Goal: Feedback & Contribution: Contribute content

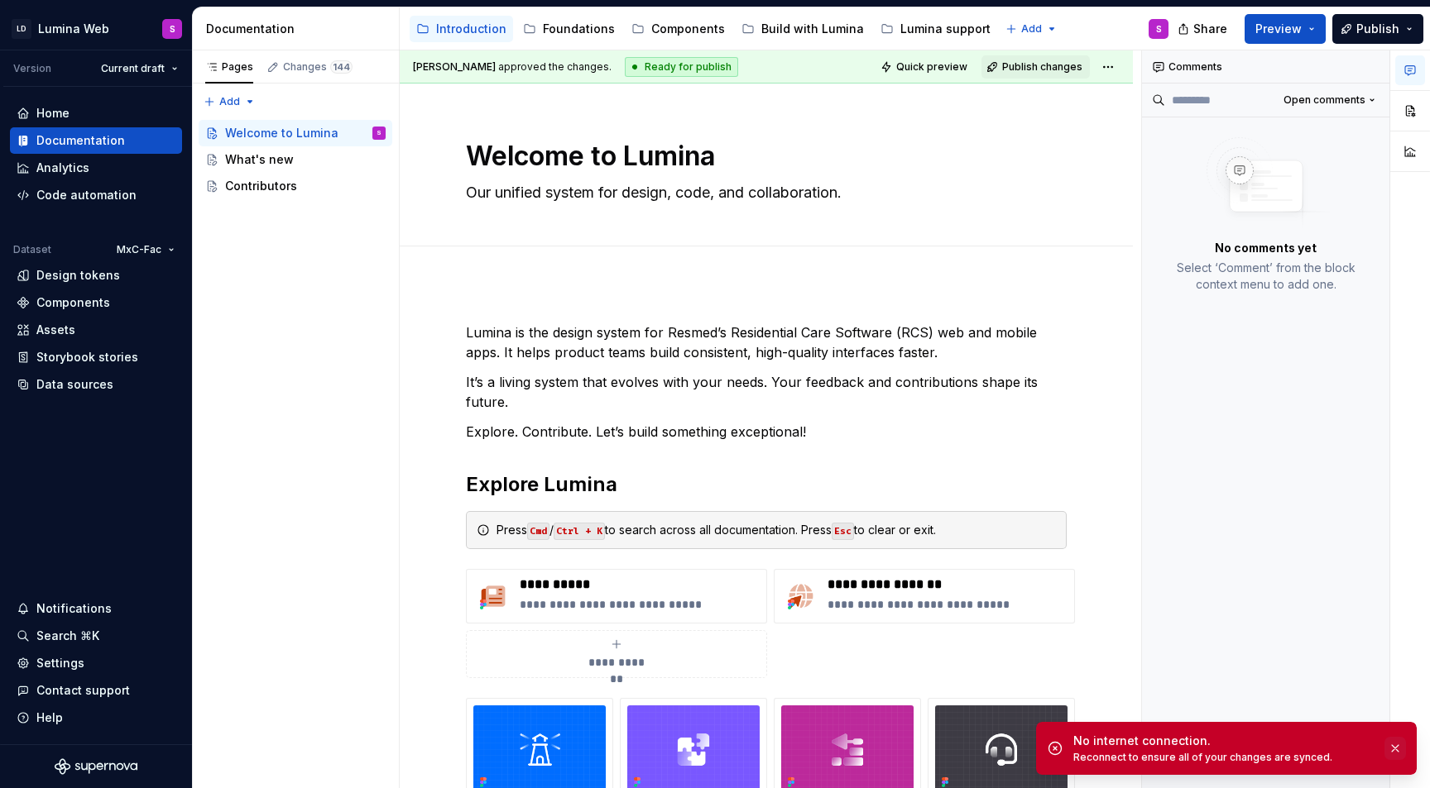
scroll to position [282, 0]
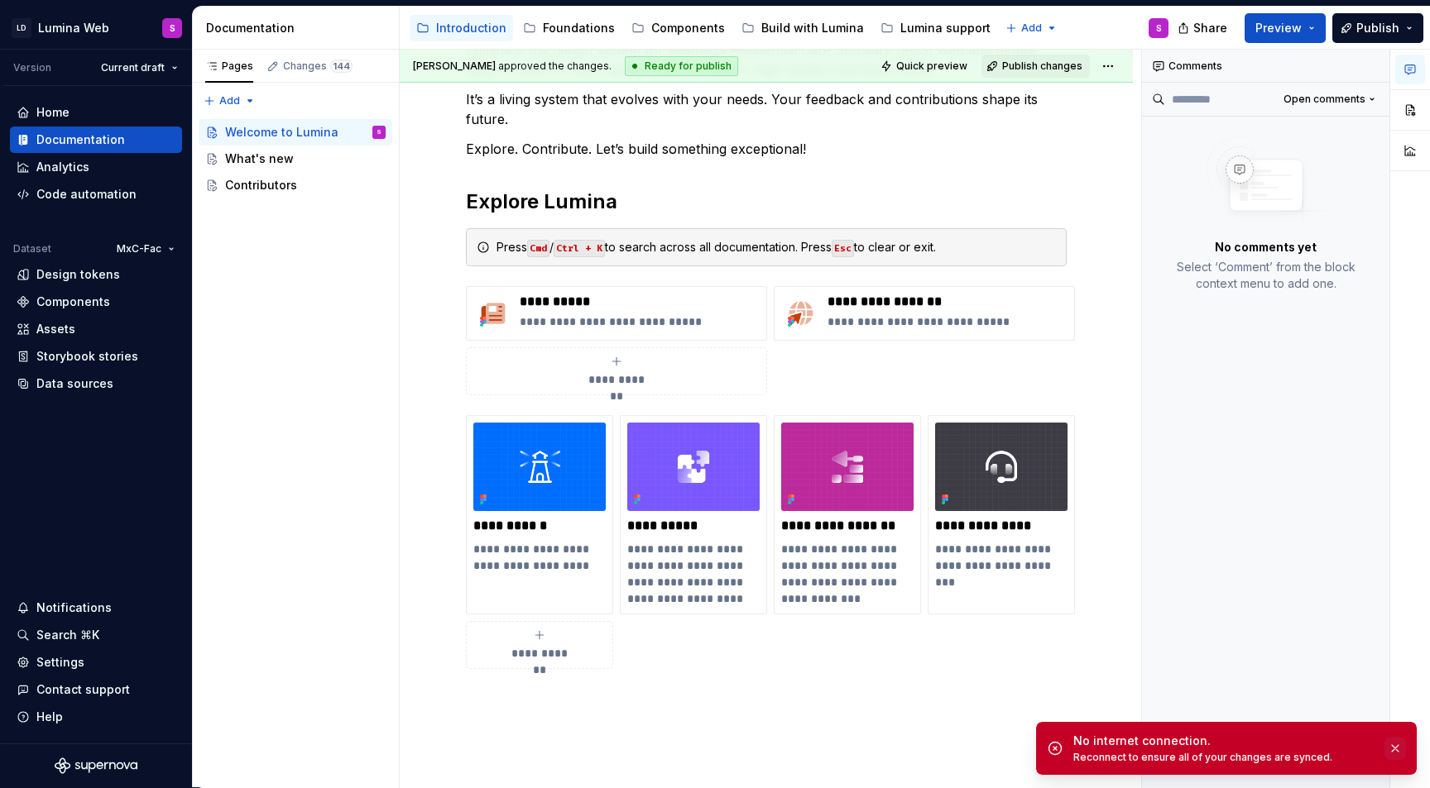
click at [1397, 747] on button "button" at bounding box center [1395, 748] width 22 height 23
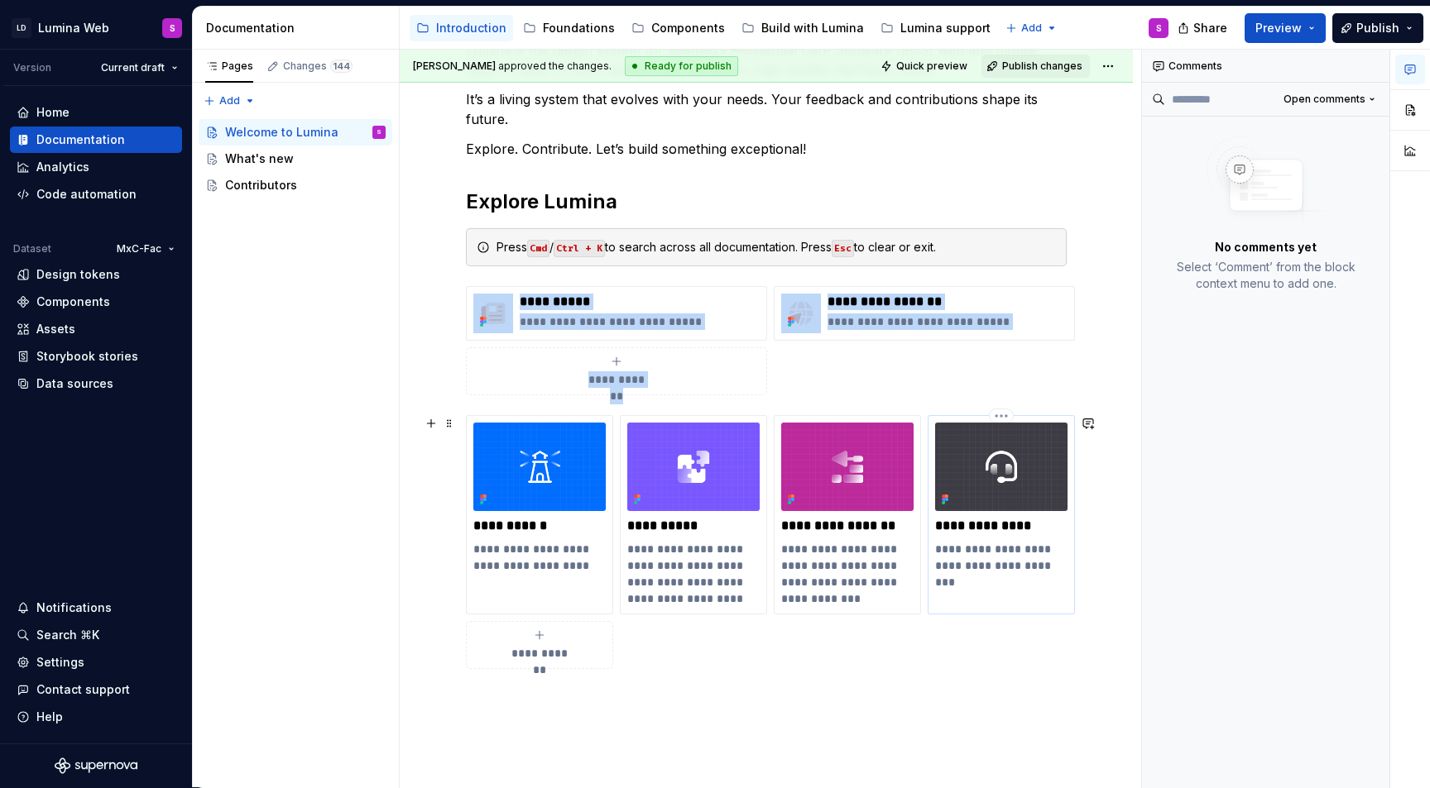
click at [1004, 471] on img at bounding box center [1001, 467] width 132 height 89
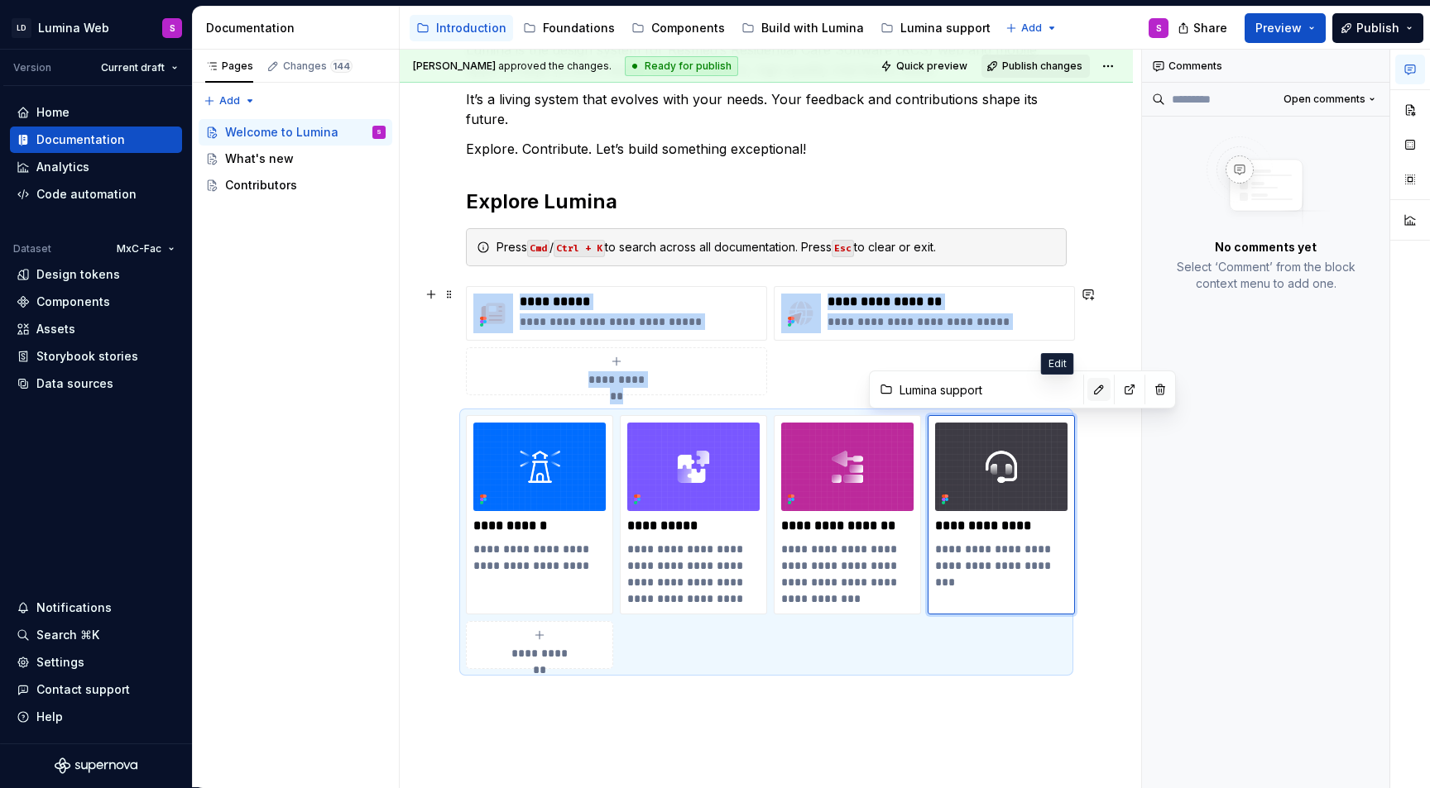
click at [1087, 396] on button "button" at bounding box center [1098, 389] width 23 height 23
click at [1411, 67] on icon "button" at bounding box center [1410, 69] width 10 height 9
click at [1409, 69] on icon "button" at bounding box center [1409, 69] width 13 height 13
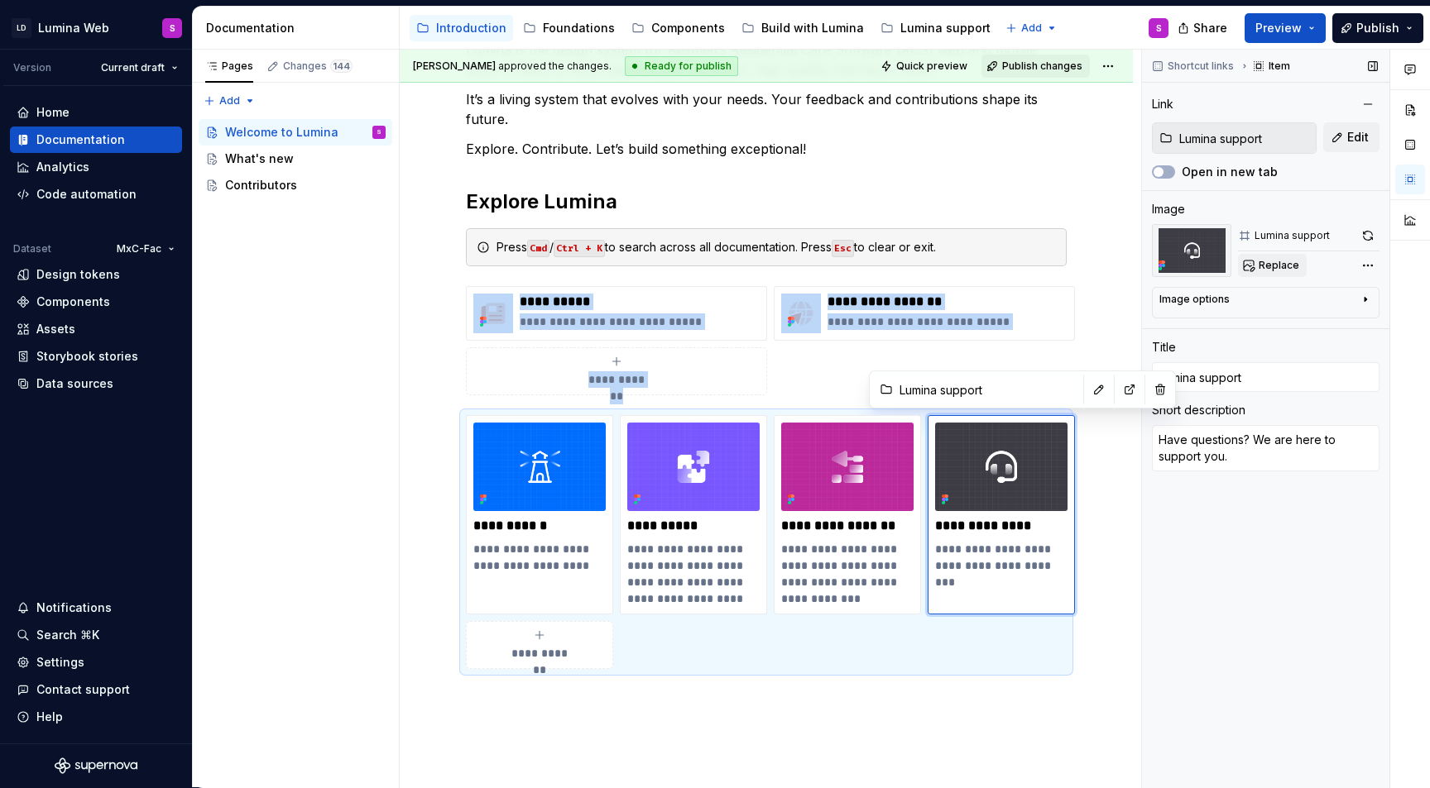
click at [1276, 263] on span "Replace" at bounding box center [1278, 265] width 41 height 13
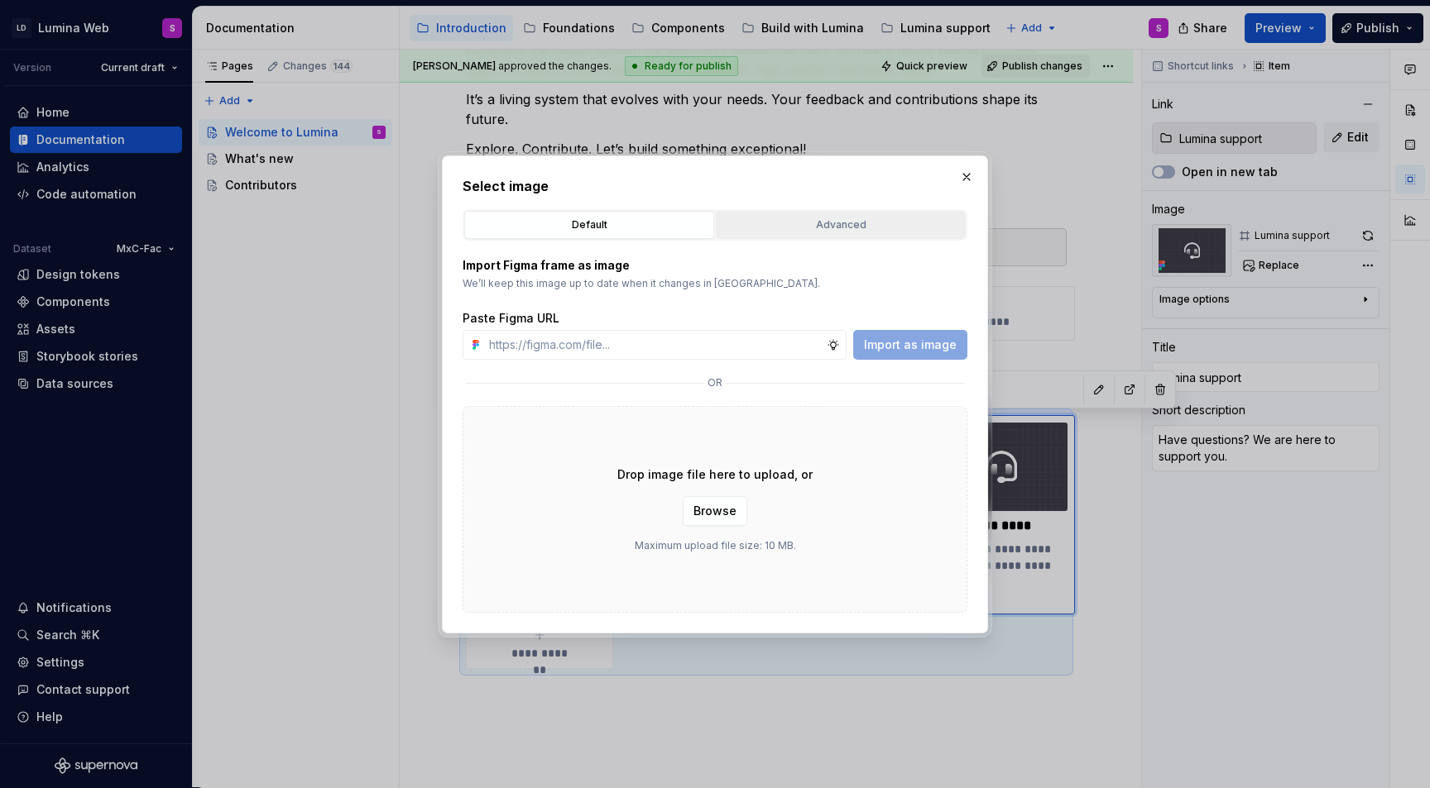
click at [855, 215] on button "Advanced" at bounding box center [841, 225] width 250 height 28
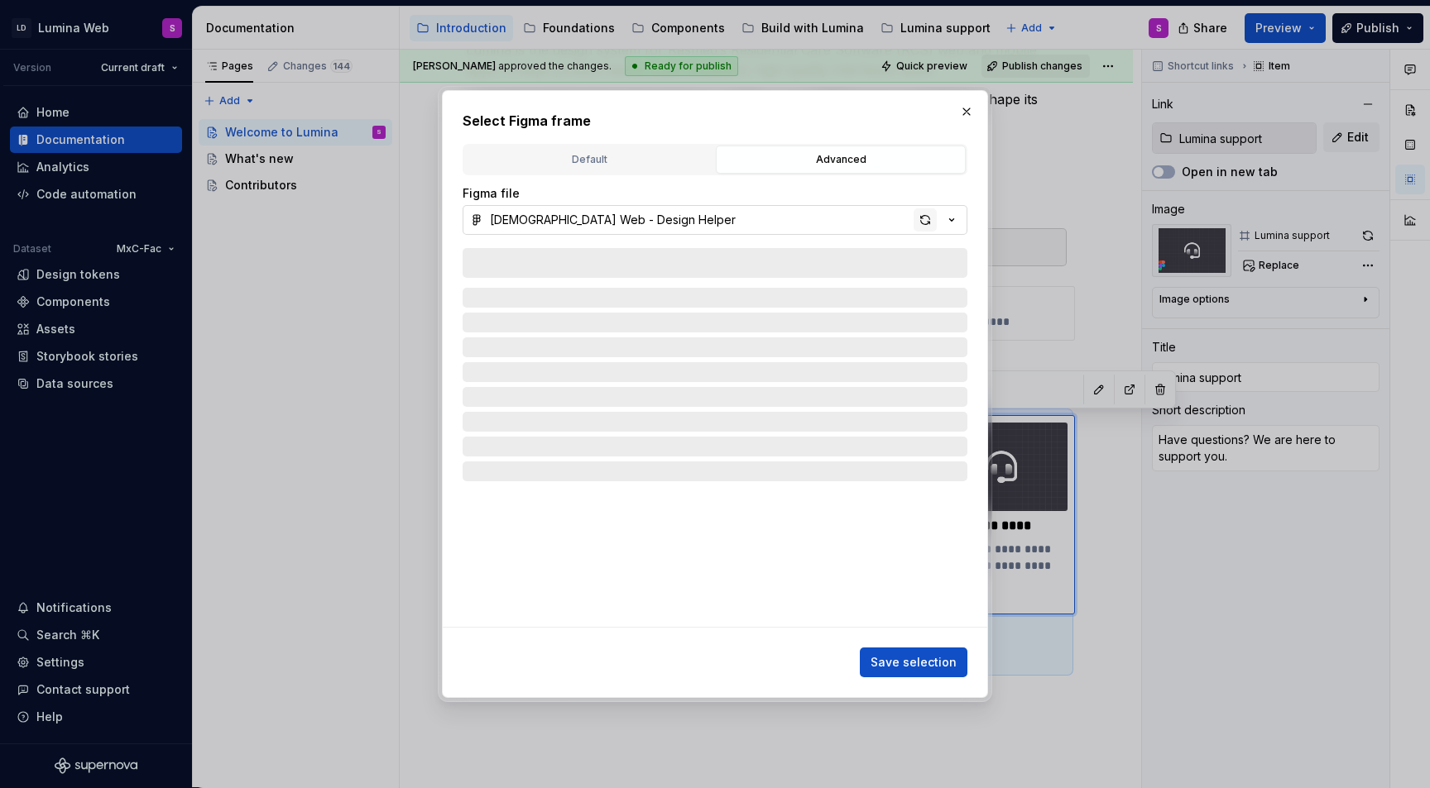
click at [927, 220] on div "button" at bounding box center [924, 219] width 23 height 23
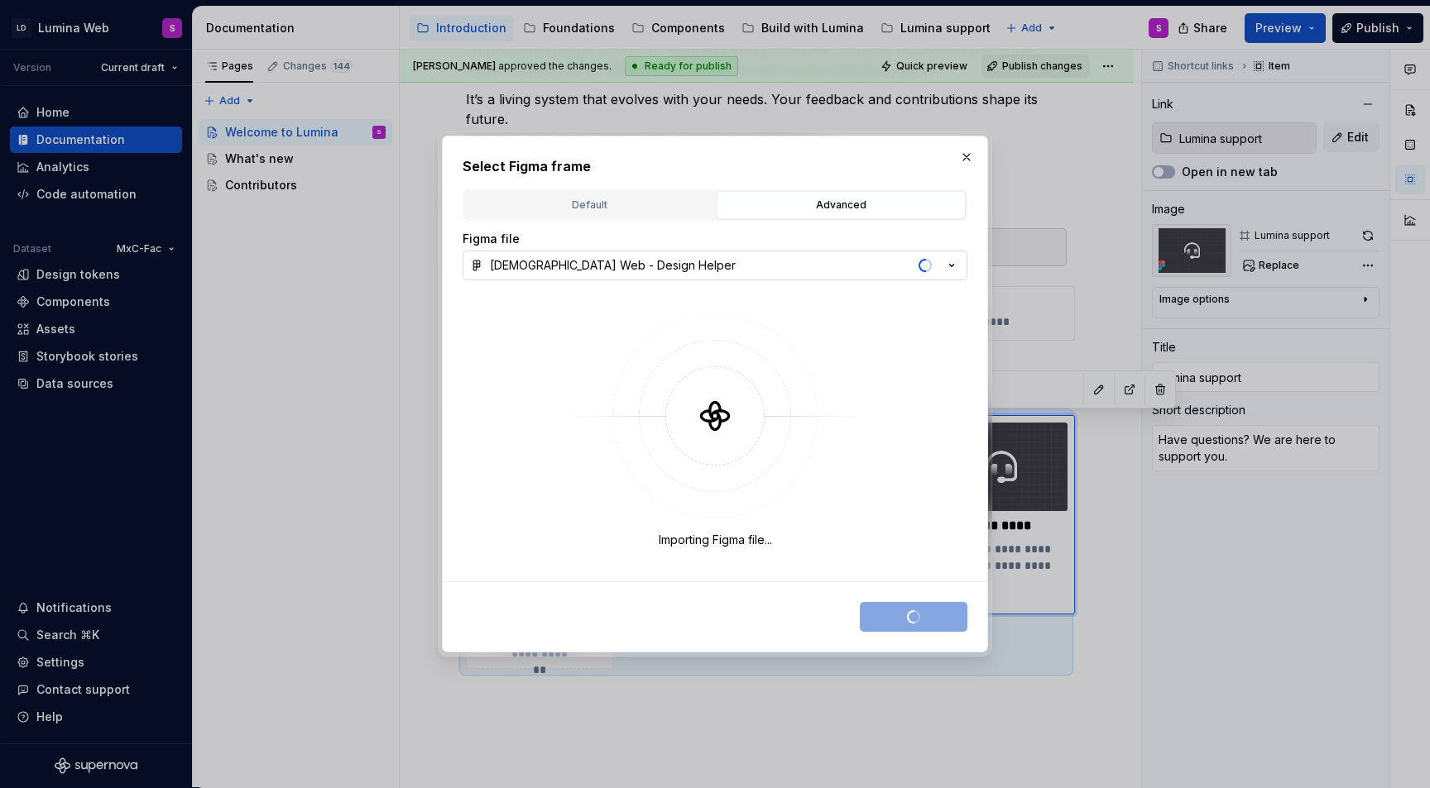
type textarea "*"
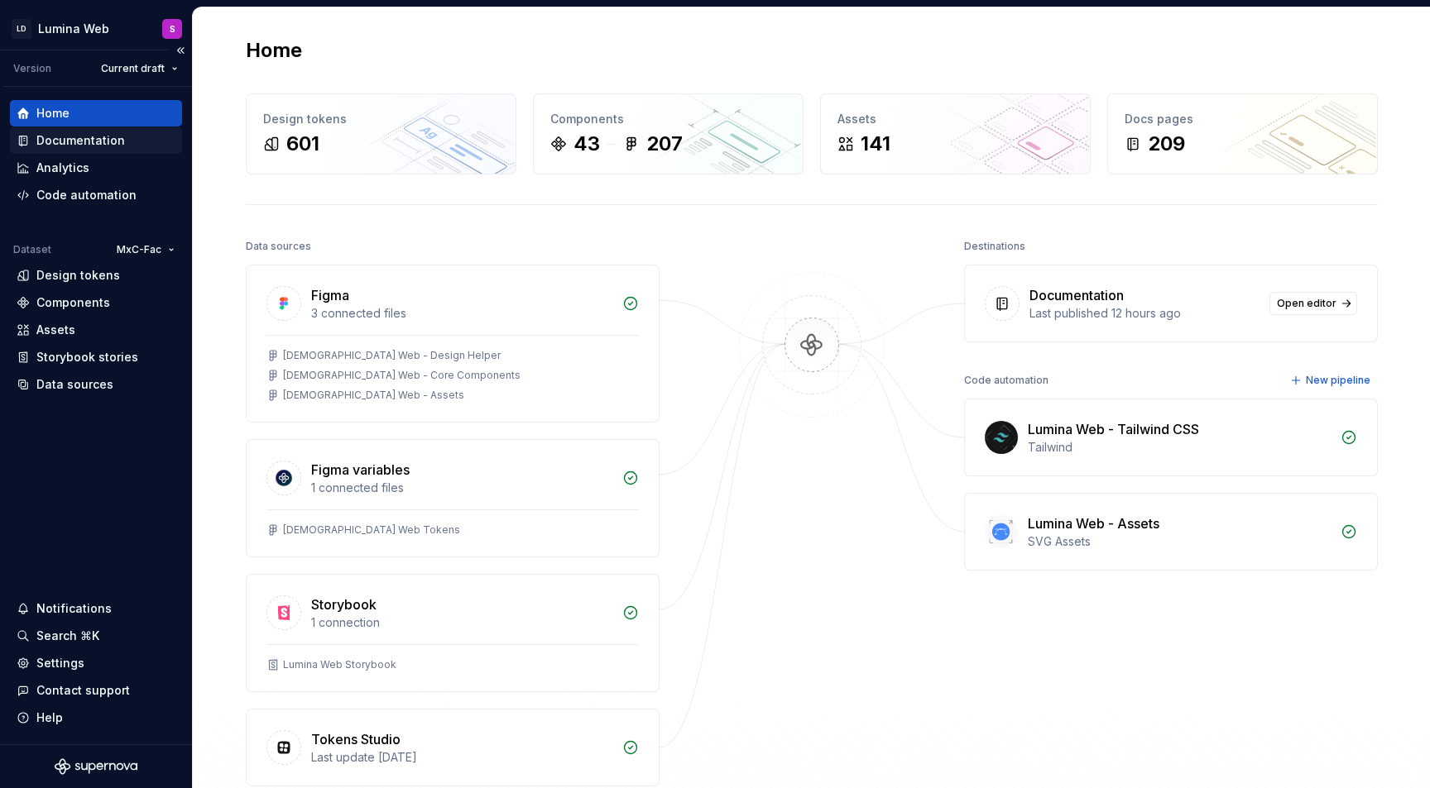
click at [79, 136] on div "Documentation" at bounding box center [80, 140] width 89 height 17
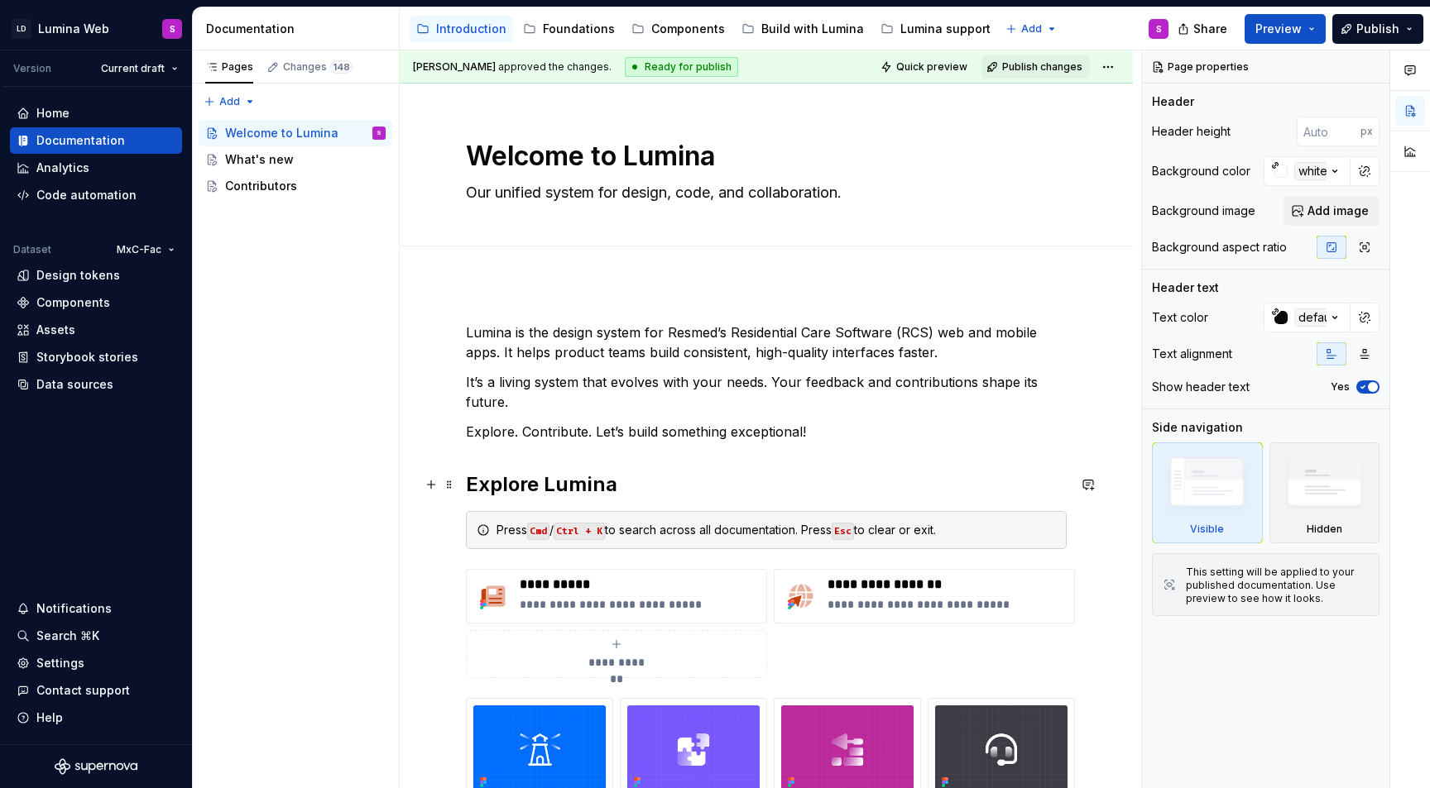
scroll to position [419, 0]
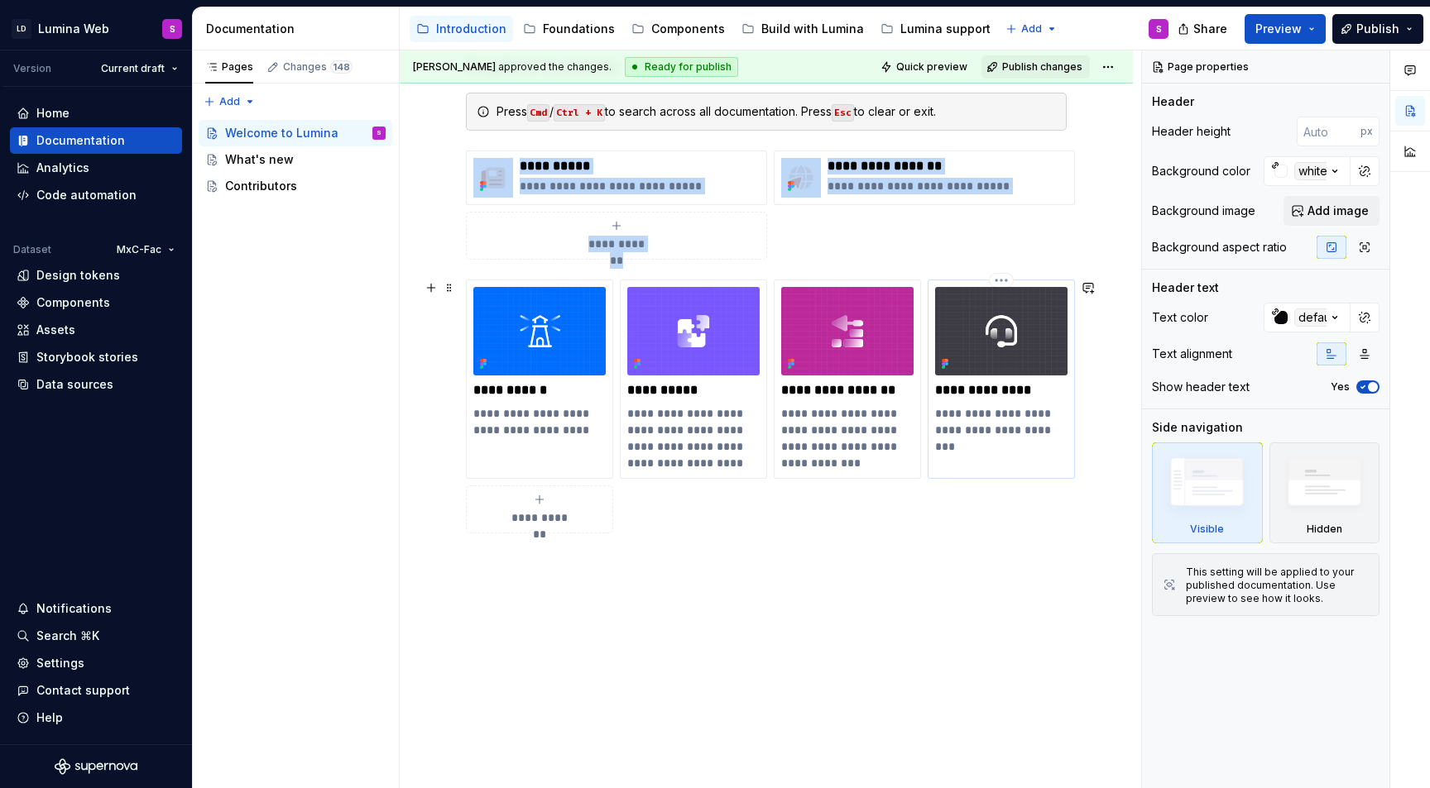
click at [981, 342] on img at bounding box center [1001, 331] width 132 height 89
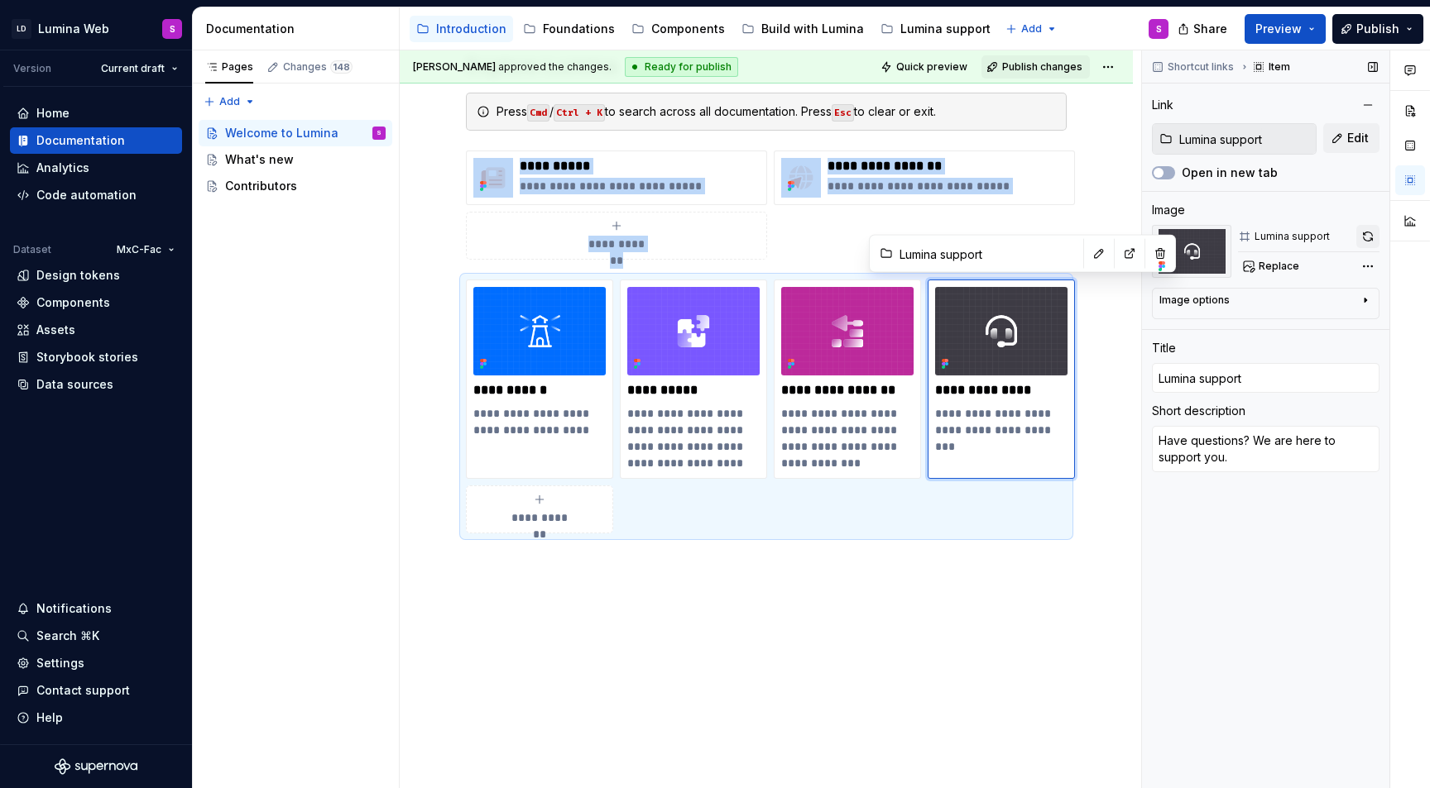
click at [1363, 234] on button "button" at bounding box center [1367, 236] width 23 height 23
type textarea "*"
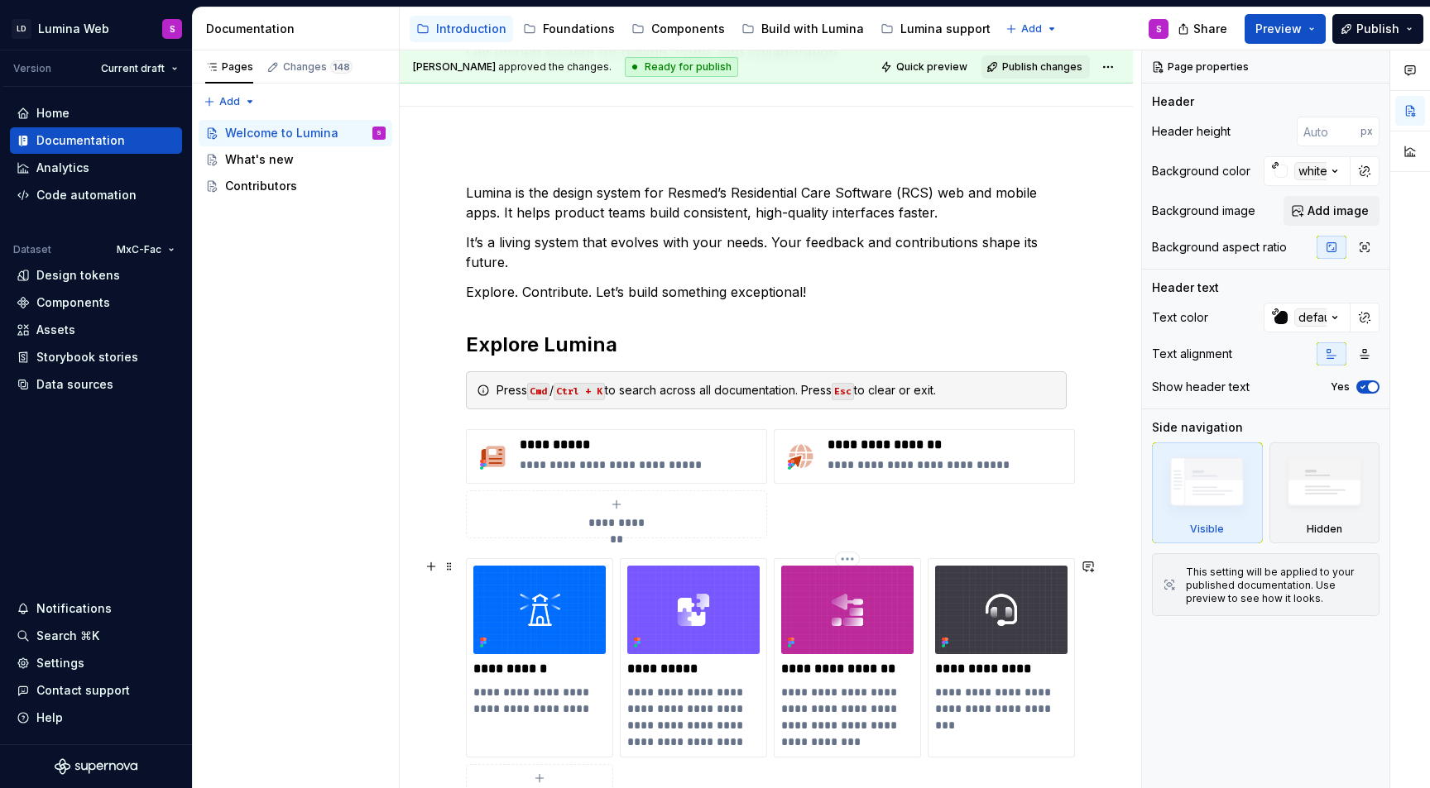
scroll to position [184, 0]
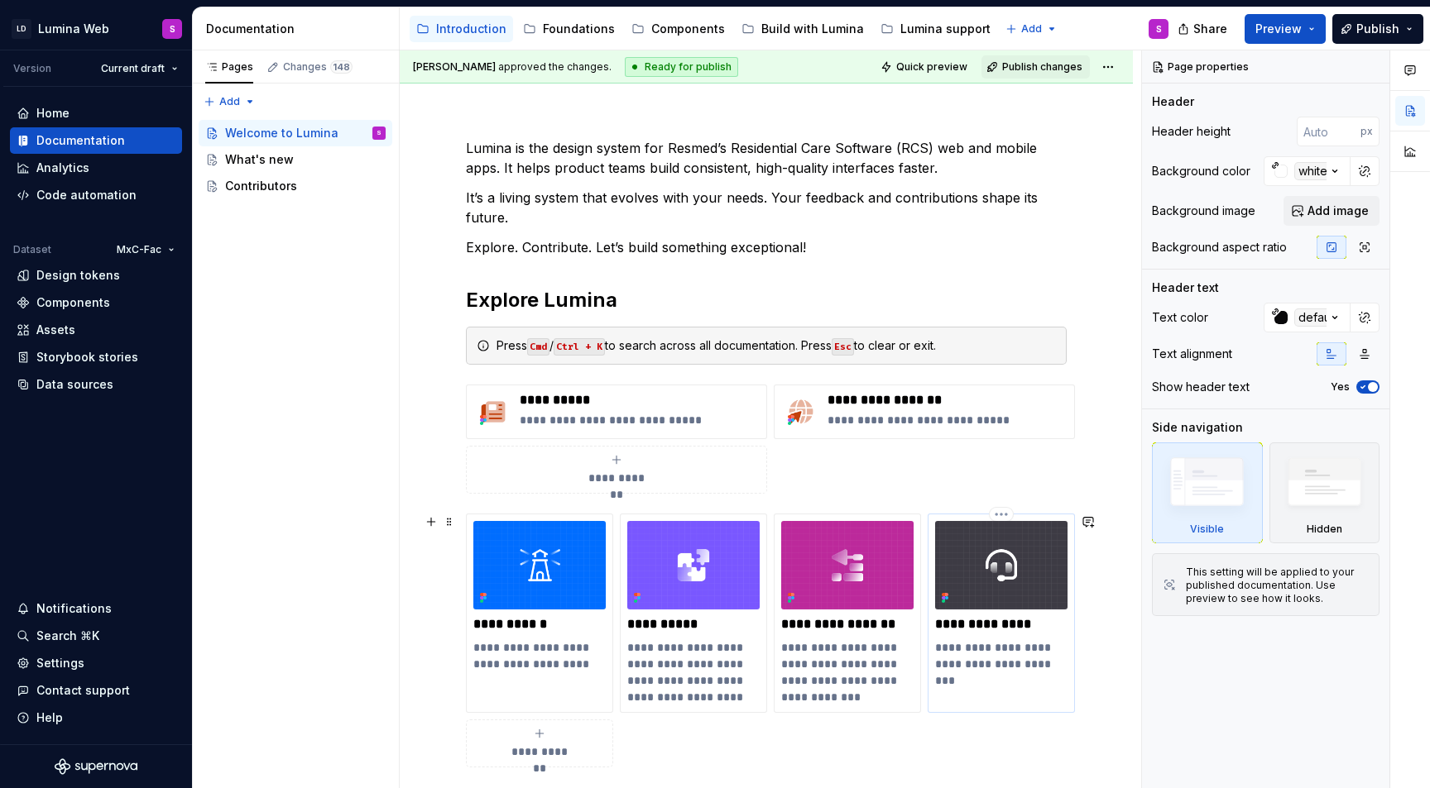
click at [1037, 660] on p "**********" at bounding box center [1001, 656] width 132 height 33
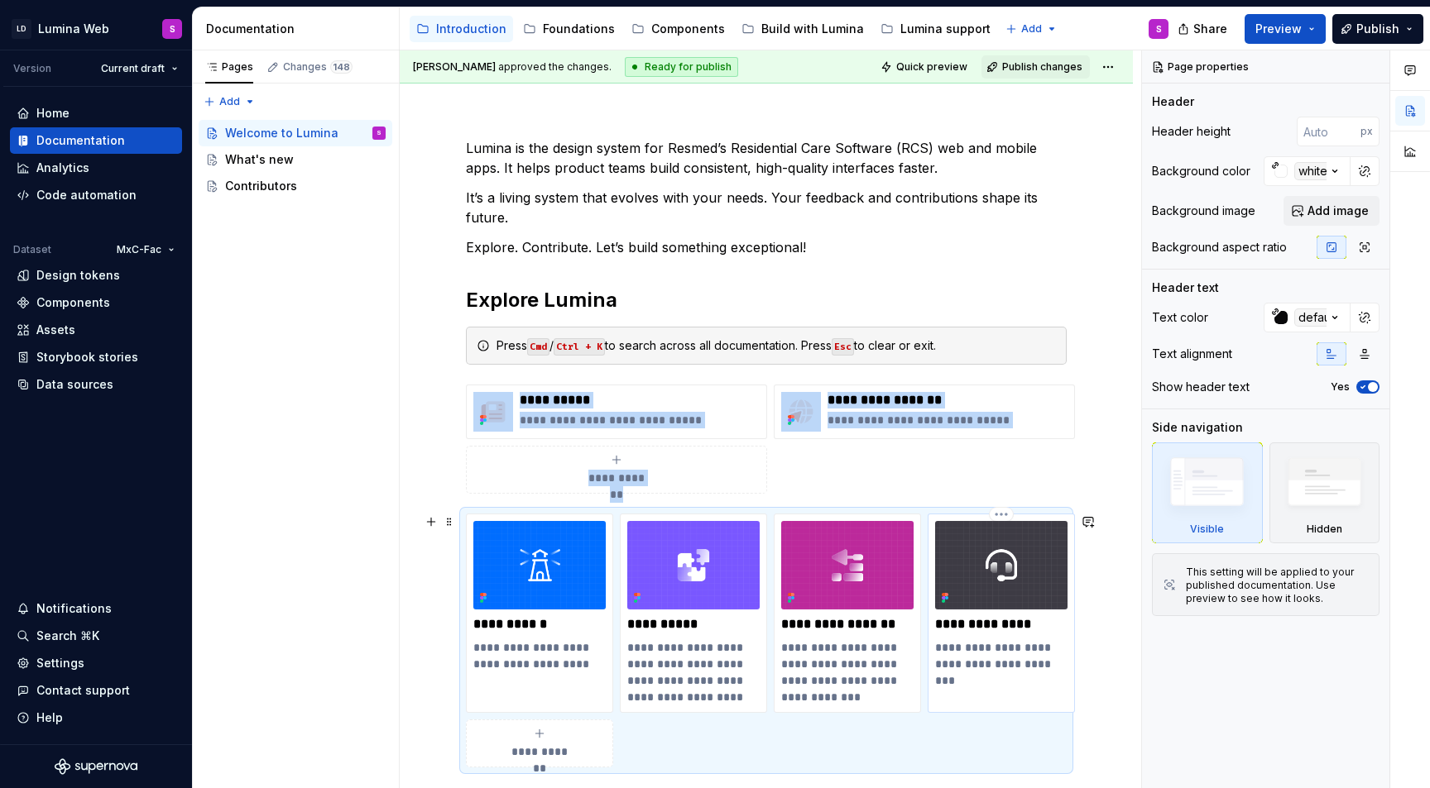
click at [1029, 576] on img at bounding box center [1001, 565] width 132 height 89
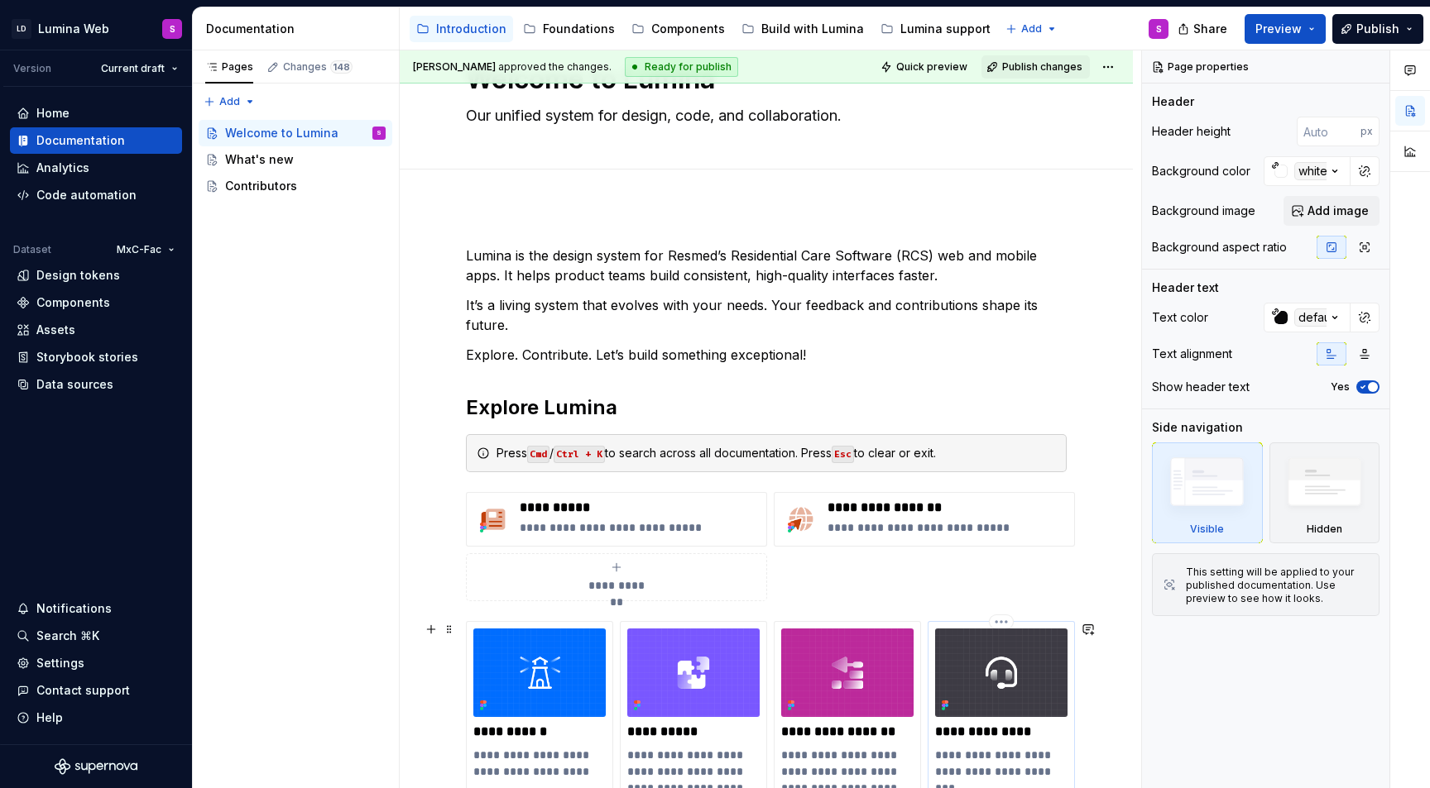
scroll to position [95, 0]
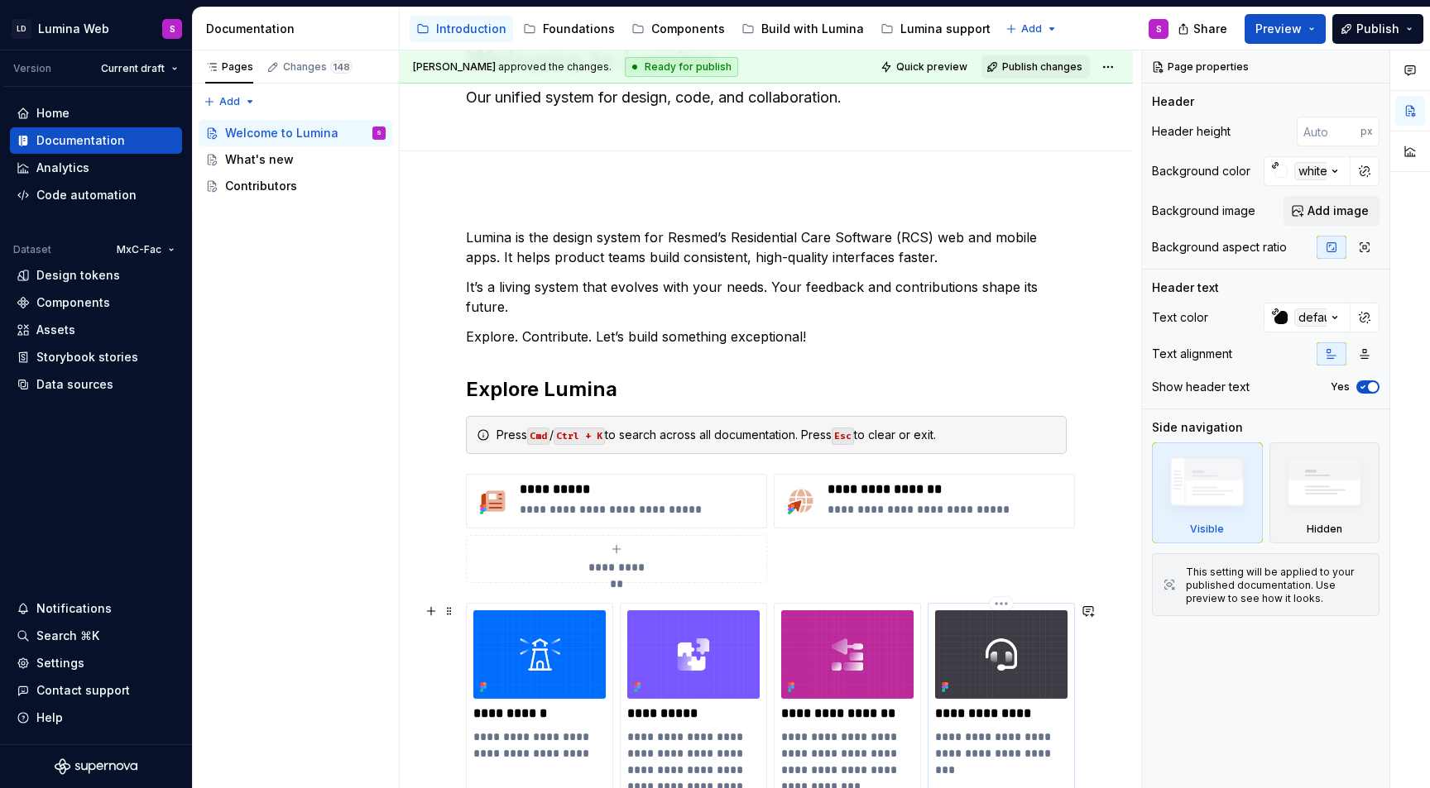
click at [997, 635] on img at bounding box center [1001, 655] width 132 height 89
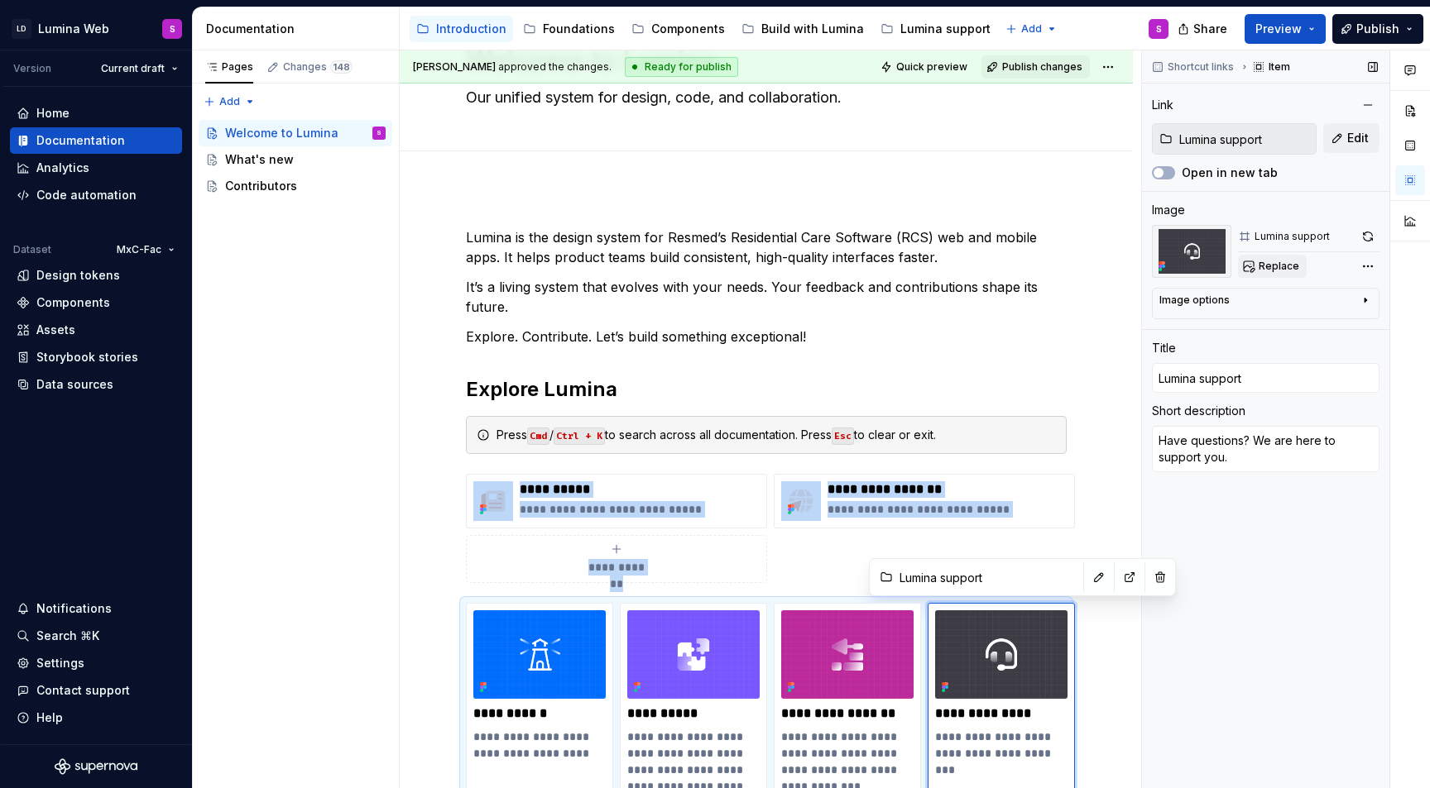
click at [1289, 261] on span "Replace" at bounding box center [1278, 266] width 41 height 13
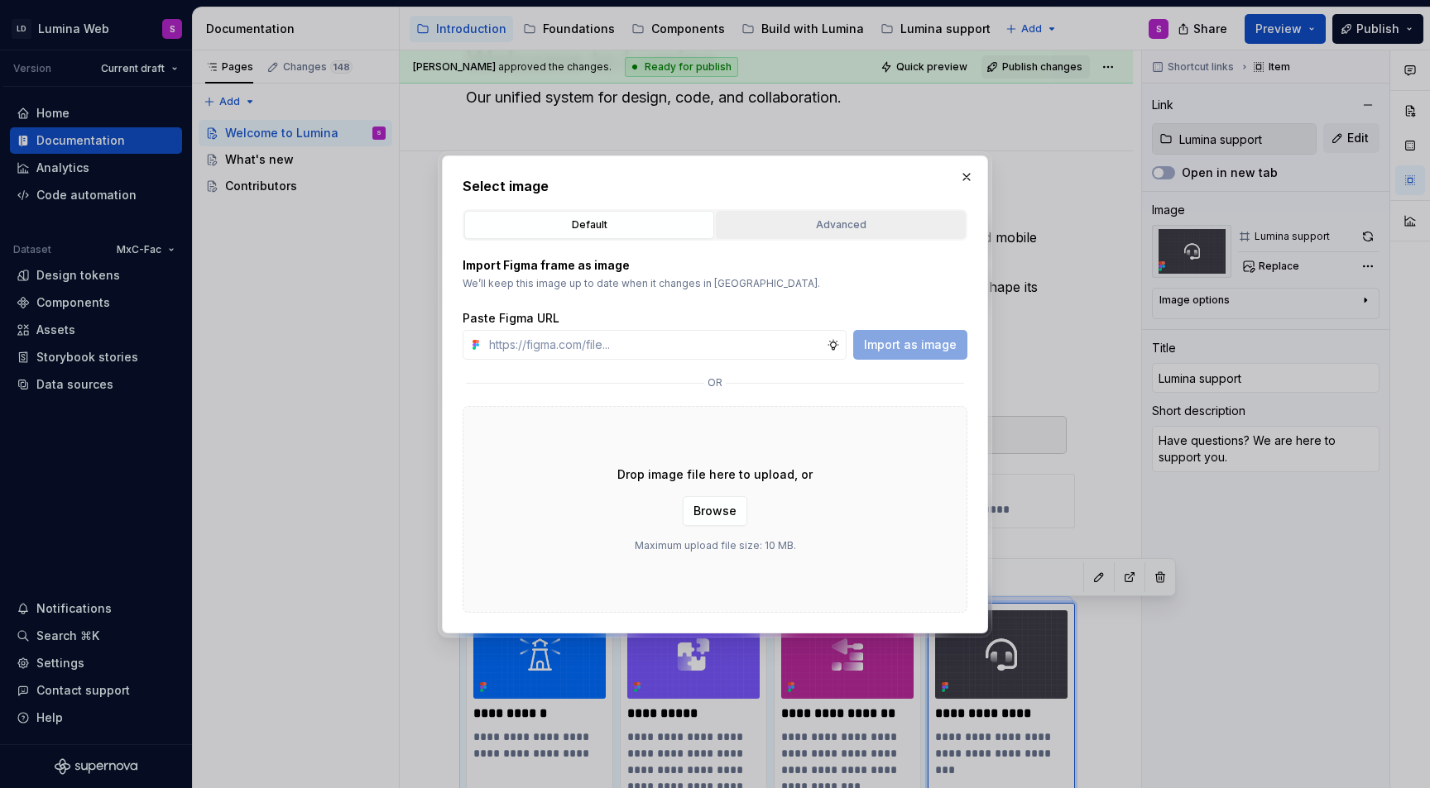
click at [858, 218] on div "Advanced" at bounding box center [840, 225] width 238 height 17
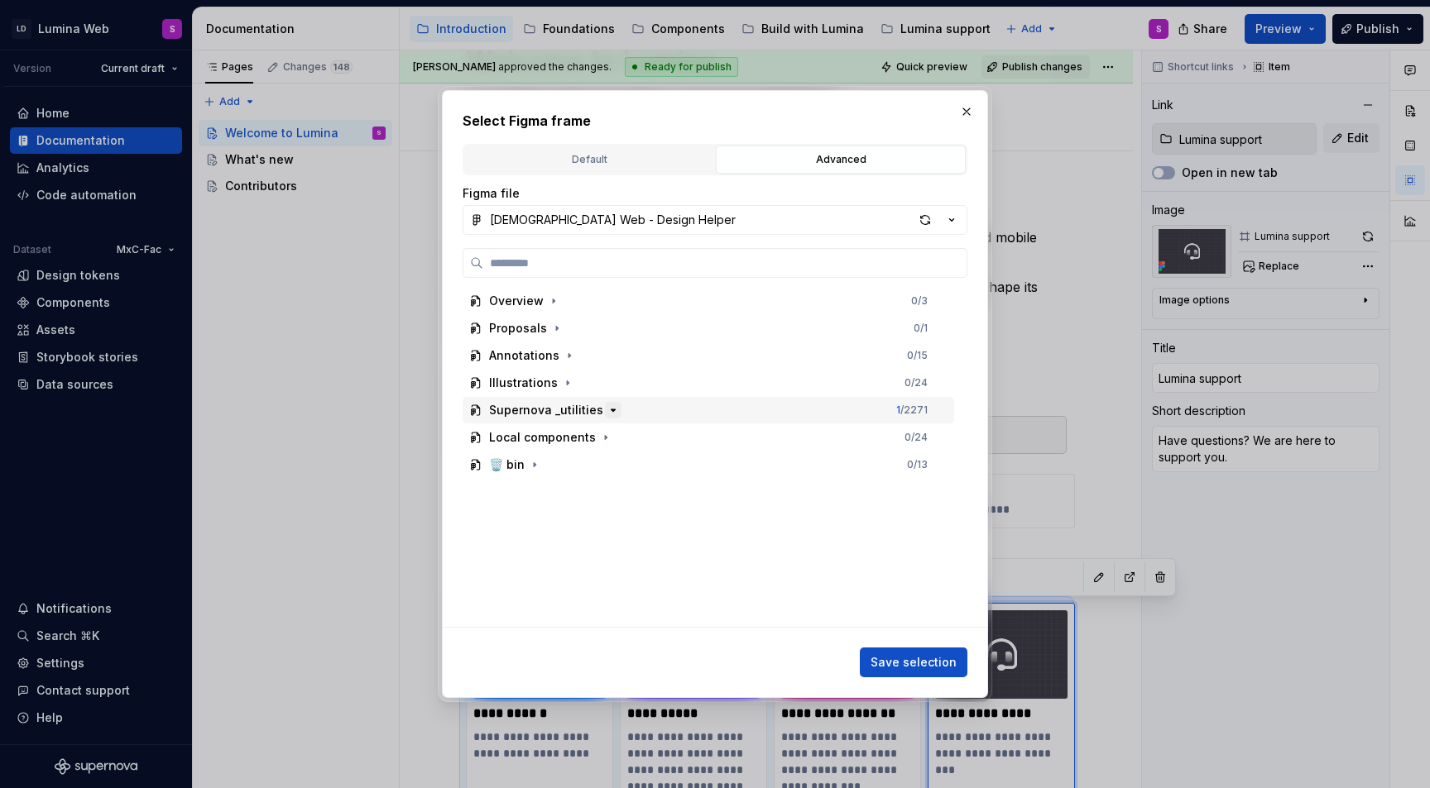
click at [607, 414] on icon "button" at bounding box center [612, 410] width 13 height 13
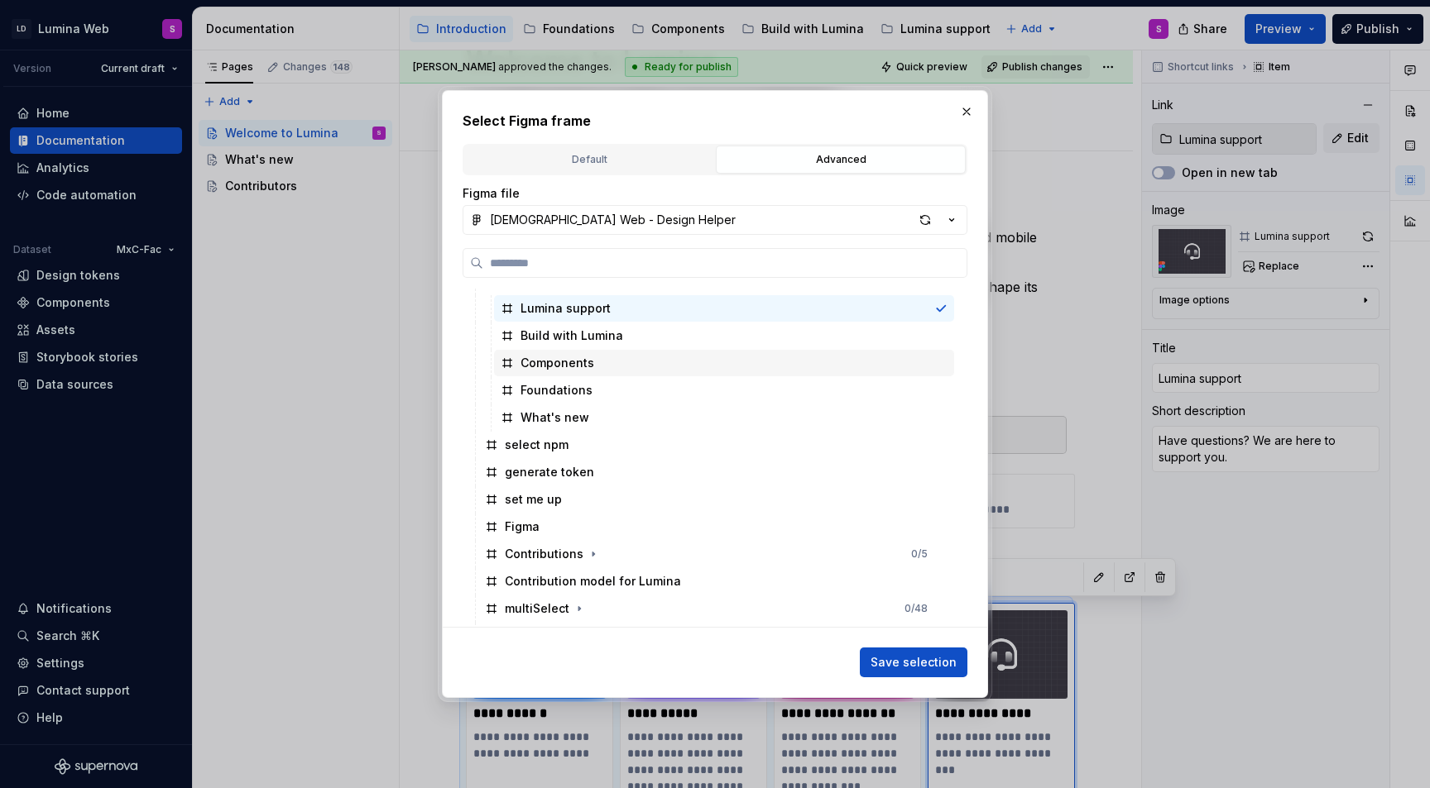
scroll to position [1373, 0]
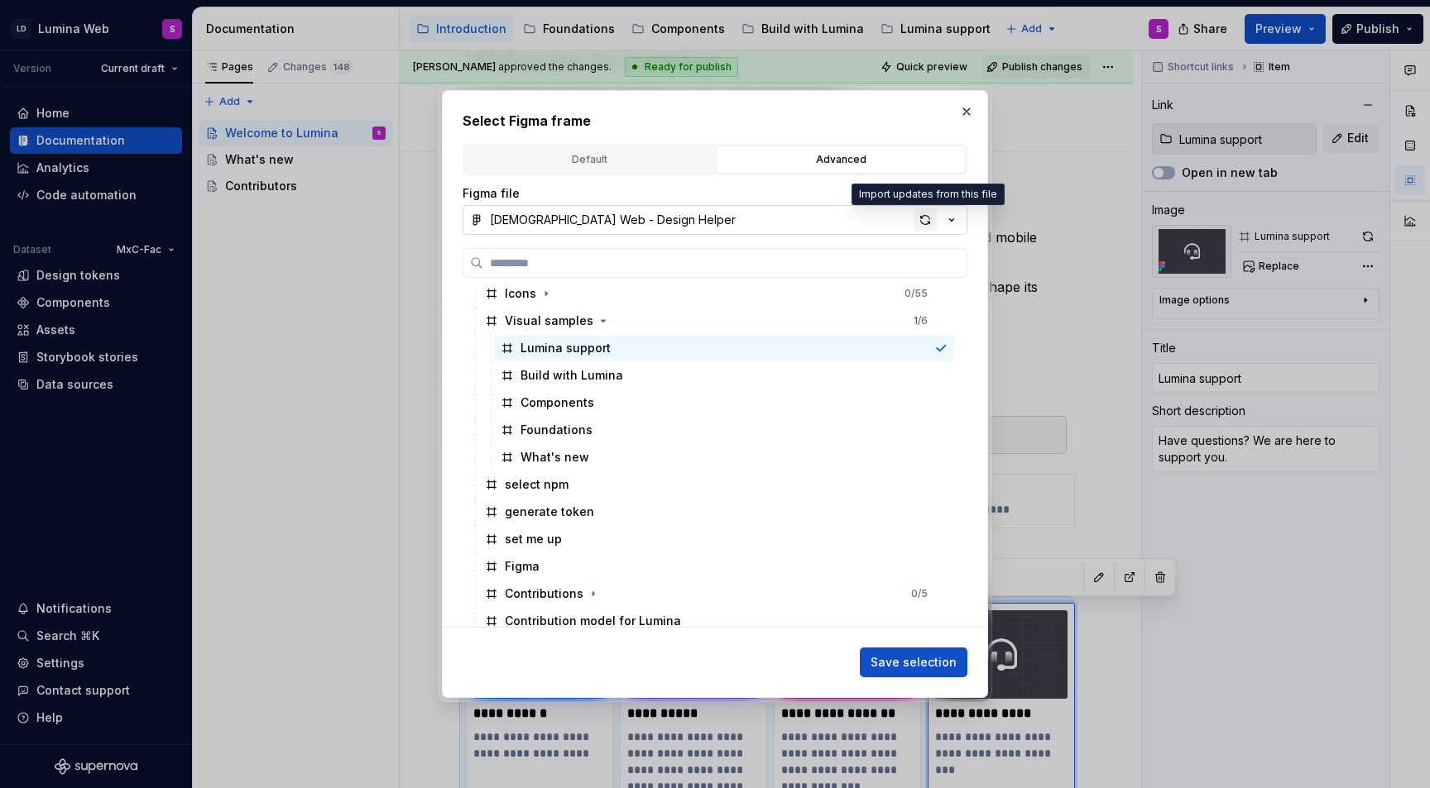
click at [928, 219] on div "button" at bounding box center [924, 219] width 23 height 23
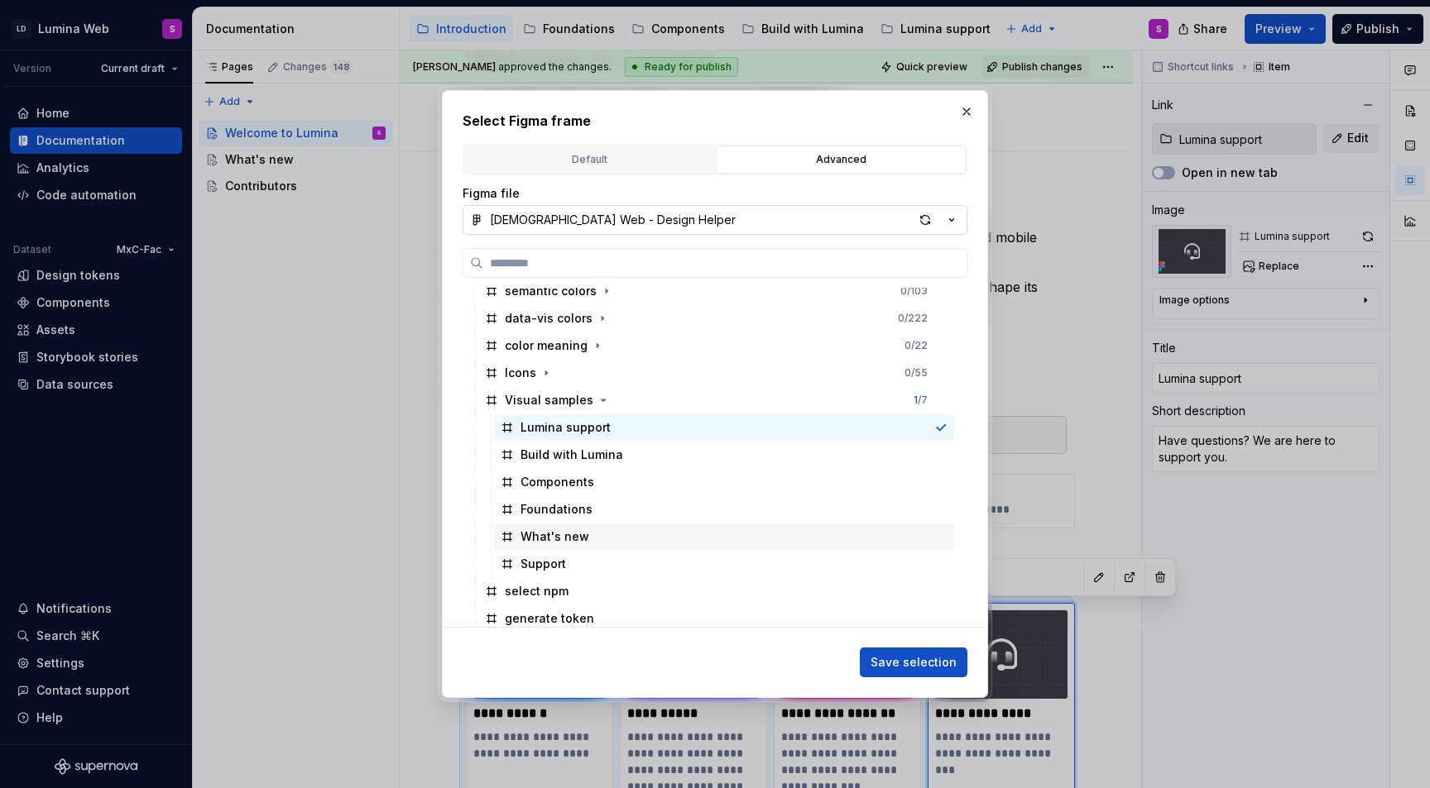
scroll to position [1306, 0]
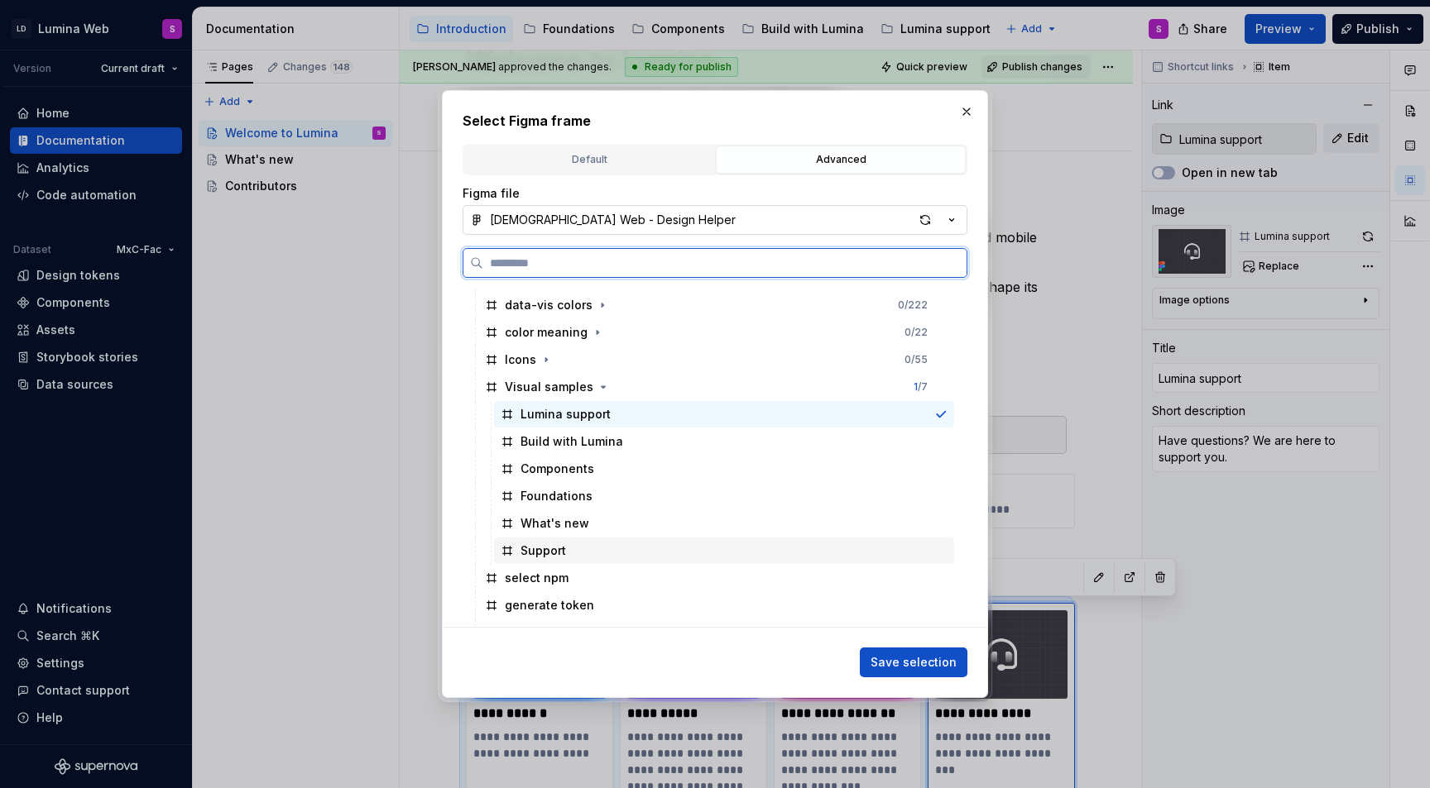
click at [566, 564] on div "Support" at bounding box center [724, 551] width 460 height 27
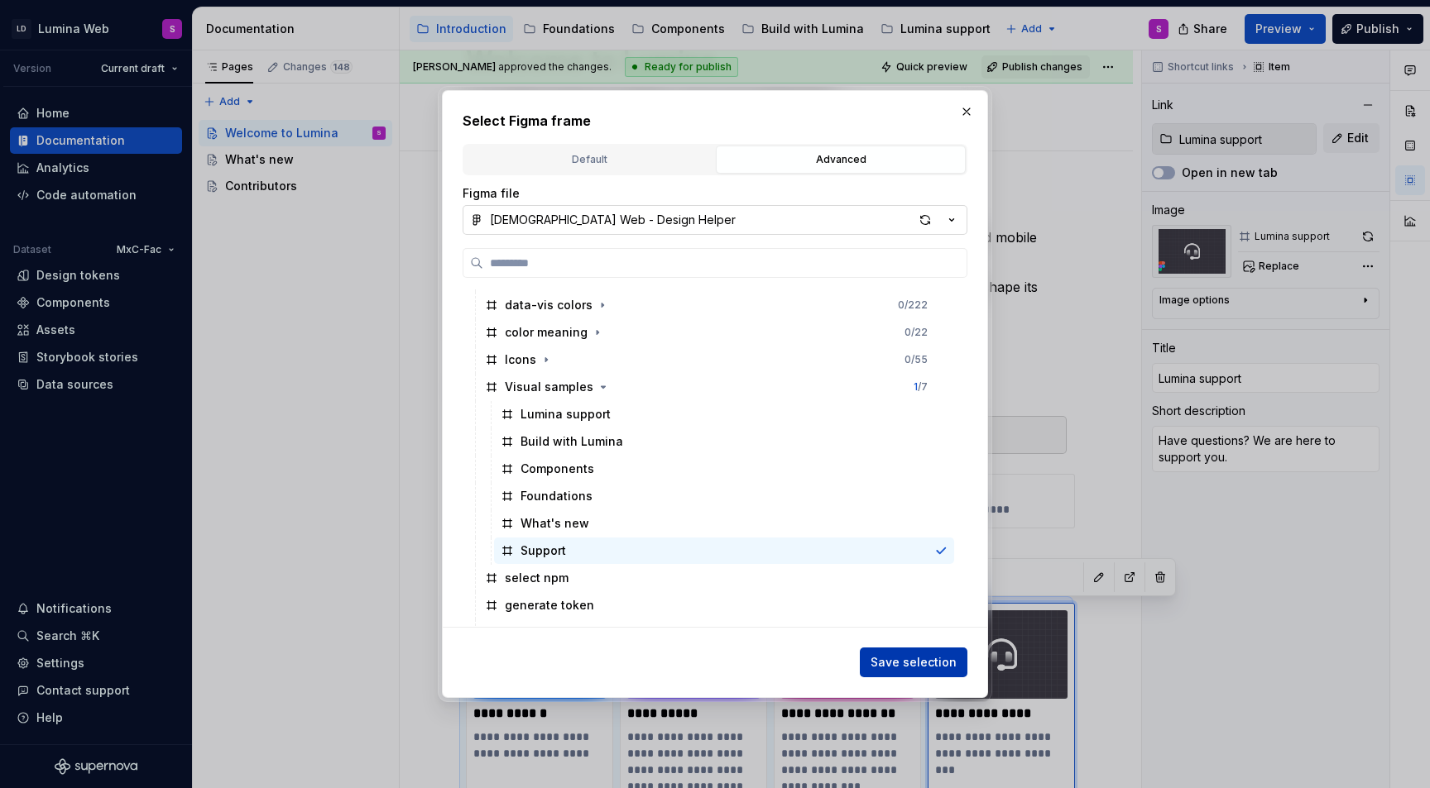
click at [909, 659] on span "Save selection" at bounding box center [913, 662] width 86 height 17
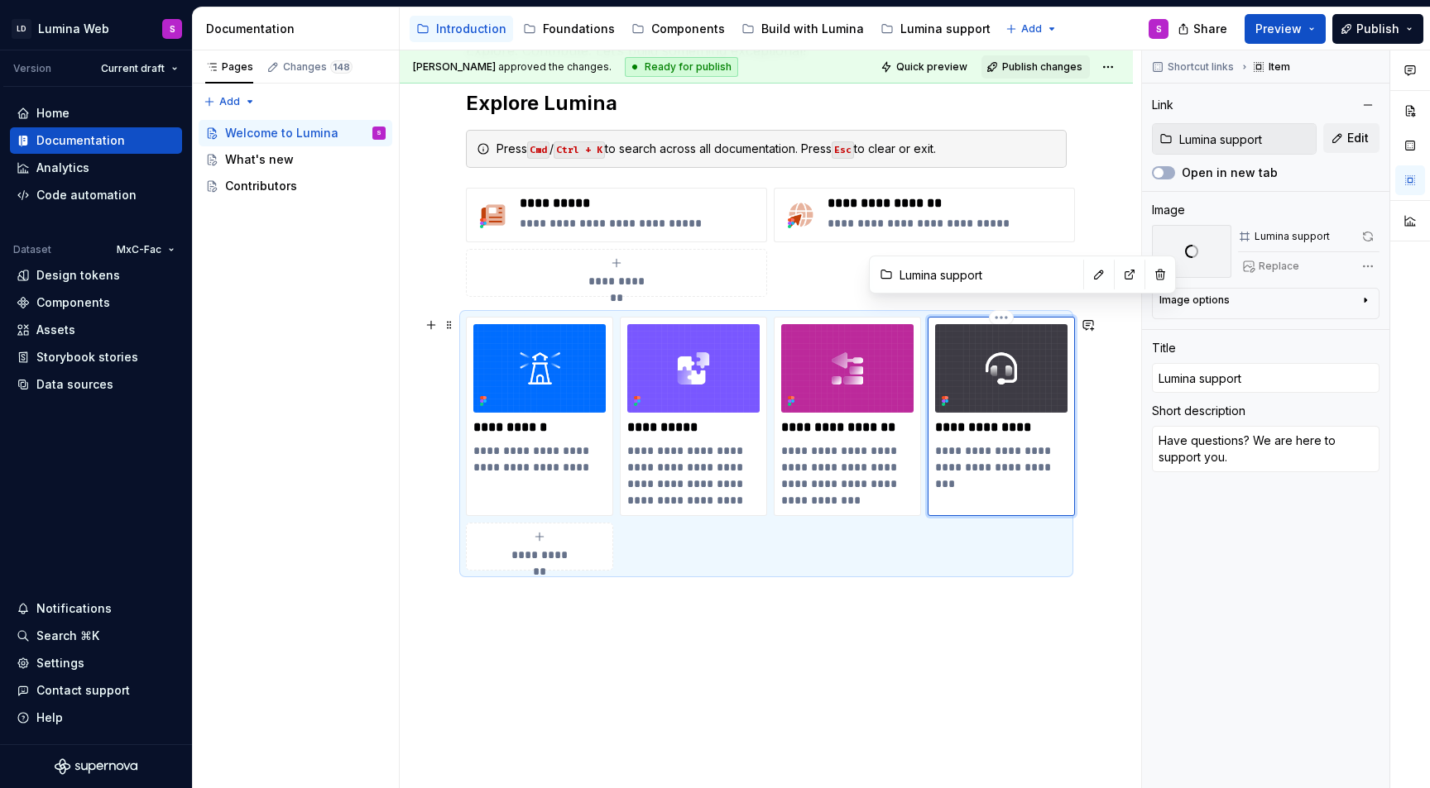
scroll to position [398, 0]
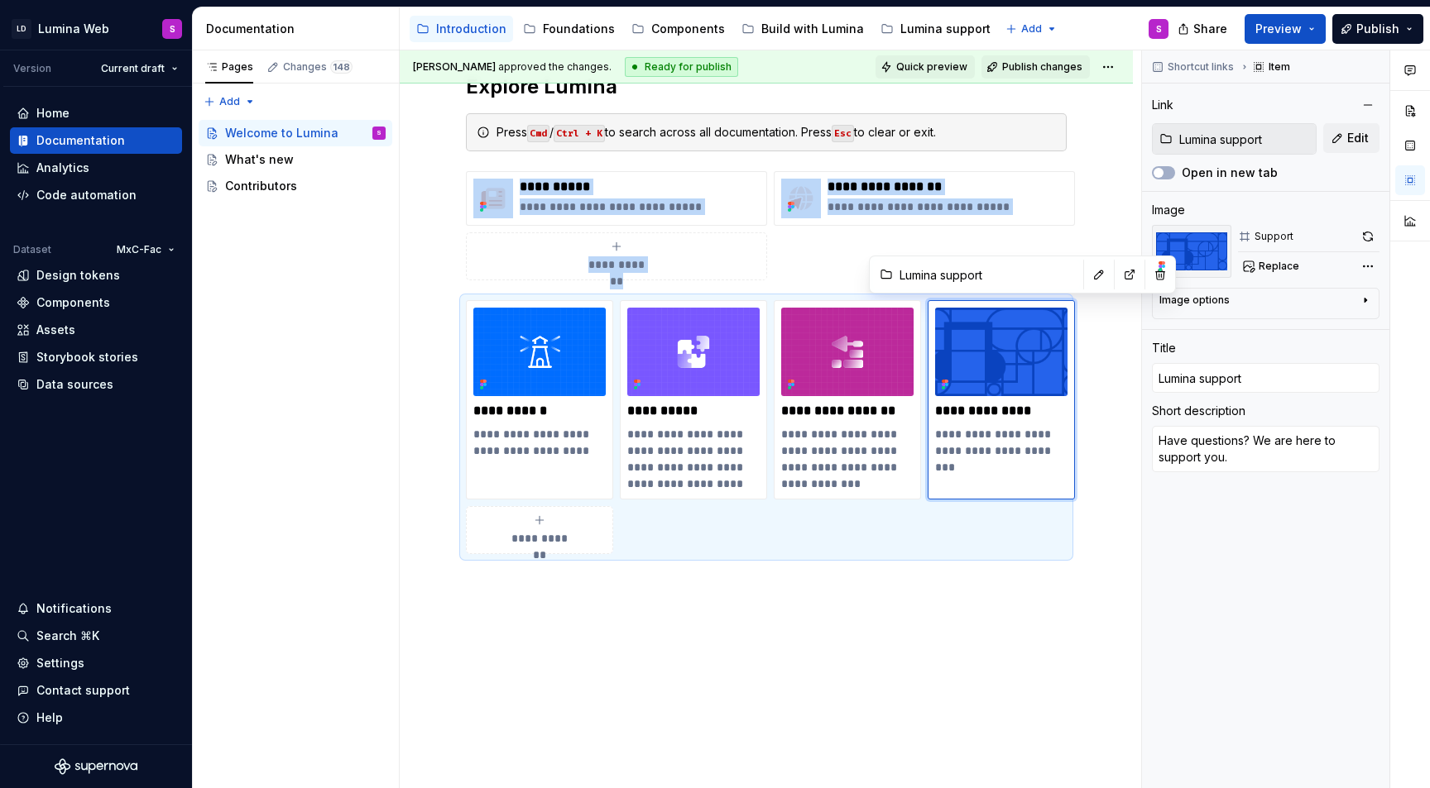
click at [948, 65] on span "Quick preview" at bounding box center [931, 66] width 71 height 13
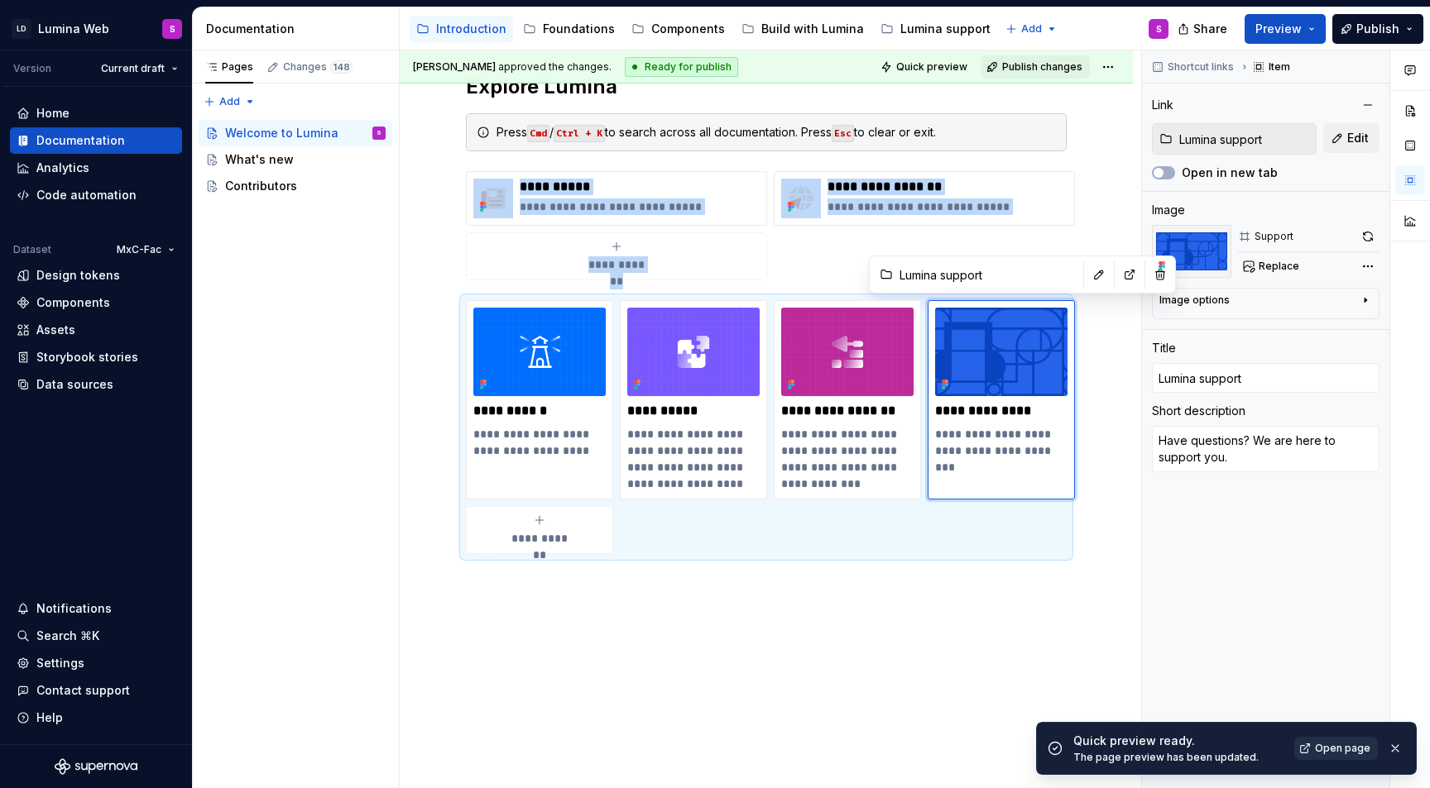
click at [1320, 751] on span "Open page" at bounding box center [1342, 748] width 55 height 13
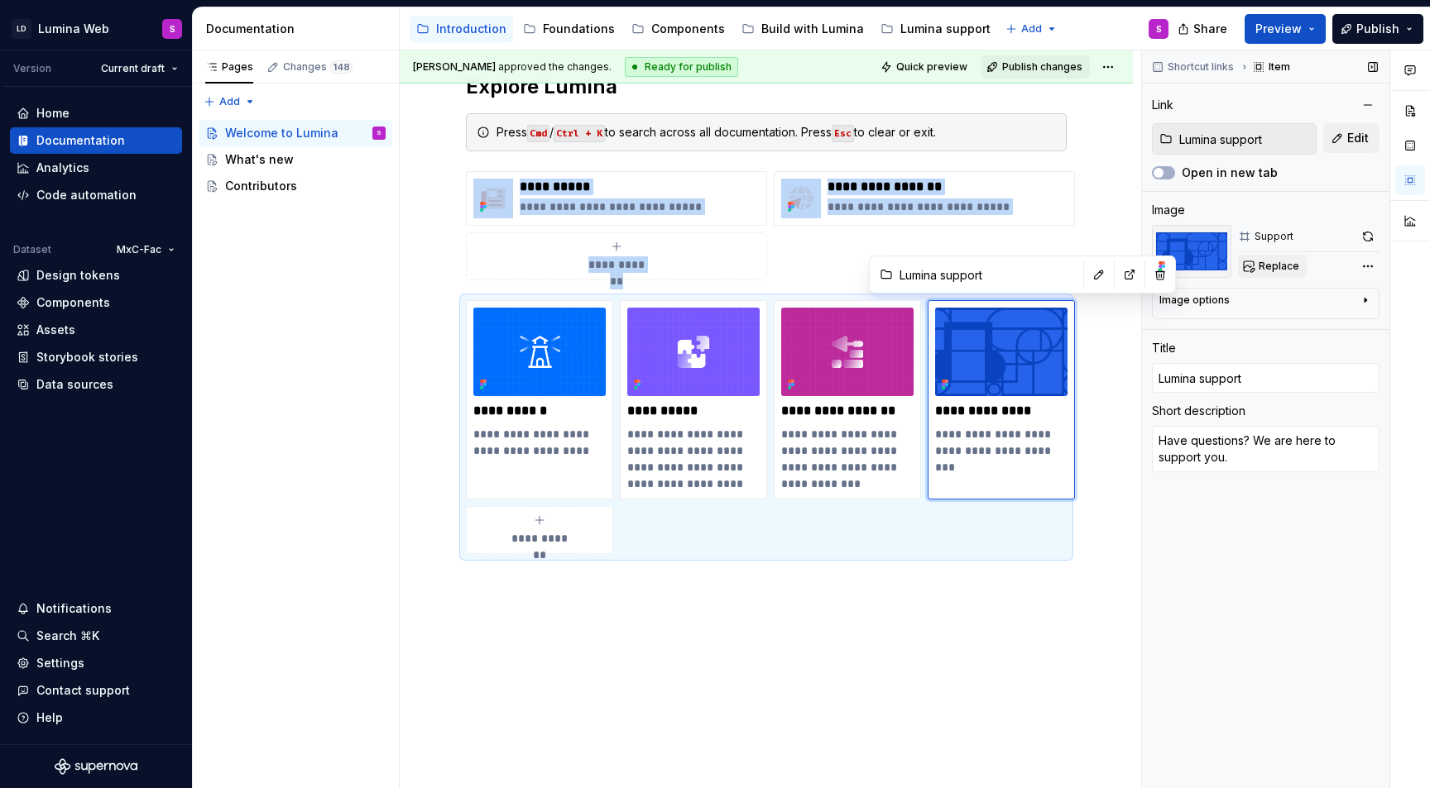
click at [1263, 262] on span "Replace" at bounding box center [1278, 266] width 41 height 13
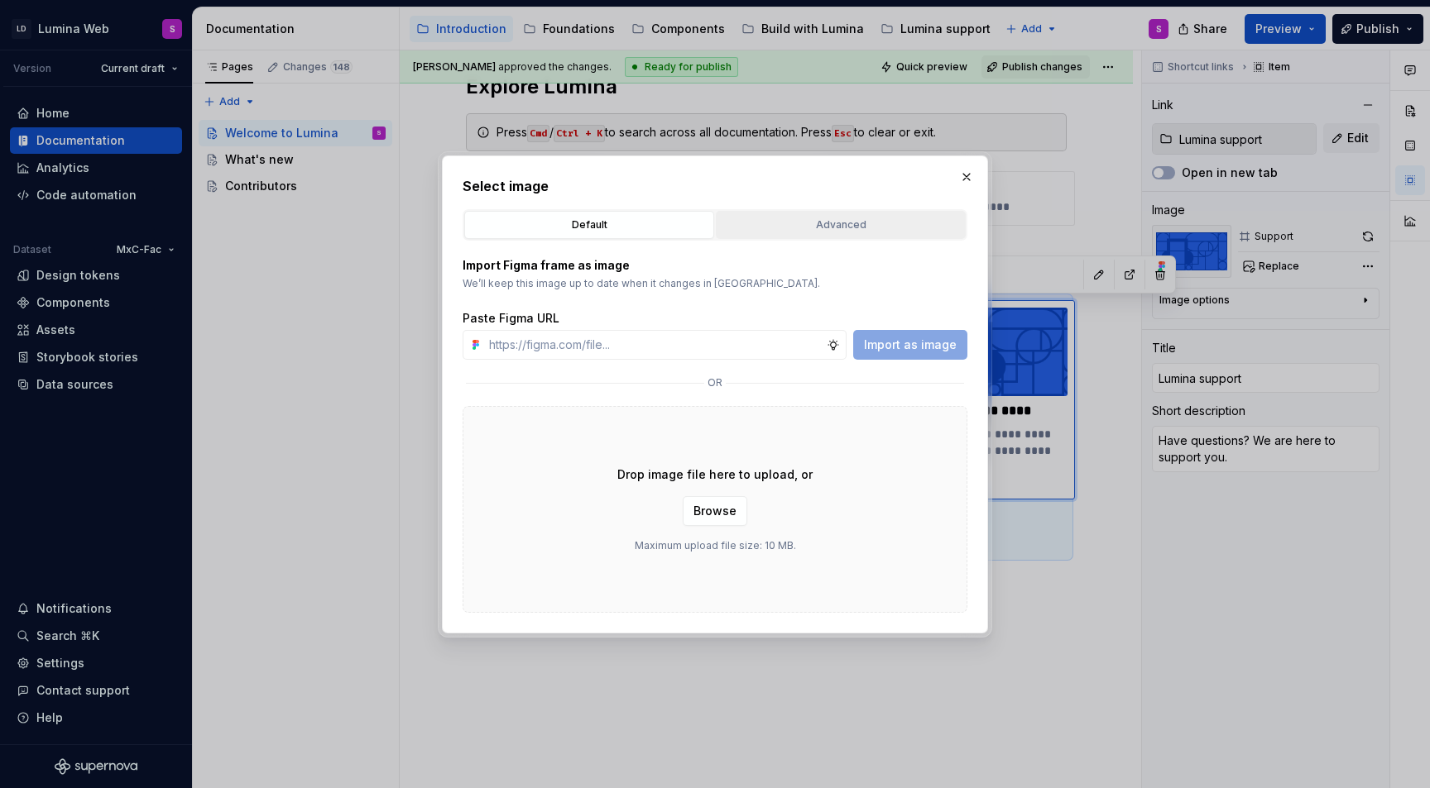
click at [778, 224] on div "Advanced" at bounding box center [840, 225] width 238 height 17
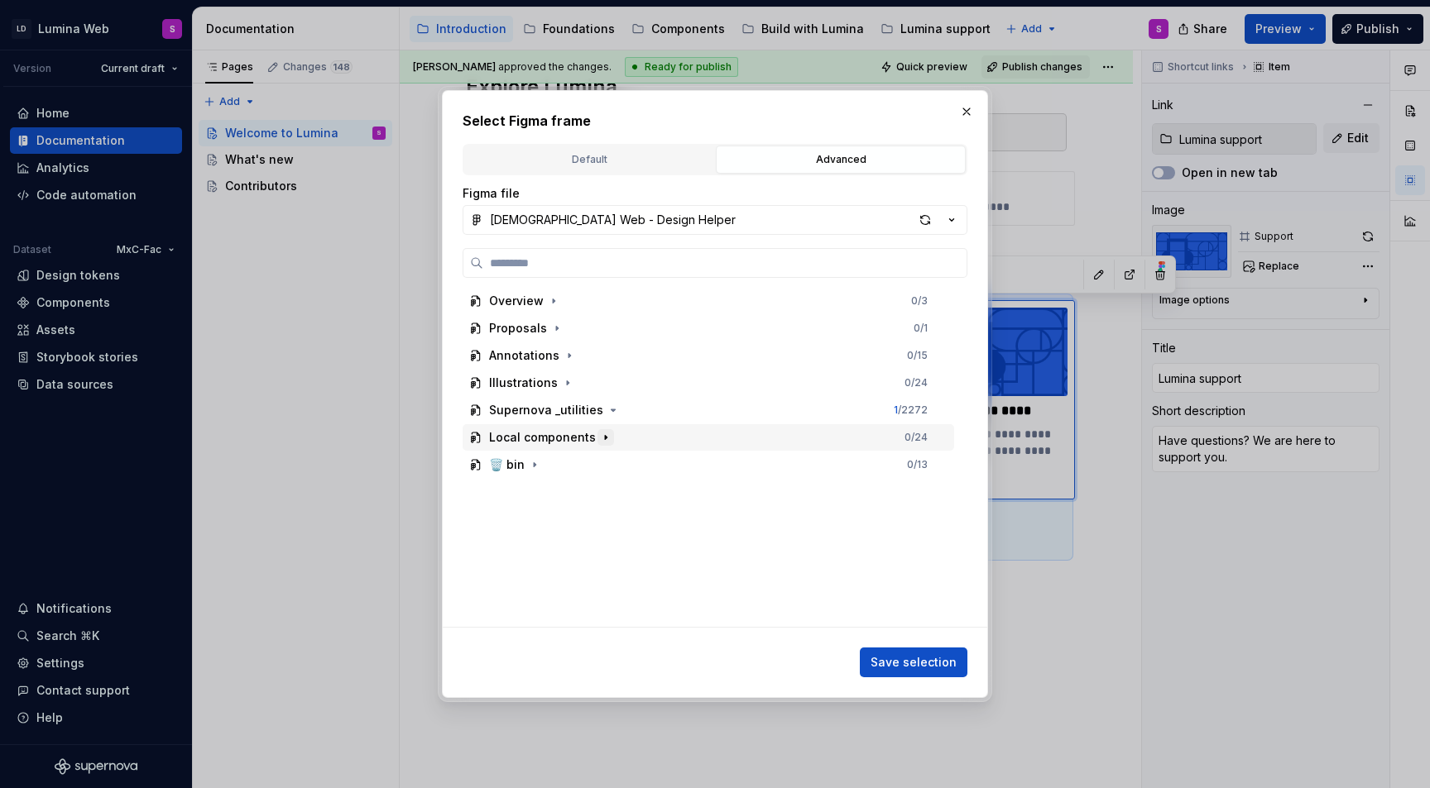
click at [599, 439] on icon "button" at bounding box center [605, 437] width 13 height 13
click at [606, 409] on icon "button" at bounding box center [612, 410] width 13 height 13
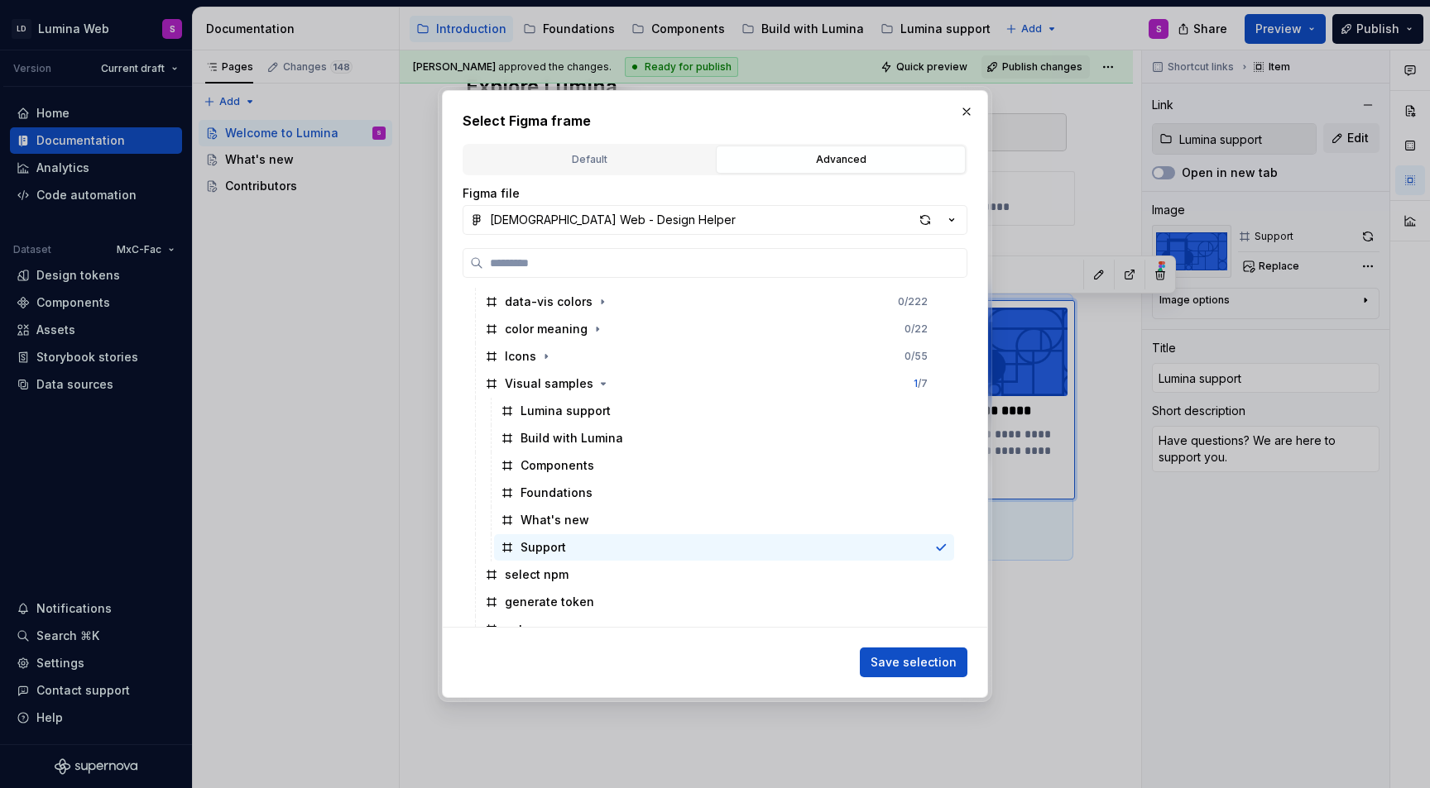
scroll to position [1315, 0]
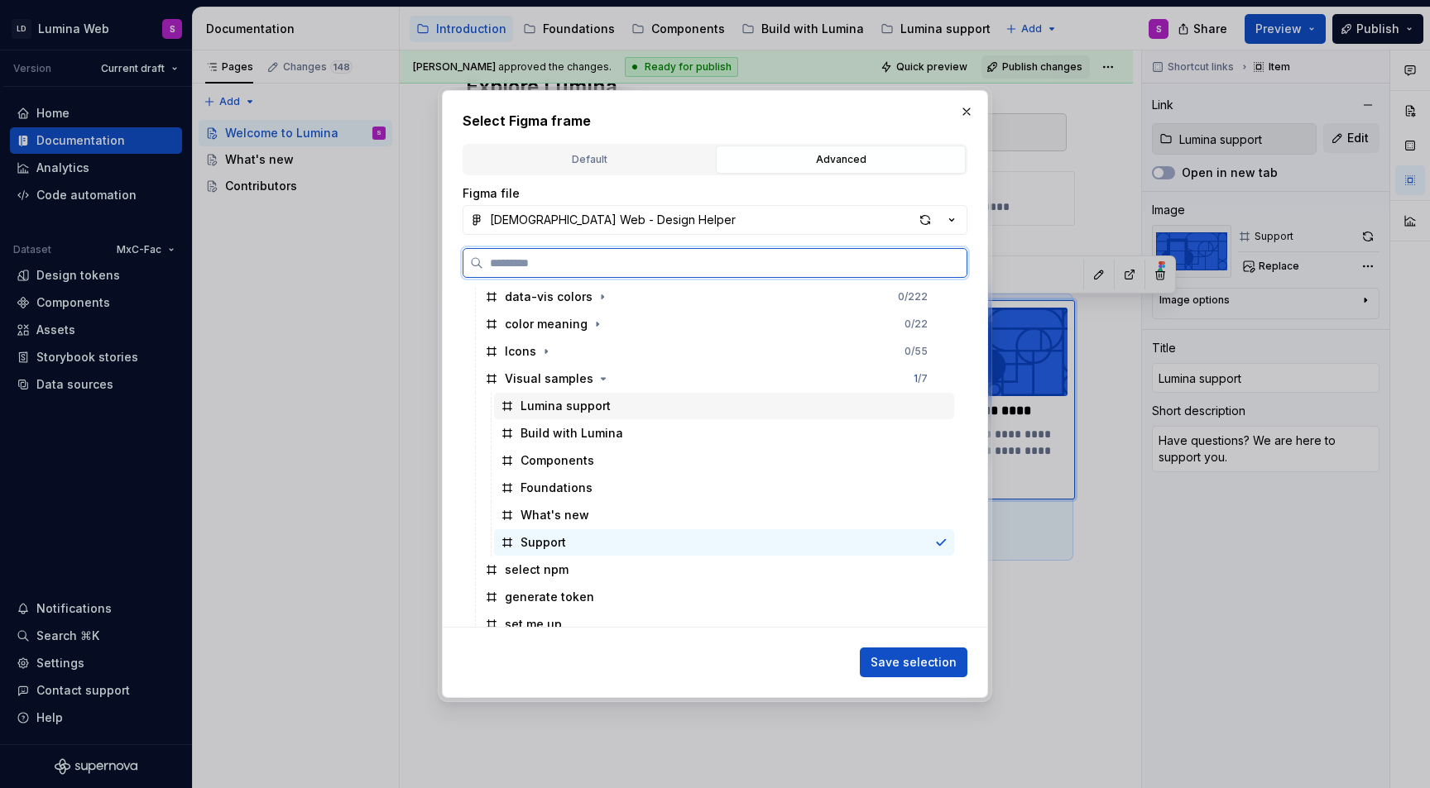
click at [553, 413] on div "Lumina support" at bounding box center [565, 406] width 90 height 17
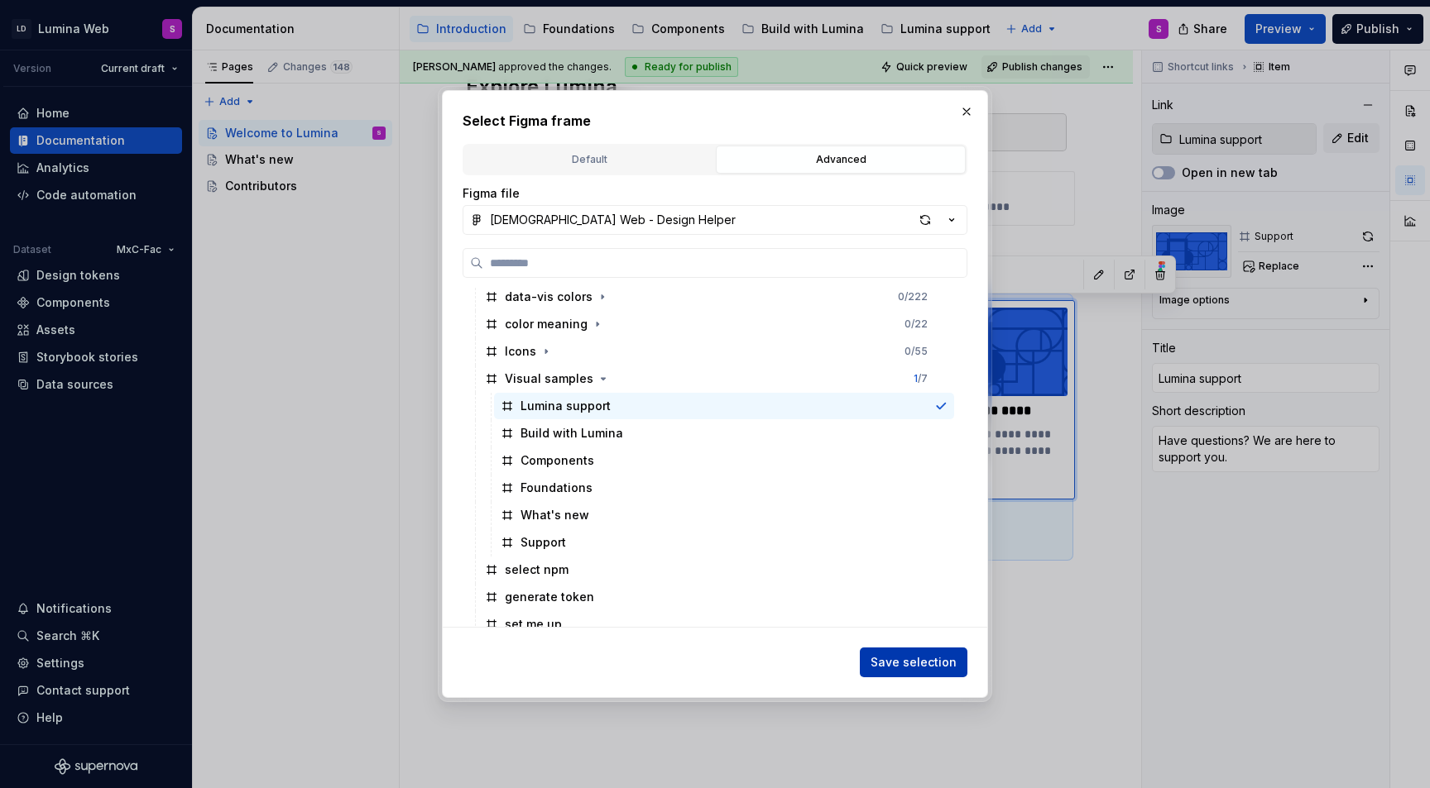
click at [919, 664] on span "Save selection" at bounding box center [913, 662] width 86 height 17
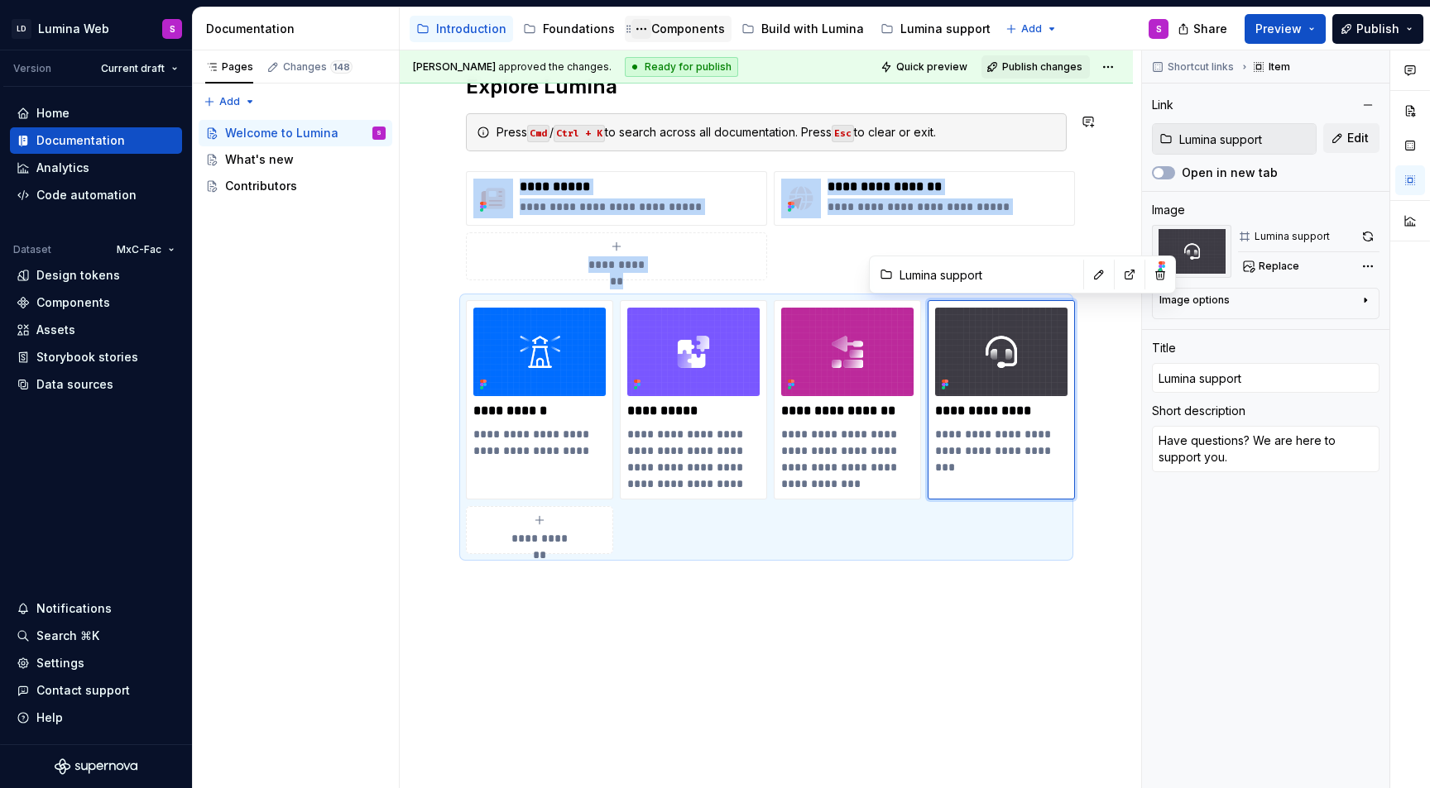
click at [635, 19] on button "Page tree" at bounding box center [641, 29] width 20 height 20
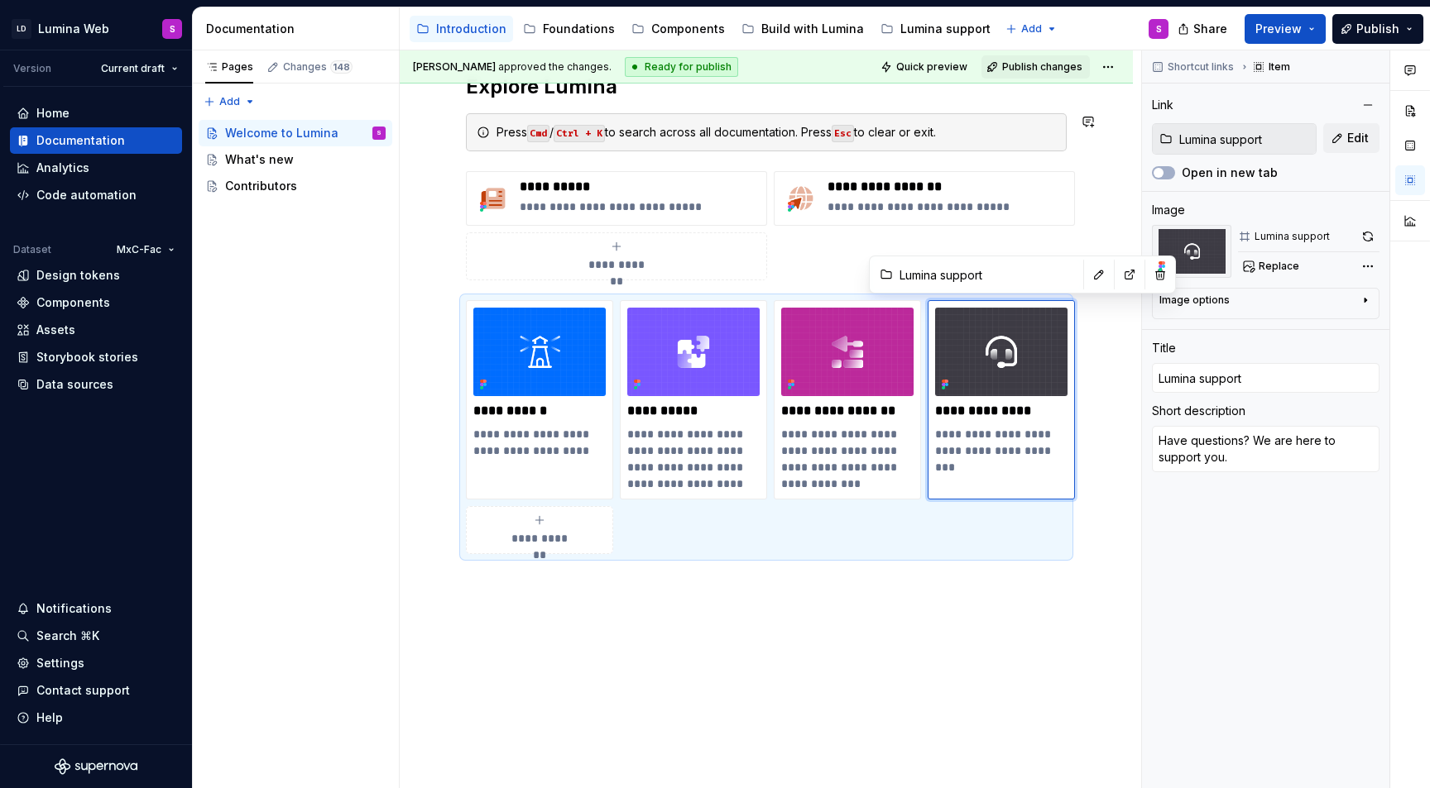
click at [691, 34] on html "LD Lumina Web S Version Current draft Home Documentation Analytics Code automat…" at bounding box center [715, 394] width 1430 height 788
click at [688, 28] on div "Components" at bounding box center [688, 29] width 74 height 17
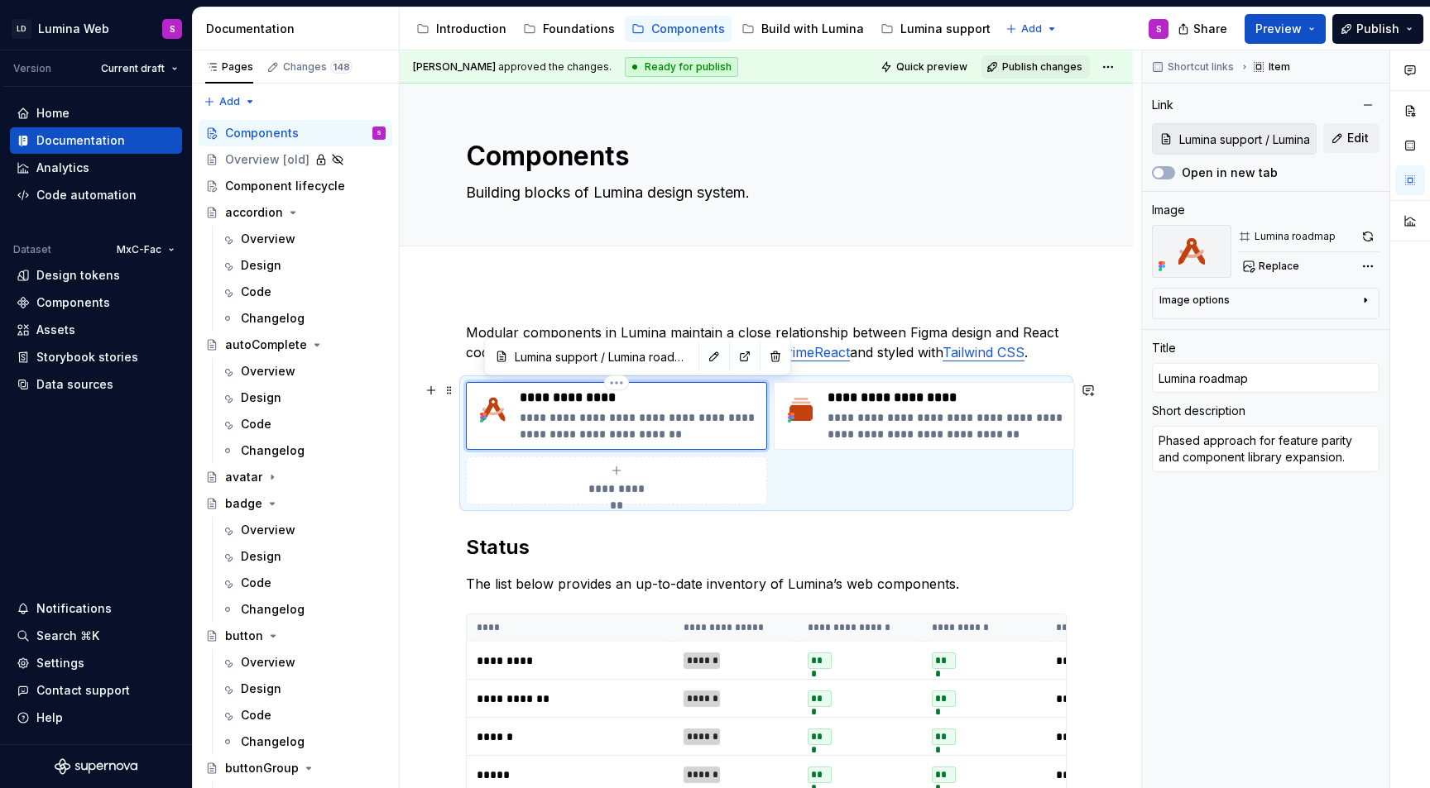
click at [493, 395] on img at bounding box center [493, 410] width 40 height 40
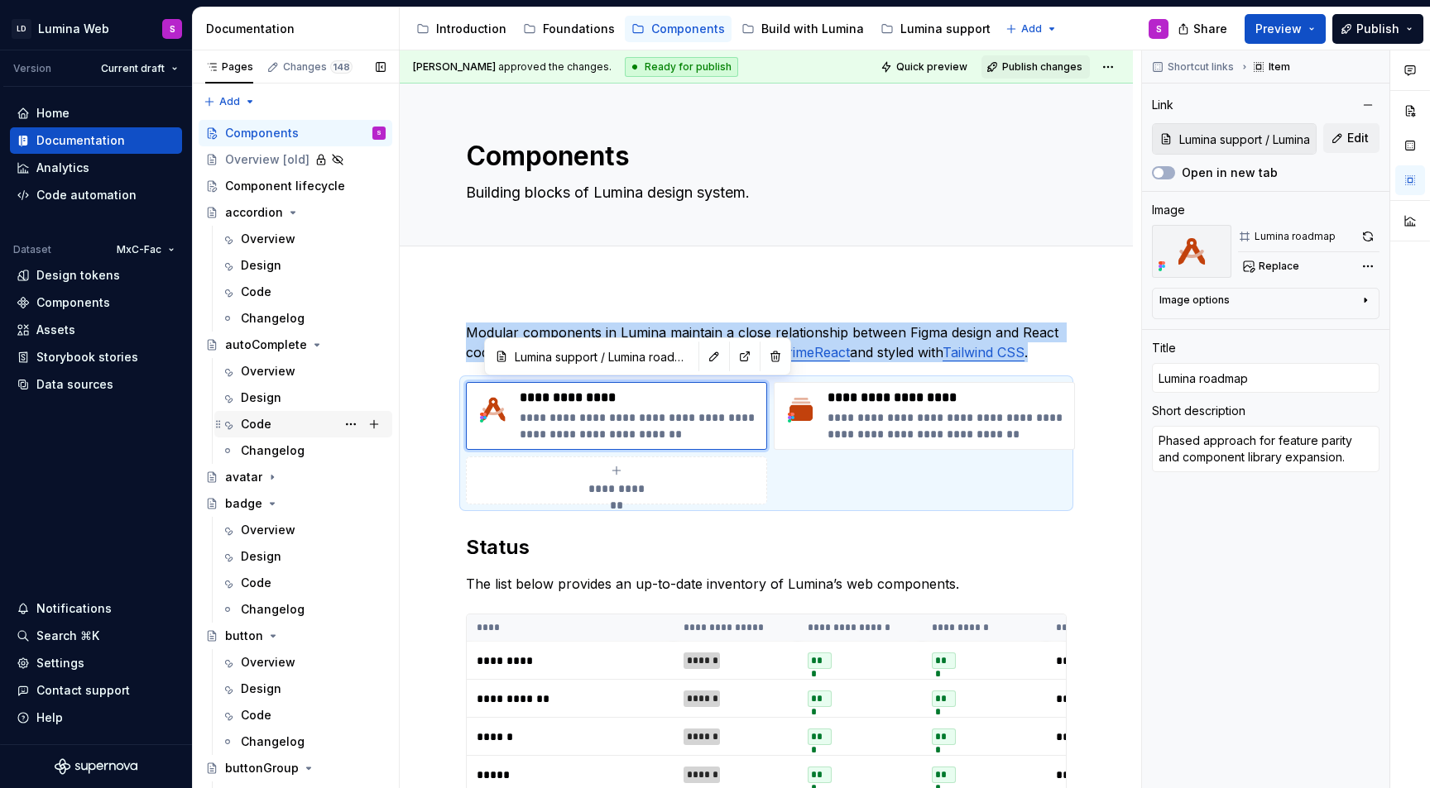
scroll to position [57, 0]
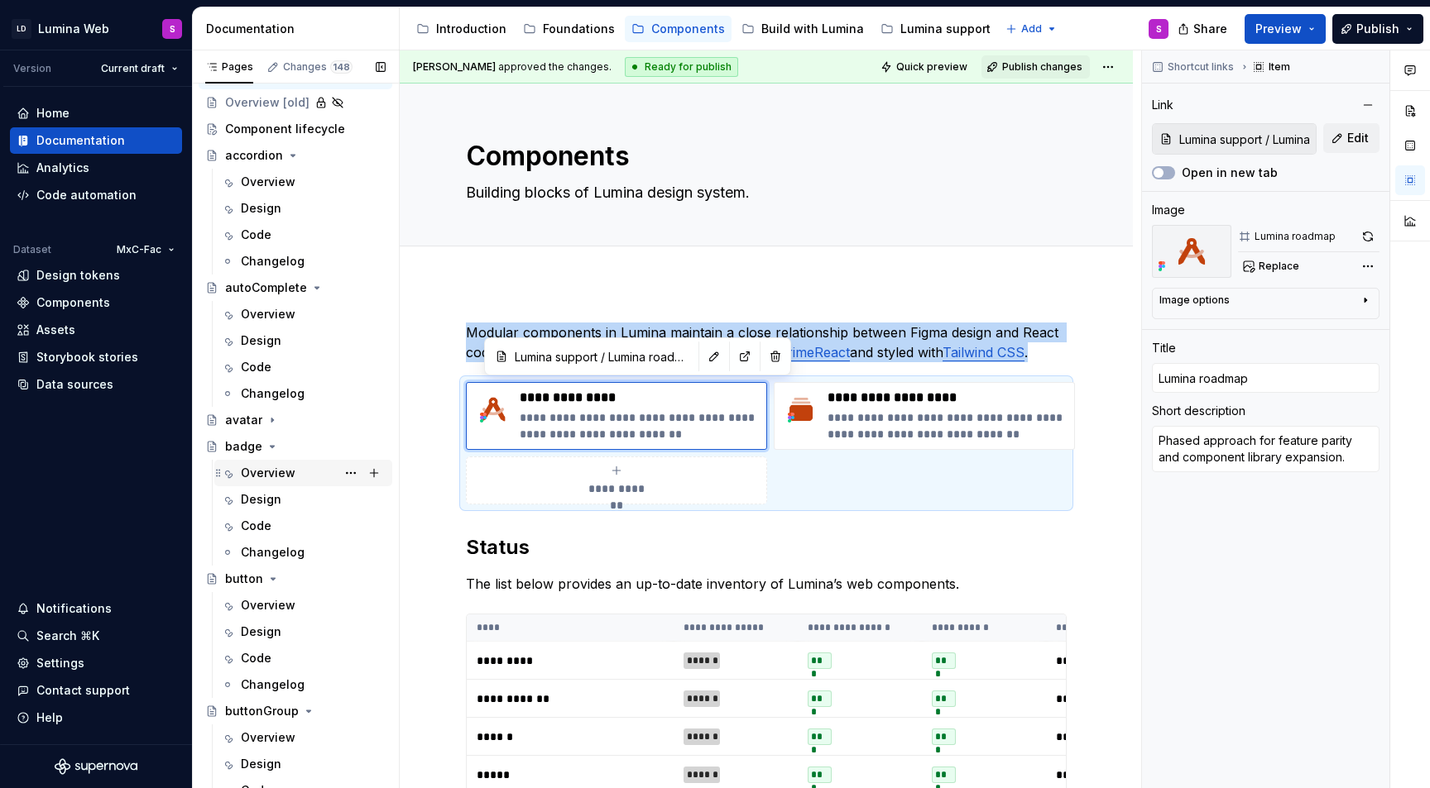
click at [259, 478] on div "Overview" at bounding box center [268, 473] width 55 height 17
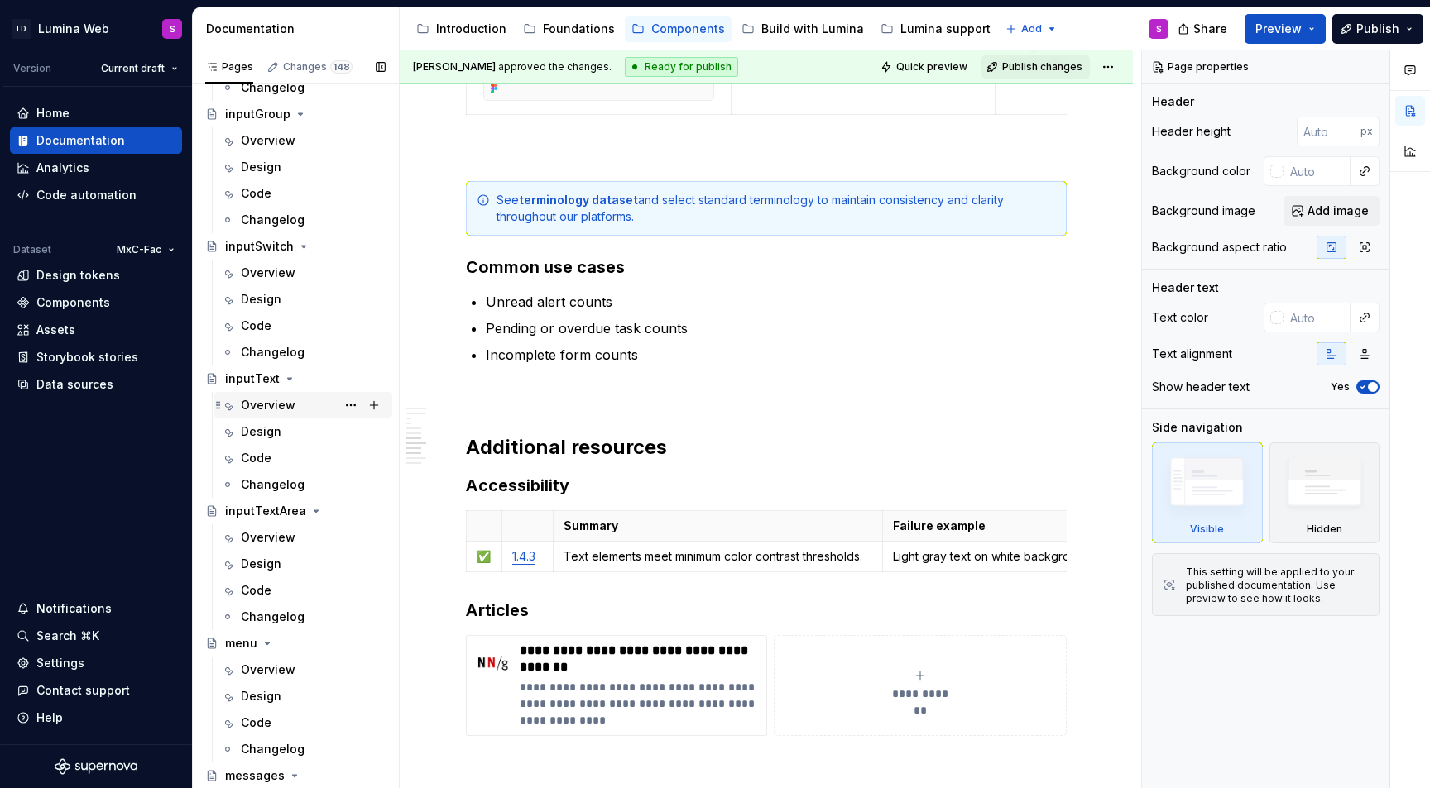
scroll to position [2044, 0]
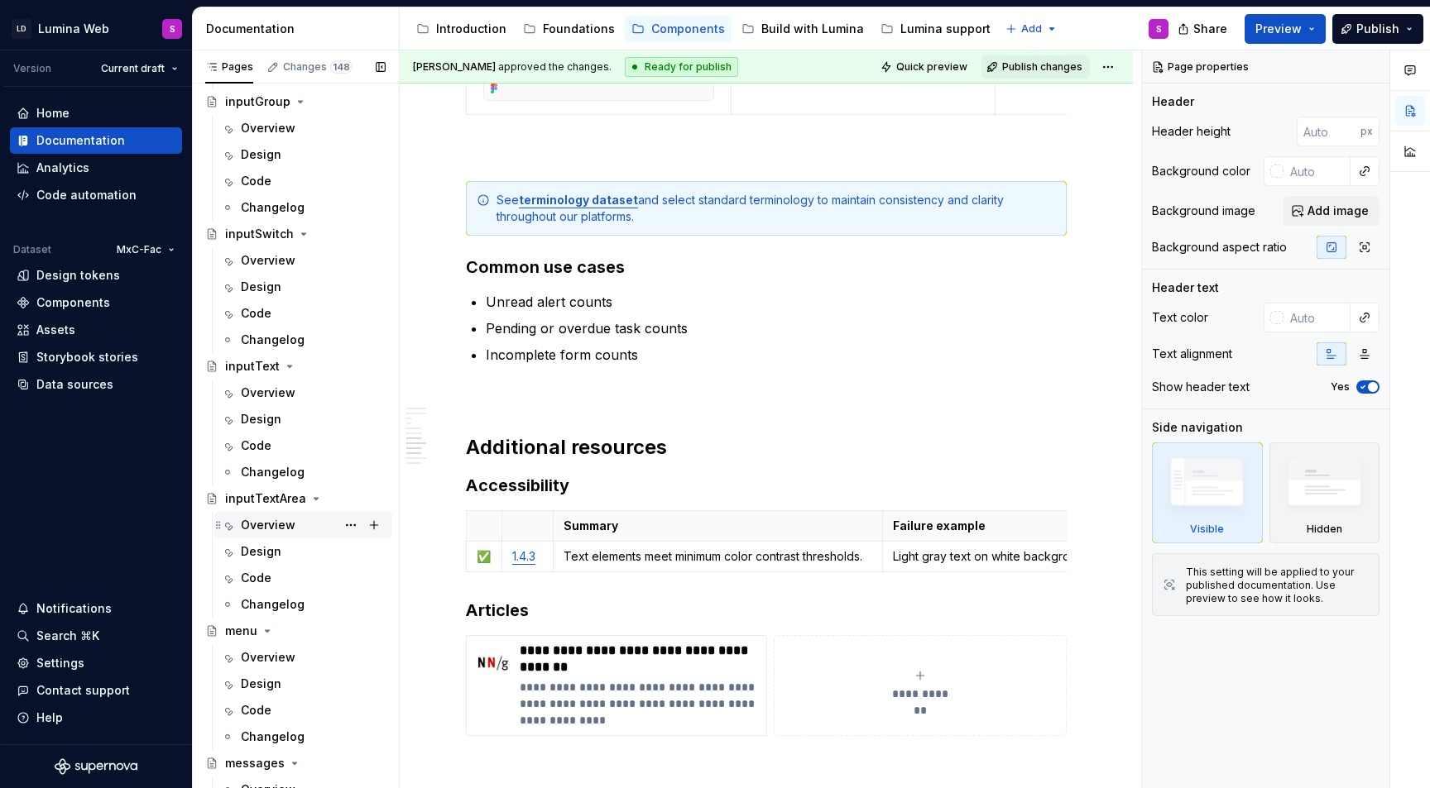
click at [256, 527] on div "Overview" at bounding box center [268, 525] width 55 height 17
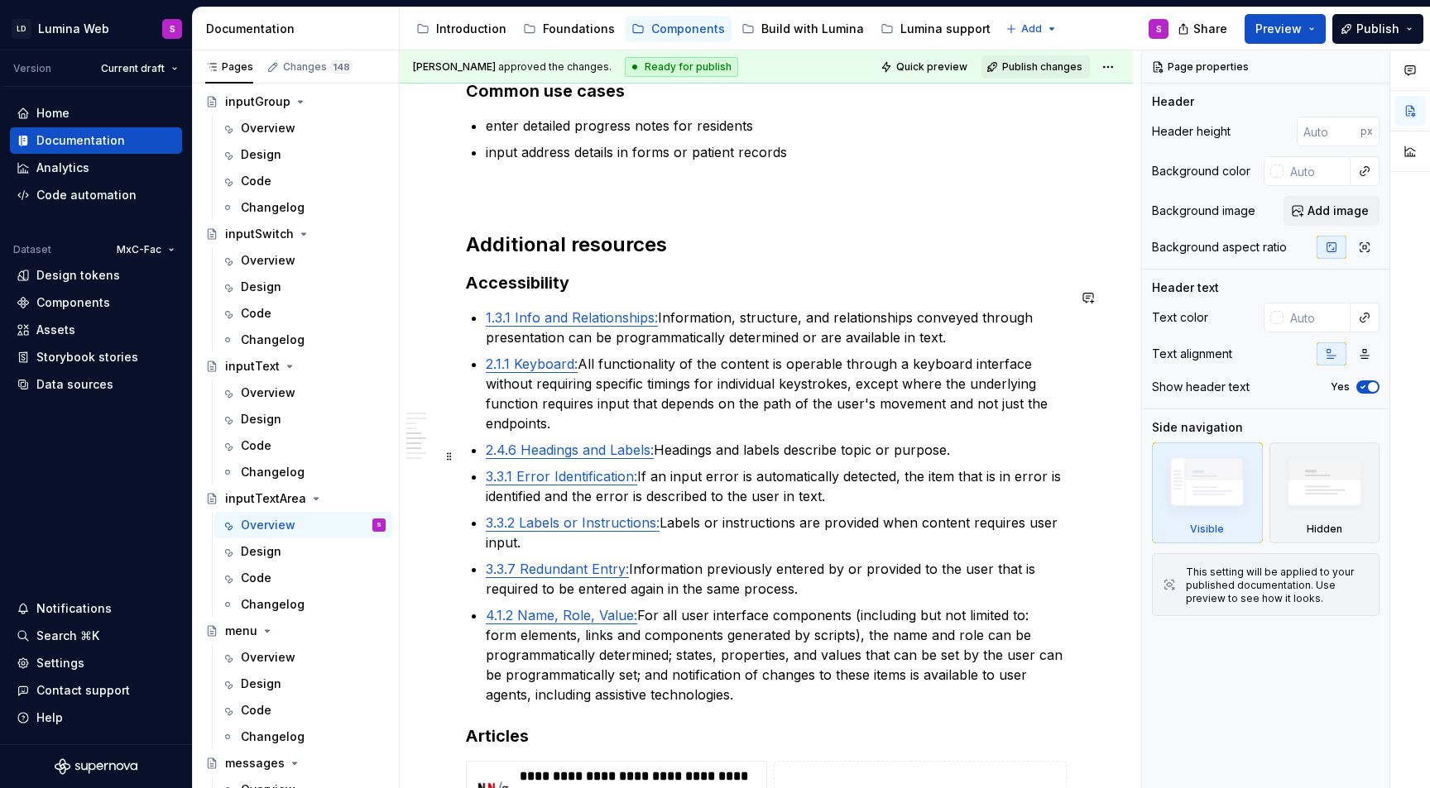
scroll to position [2748, 0]
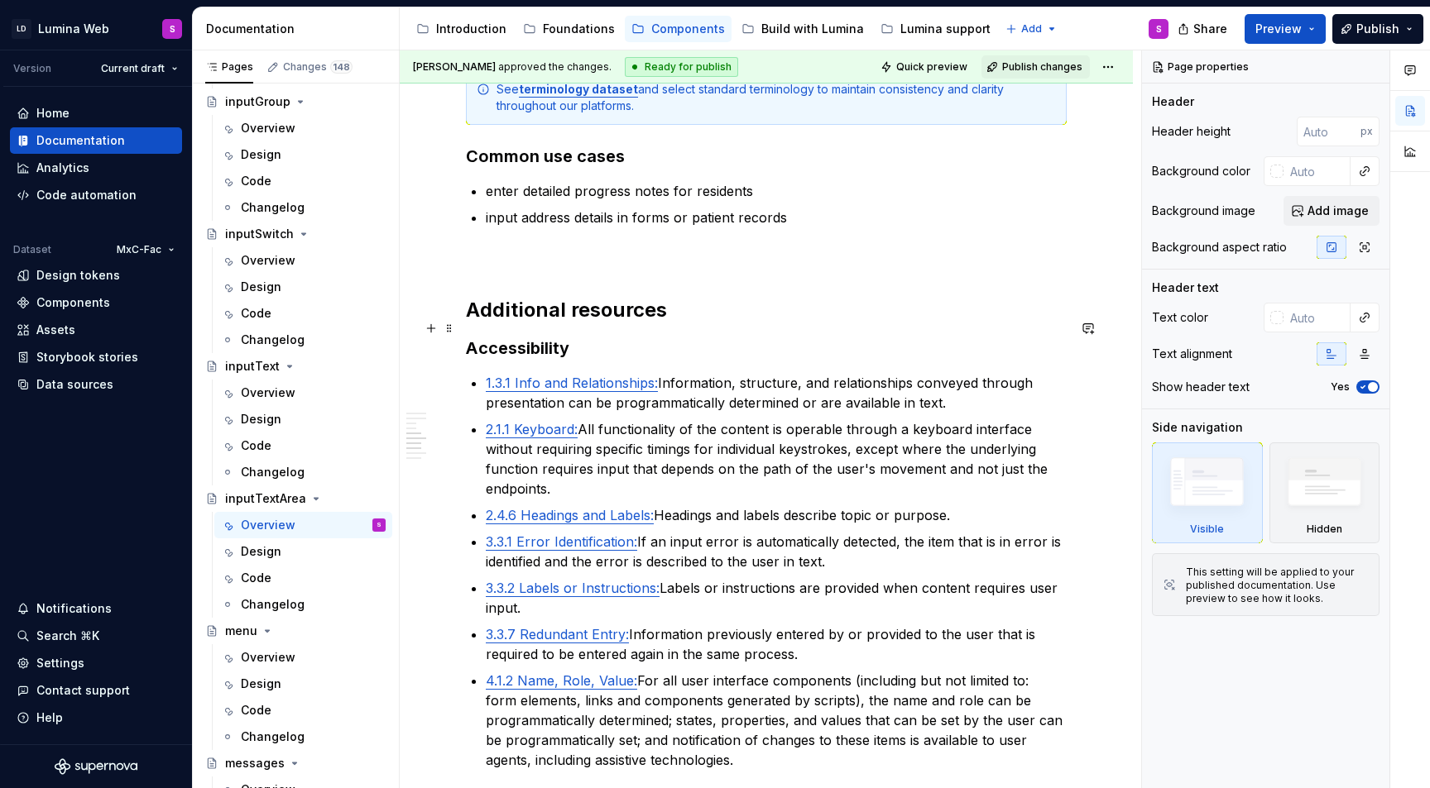
click at [598, 337] on h3 "Accessibility" at bounding box center [766, 348] width 601 height 23
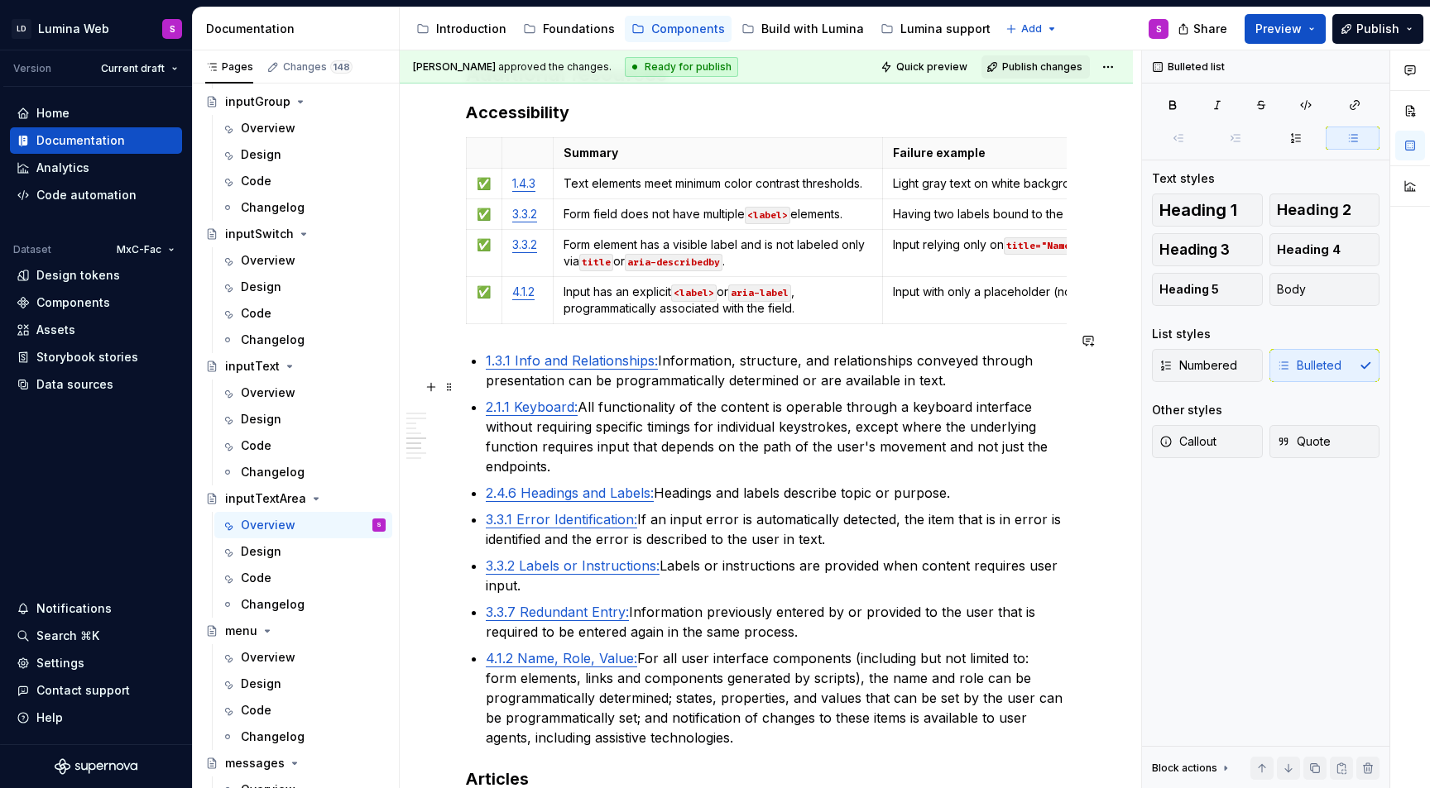
scroll to position [2942, 0]
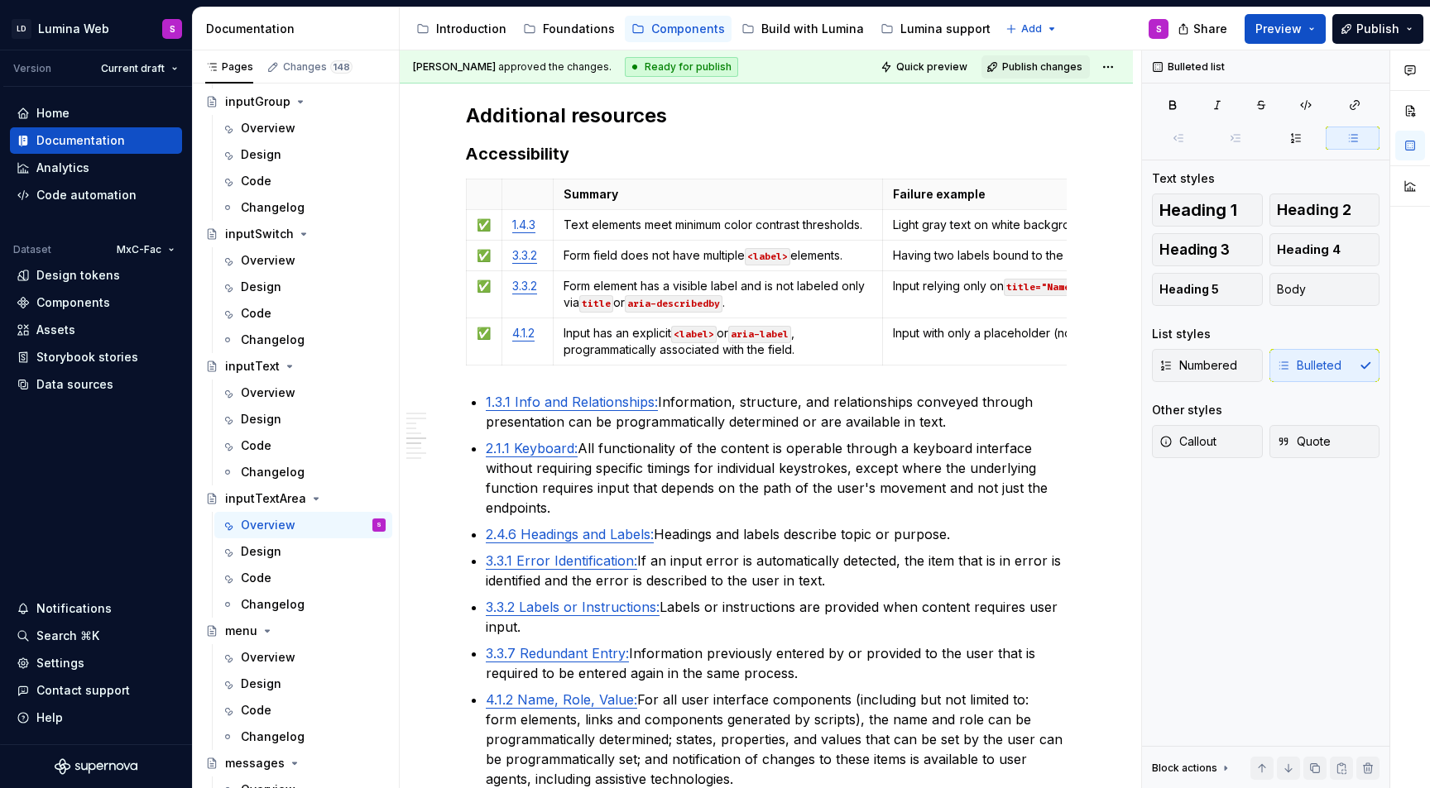
type textarea "*"
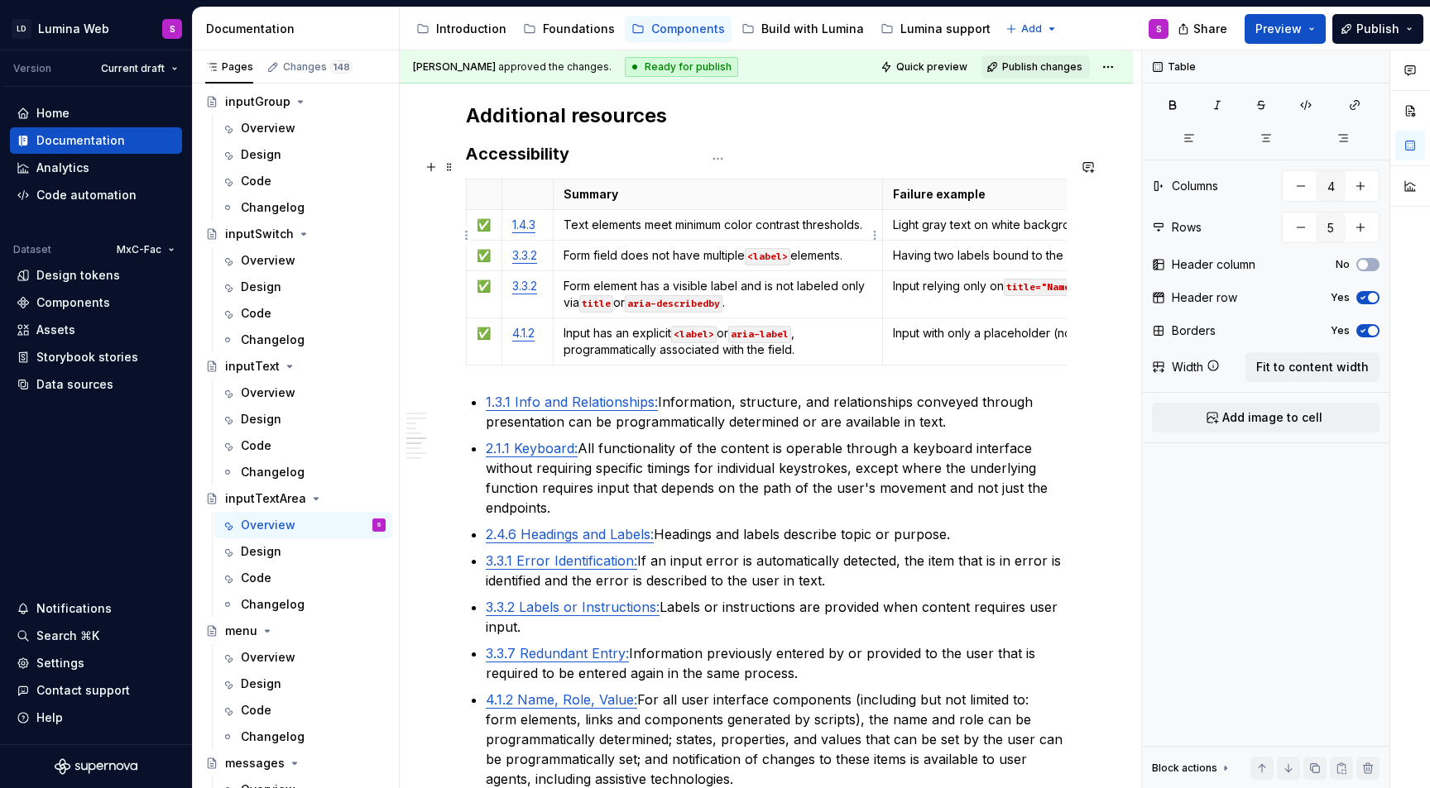
click at [610, 247] on p "Form field does not have multiple <label> elements." at bounding box center [717, 255] width 309 height 17
drag, startPoint x: 587, startPoint y: 237, endPoint x: 564, endPoint y: 236, distance: 22.4
click at [564, 247] on p "Textarea does not have multiple <label> elements." at bounding box center [717, 255] width 309 height 17
click at [616, 278] on p "Form element has a visible label and is not labeled only via title or aria-desc…" at bounding box center [717, 294] width 309 height 33
click at [1155, 283] on code "<label>" at bounding box center [1178, 287] width 46 height 17
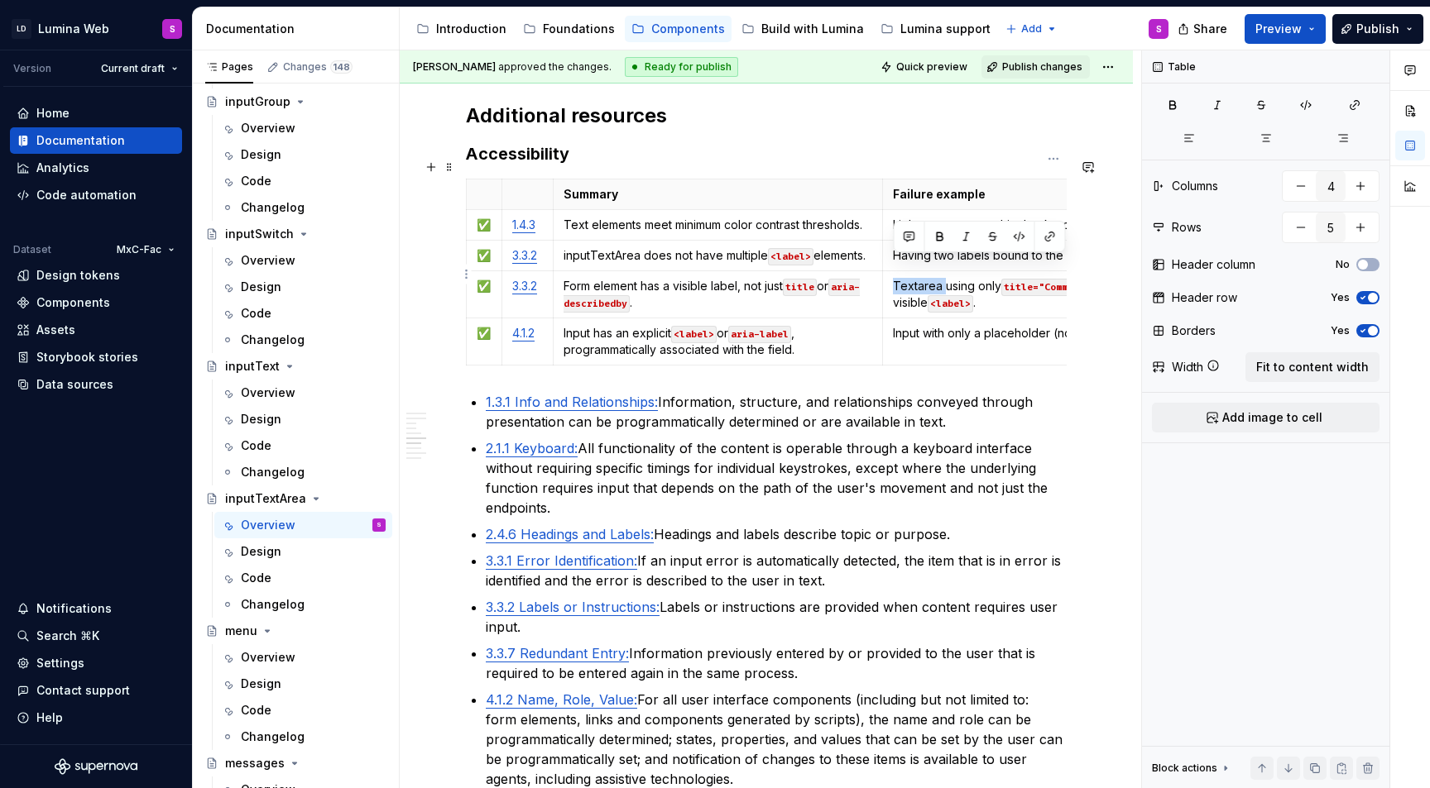
drag, startPoint x: 942, startPoint y: 265, endPoint x: 891, endPoint y: 263, distance: 51.3
click at [891, 271] on td "Textarea using only title="Comments" with no visible <label> ." at bounding box center [1054, 294] width 342 height 47
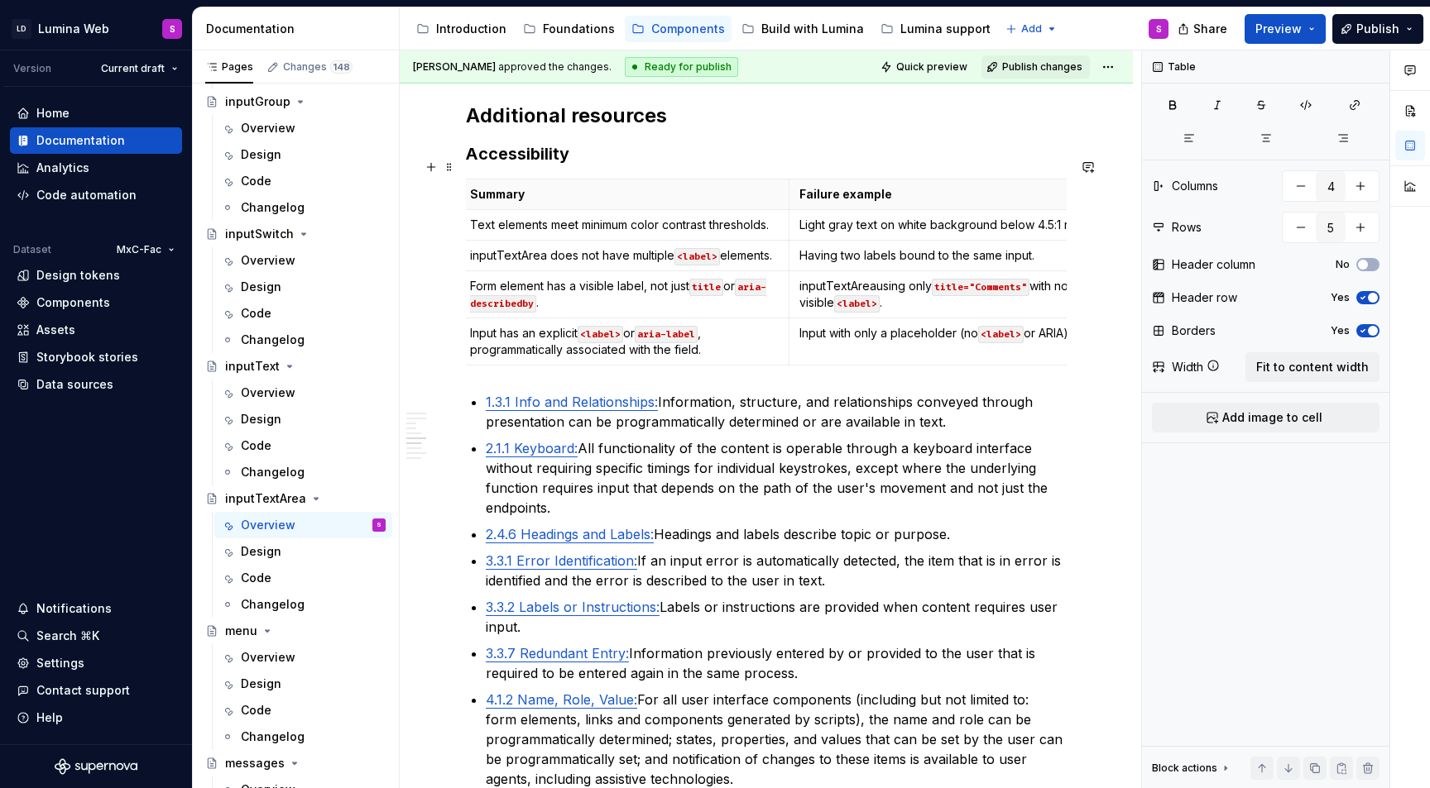
scroll to position [0, 101]
click at [864, 217] on td "Light gray text on white background below 4.5:1 ratio." at bounding box center [953, 224] width 342 height 31
click at [855, 247] on p "Having two labels bound to the same input." at bounding box center [952, 255] width 321 height 17
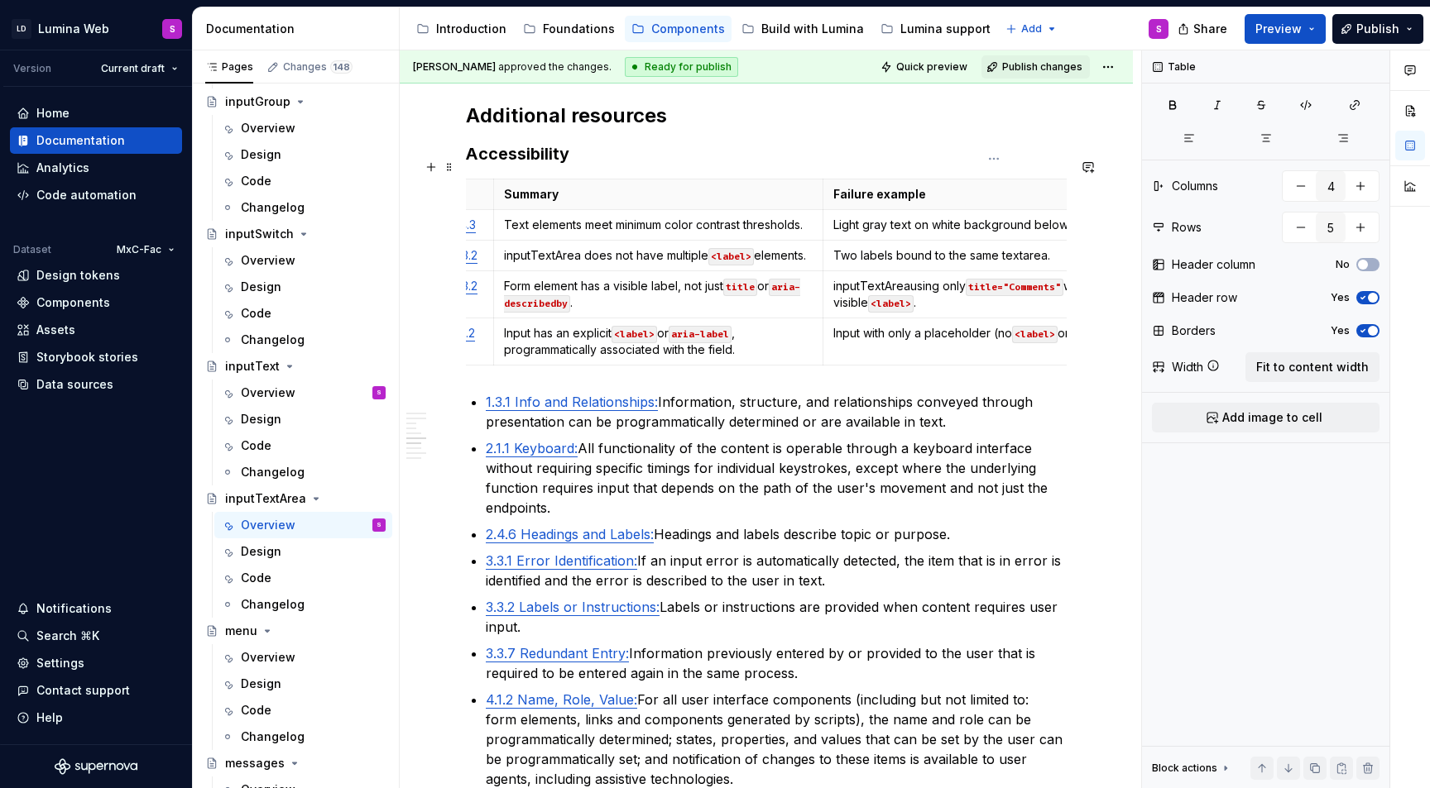
click at [1018, 247] on p "Two labels bound to the same textarea." at bounding box center [993, 255] width 321 height 17
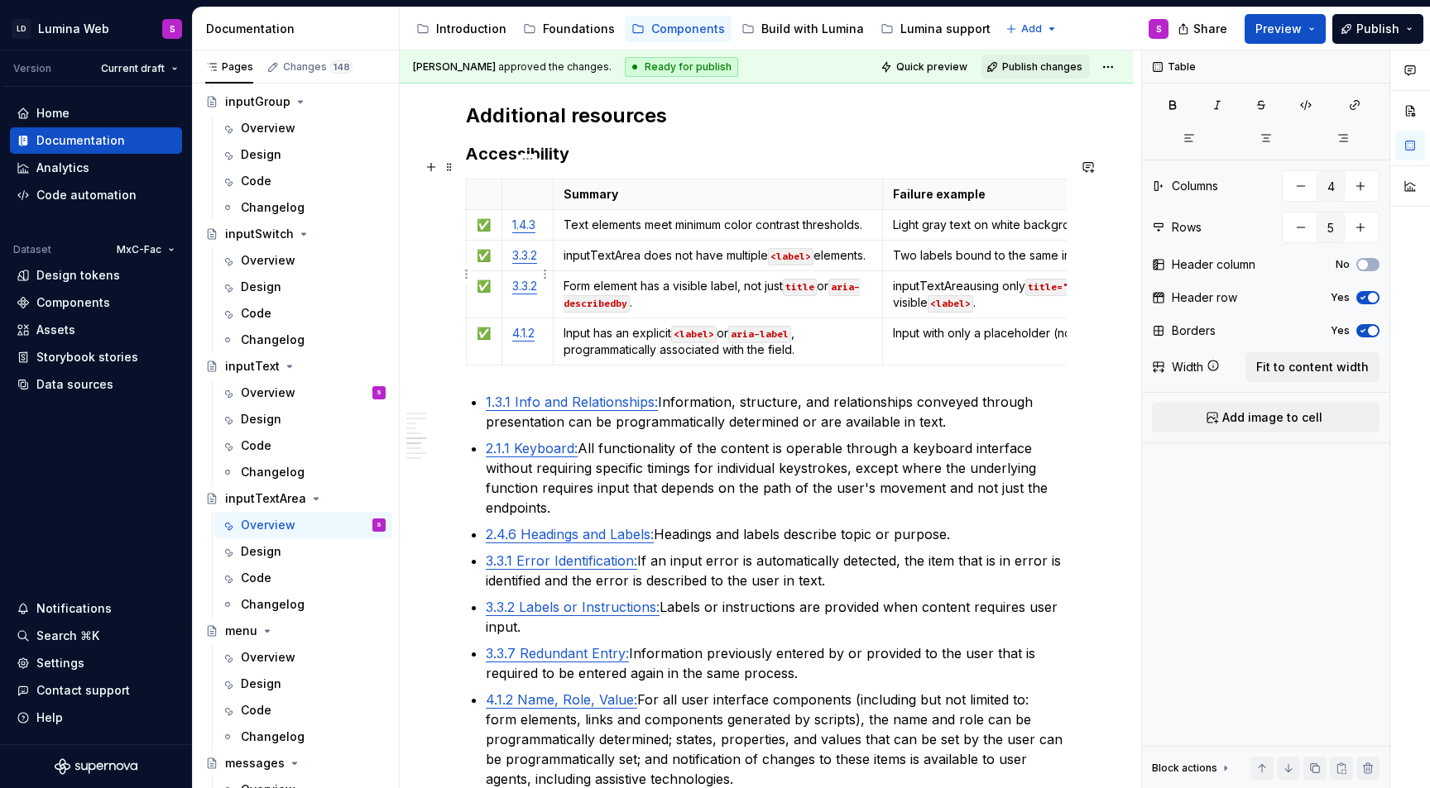
click at [524, 274] on td "3.3.2" at bounding box center [526, 294] width 51 height 47
click at [465, 319] on html "LD Lumina Web S Version Current draft Home Documentation Analytics Code automat…" at bounding box center [715, 394] width 1430 height 788
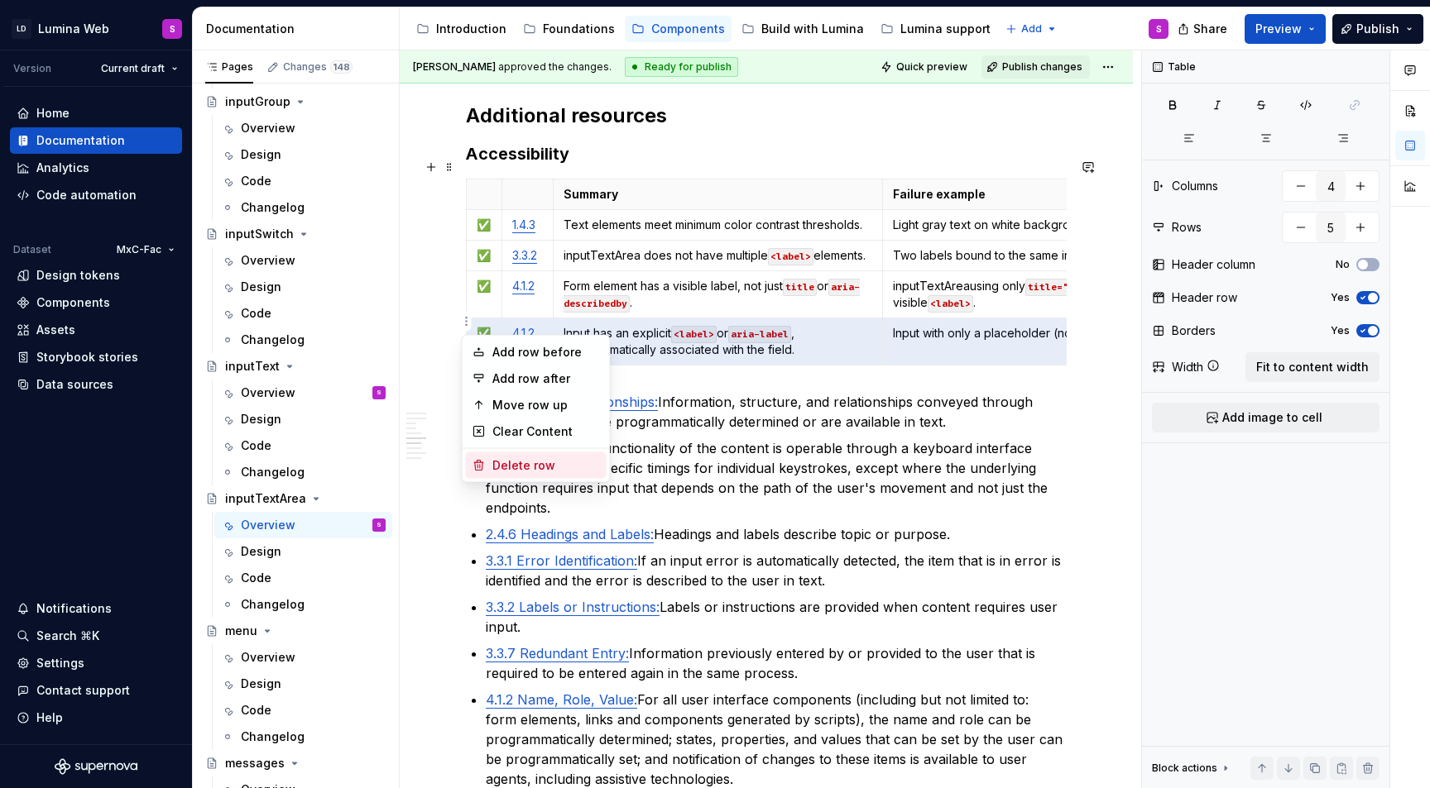
click at [555, 453] on div "Delete row" at bounding box center [536, 466] width 141 height 26
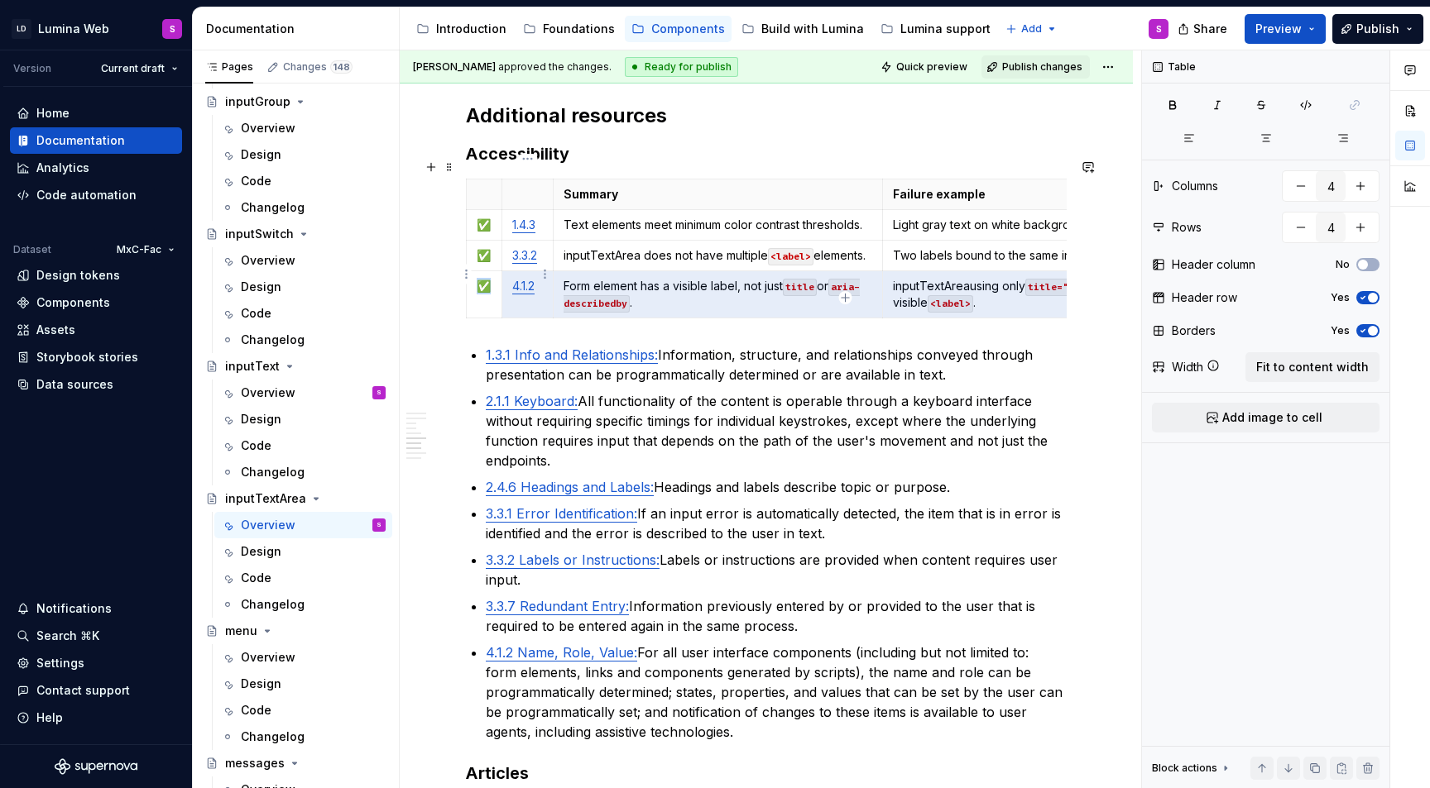
drag, startPoint x: 957, startPoint y: 282, endPoint x: 502, endPoint y: 263, distance: 455.4
click at [501, 271] on tr "✅ 4.1.2 Form element has a visible label, not just title or aria-describedby . …" at bounding box center [846, 294] width 758 height 47
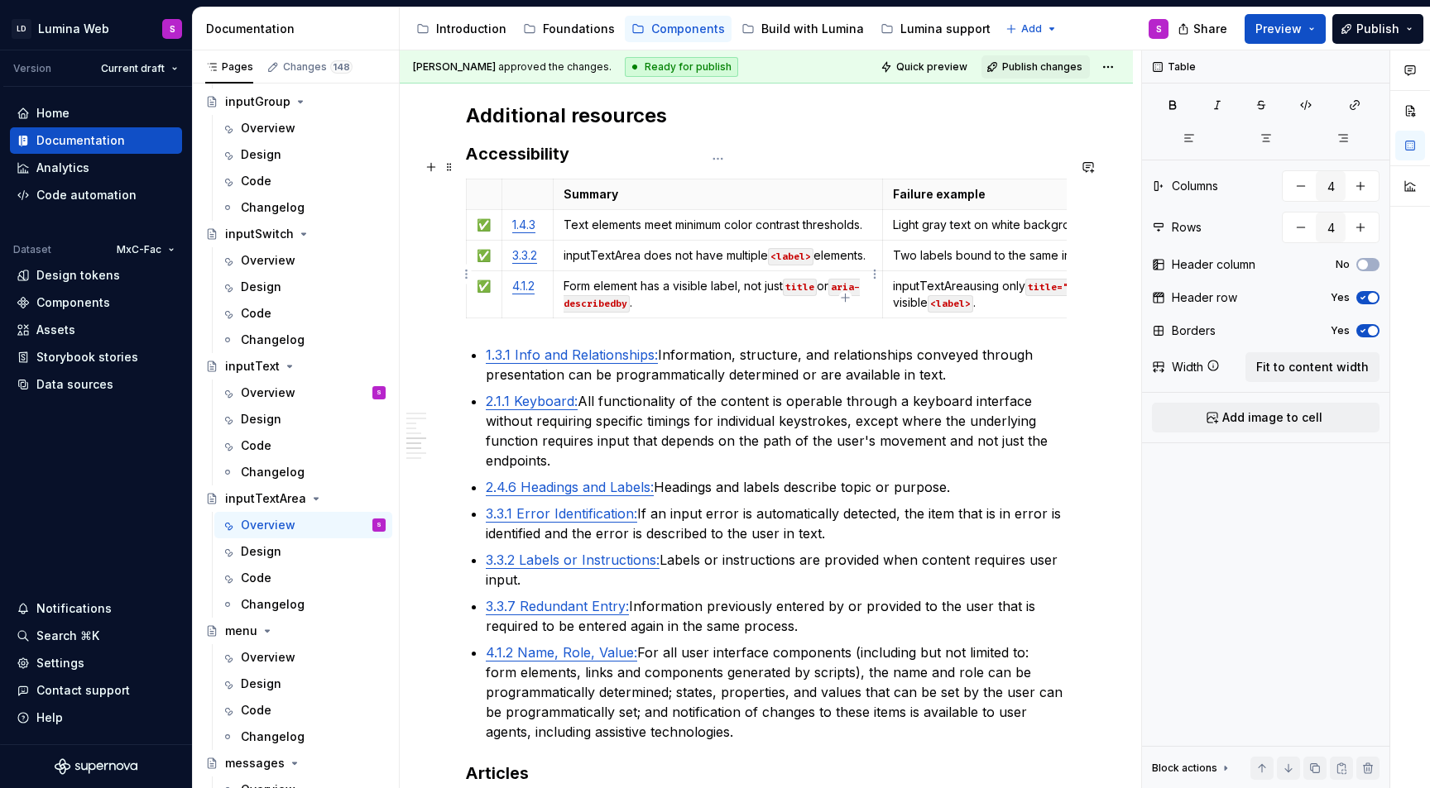
click at [678, 280] on p "Form element has a visible label, not just title or aria-describedby ." at bounding box center [717, 294] width 309 height 33
click at [969, 278] on p "inputTextAreausing only title="Comments" with no visible <label> ." at bounding box center [1053, 294] width 321 height 33
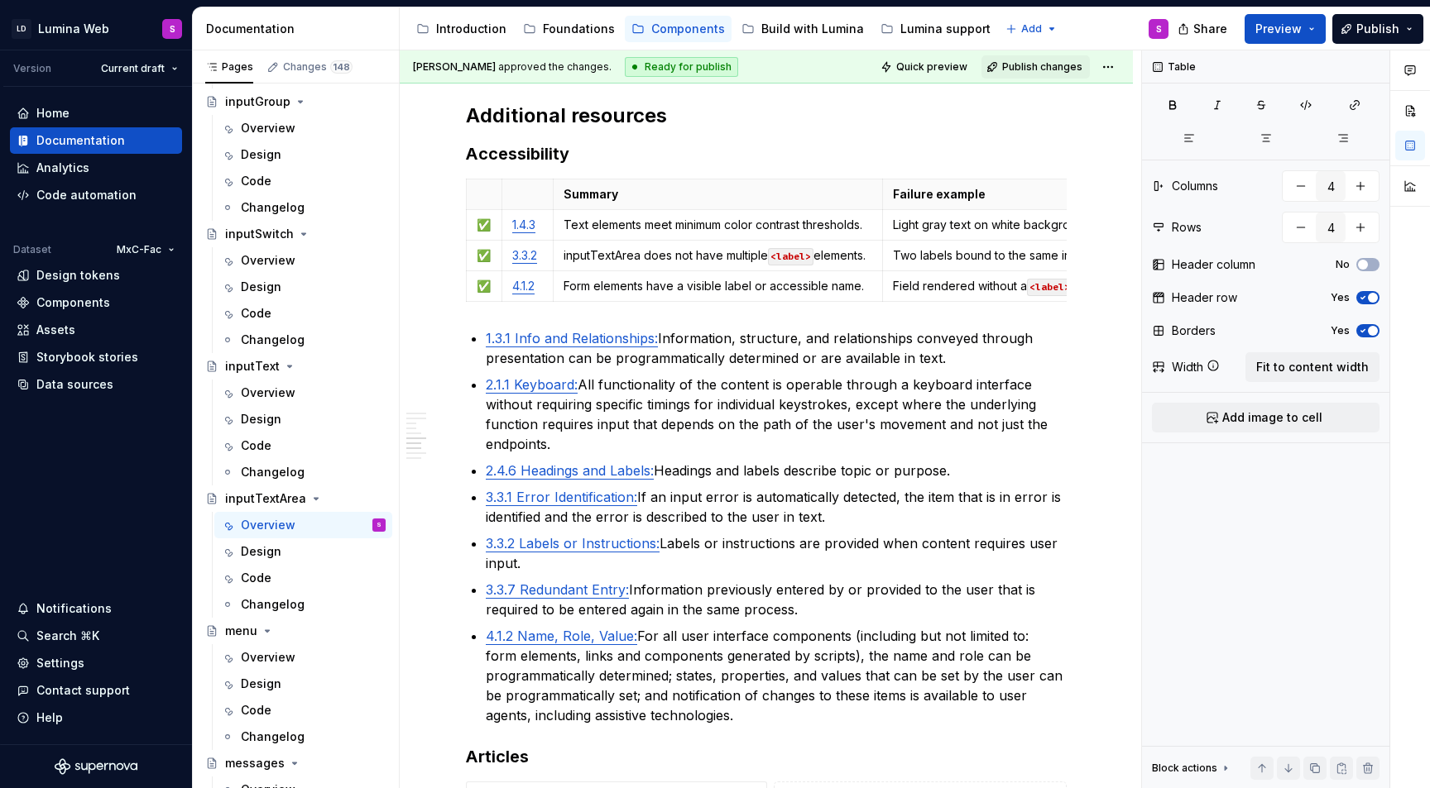
type textarea "*"
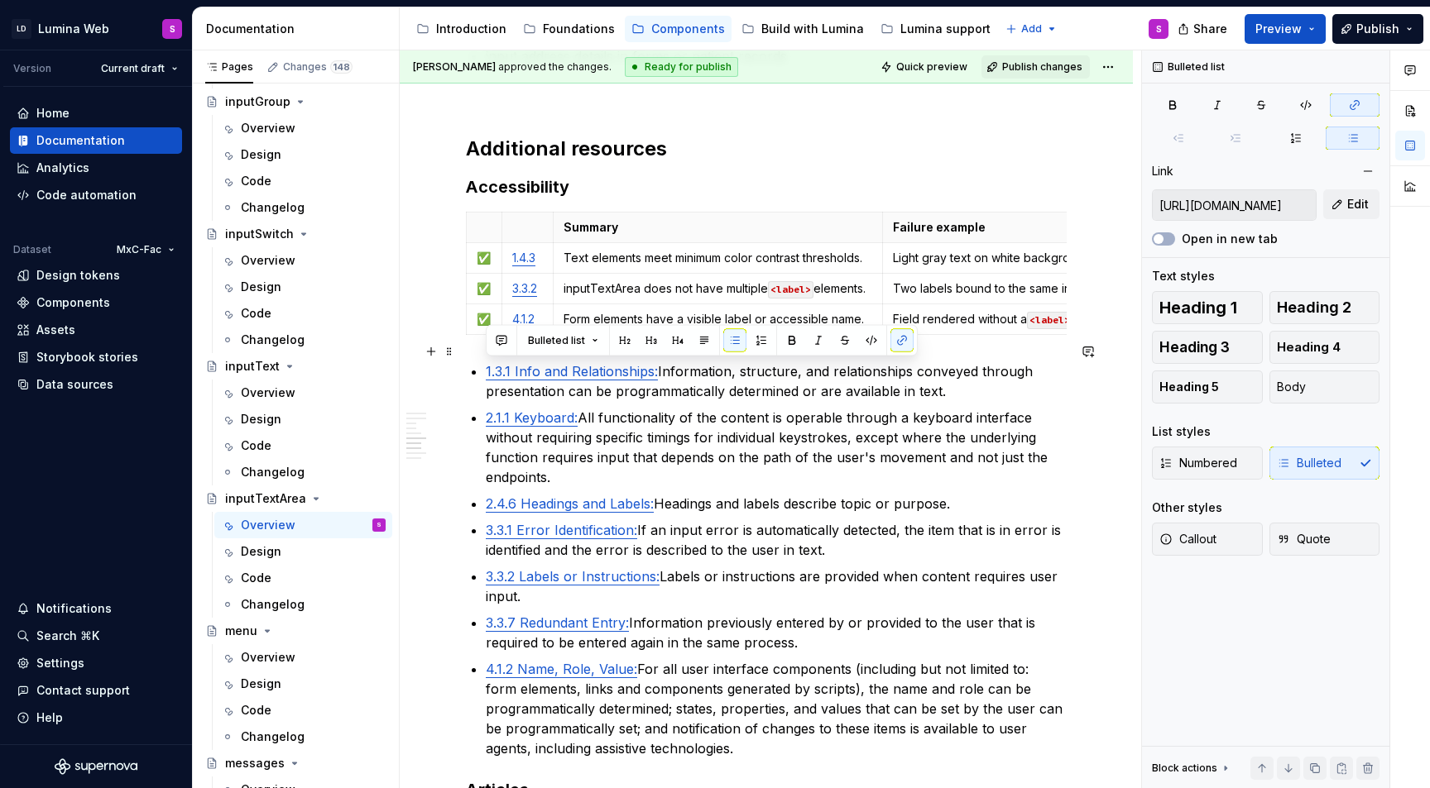
type input "https://www.w3.org/TR/WCAG22/#info-and-relationships"
drag, startPoint x: 745, startPoint y: 728, endPoint x: 472, endPoint y: 348, distance: 468.2
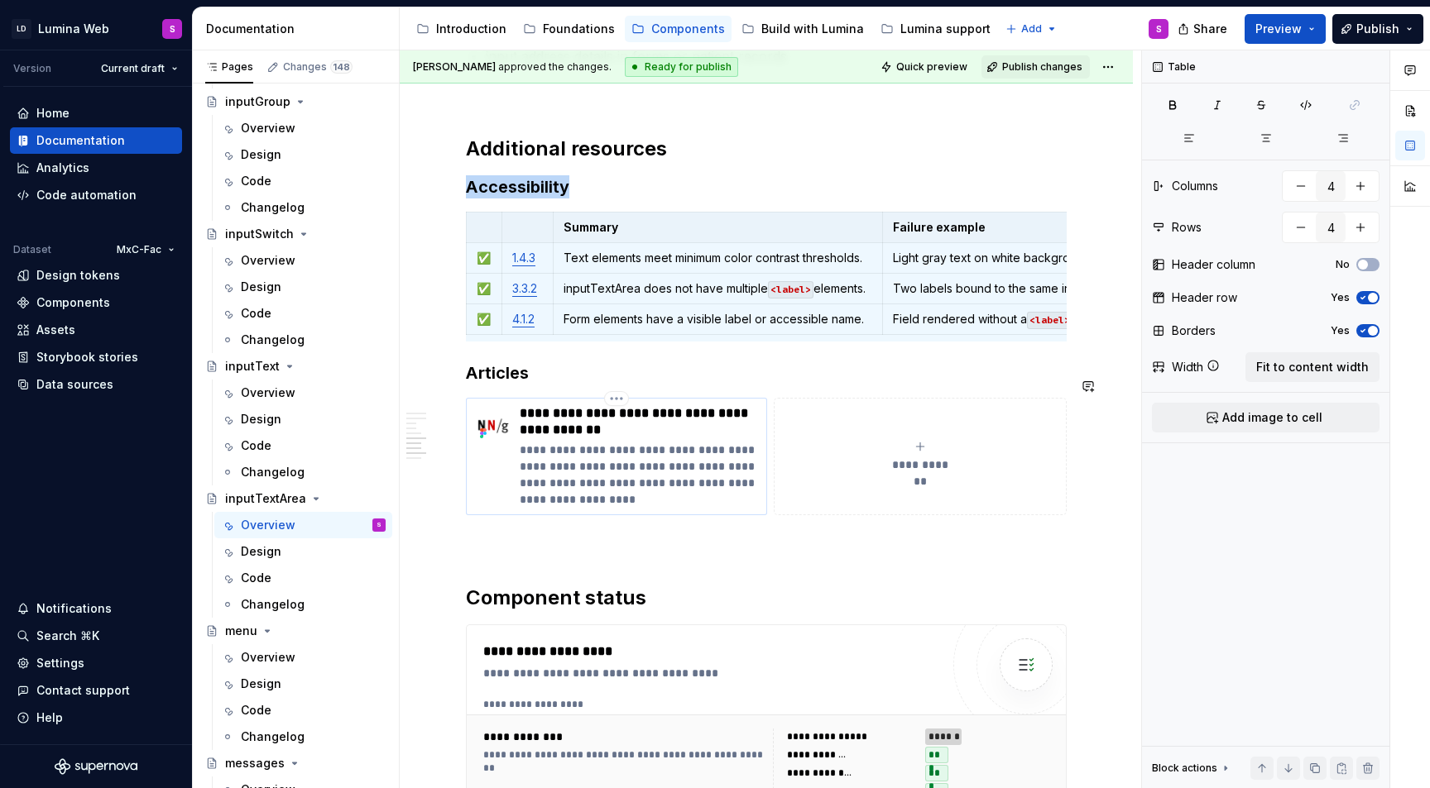
copy strong "Accessibility"
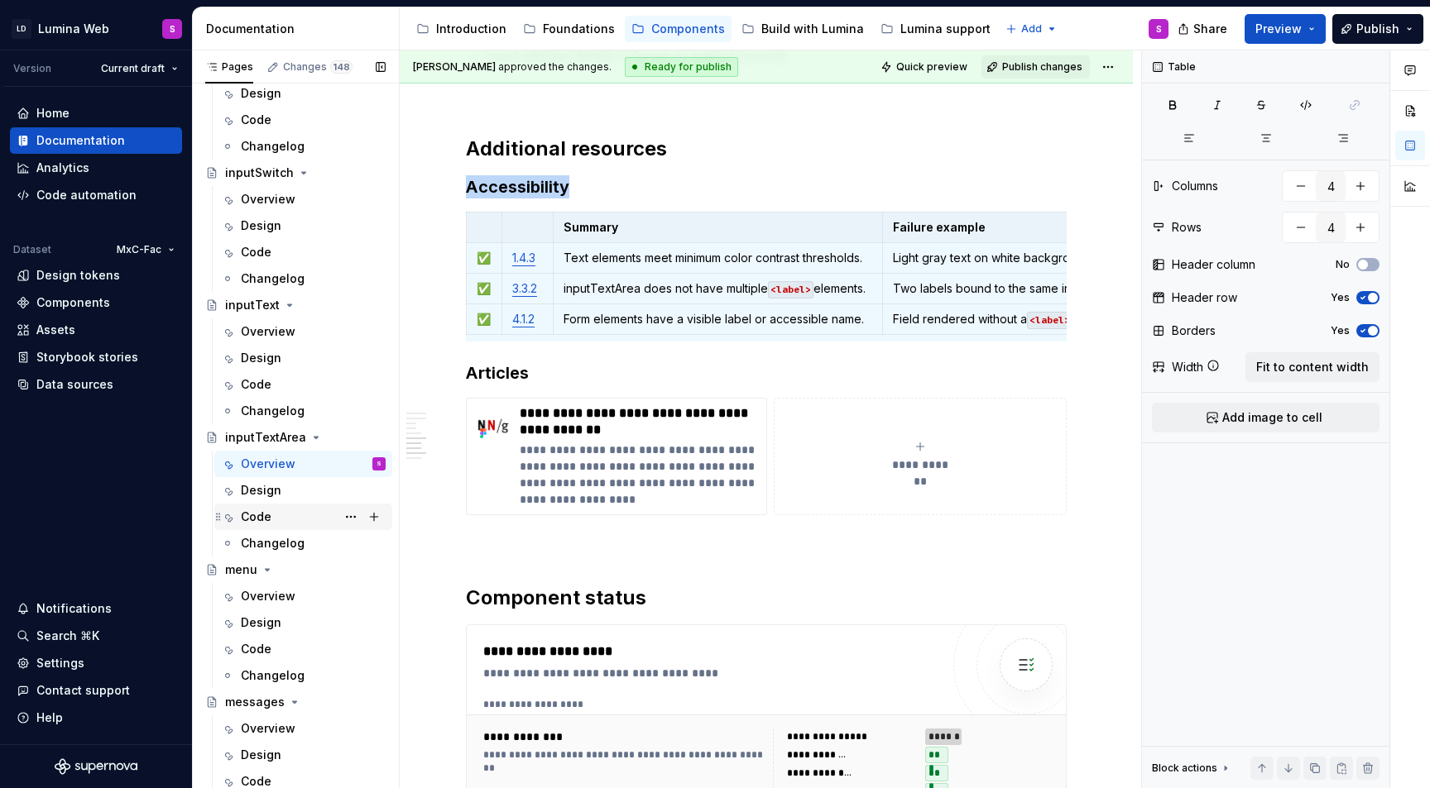
scroll to position [2173, 0]
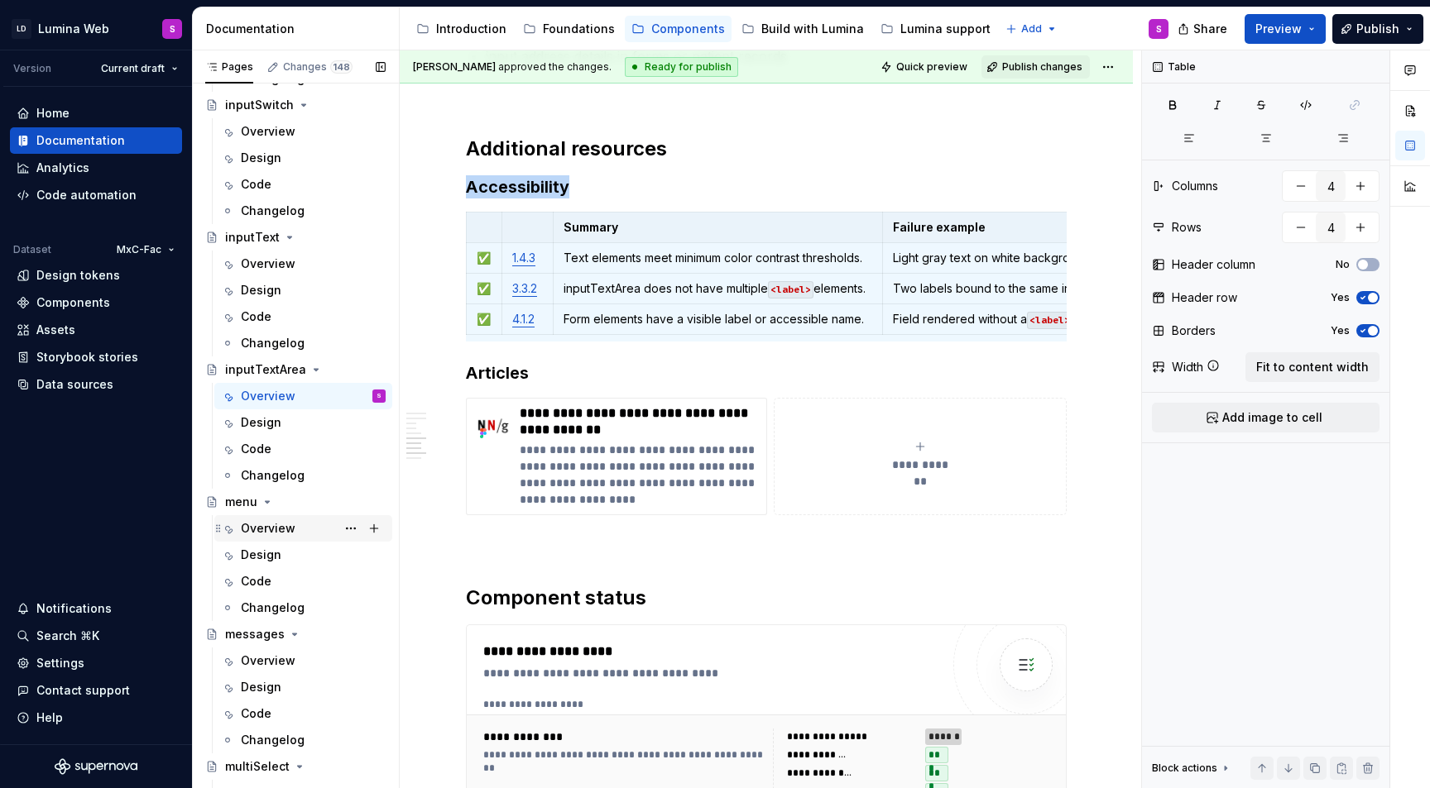
click at [271, 531] on div "Overview" at bounding box center [268, 528] width 55 height 17
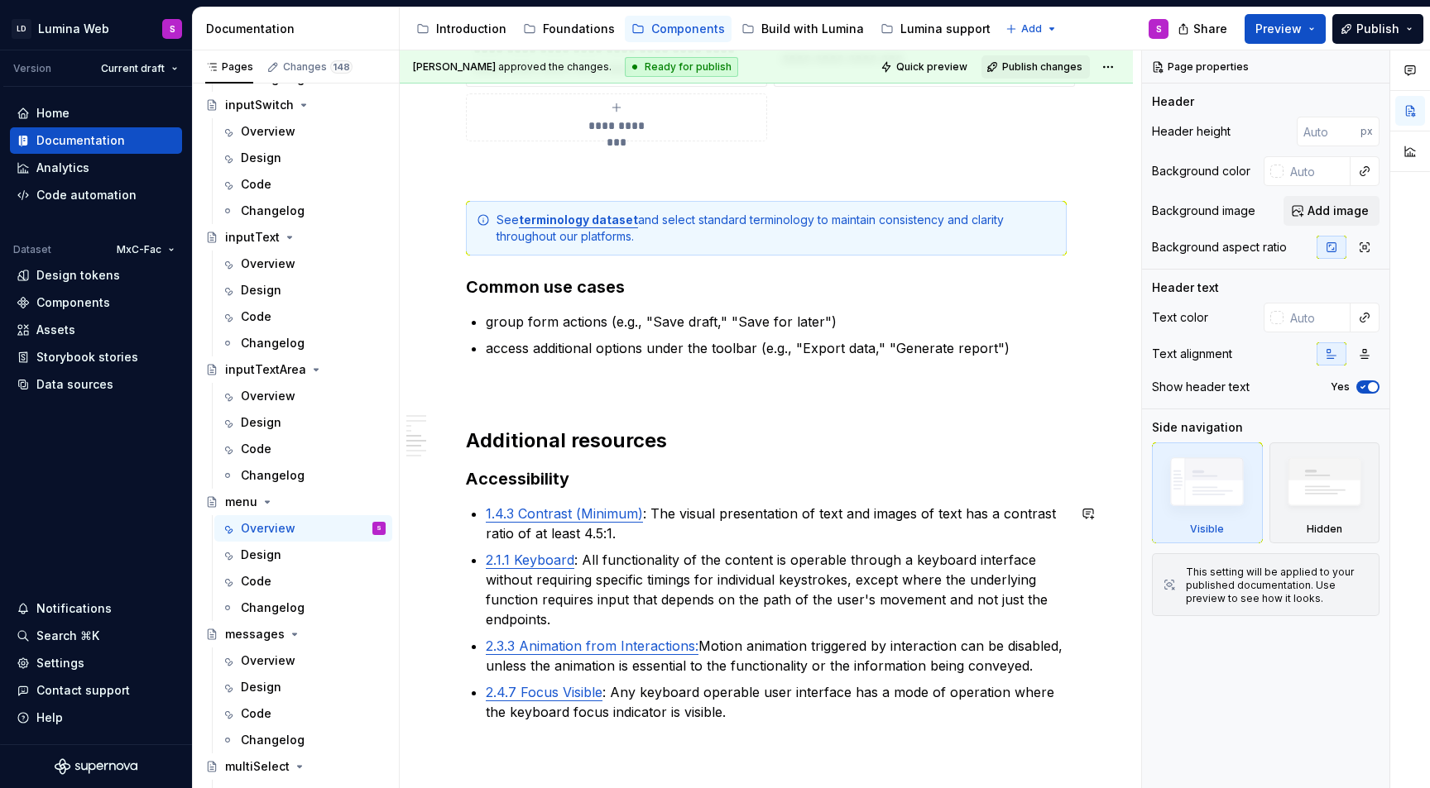
scroll to position [2456, 0]
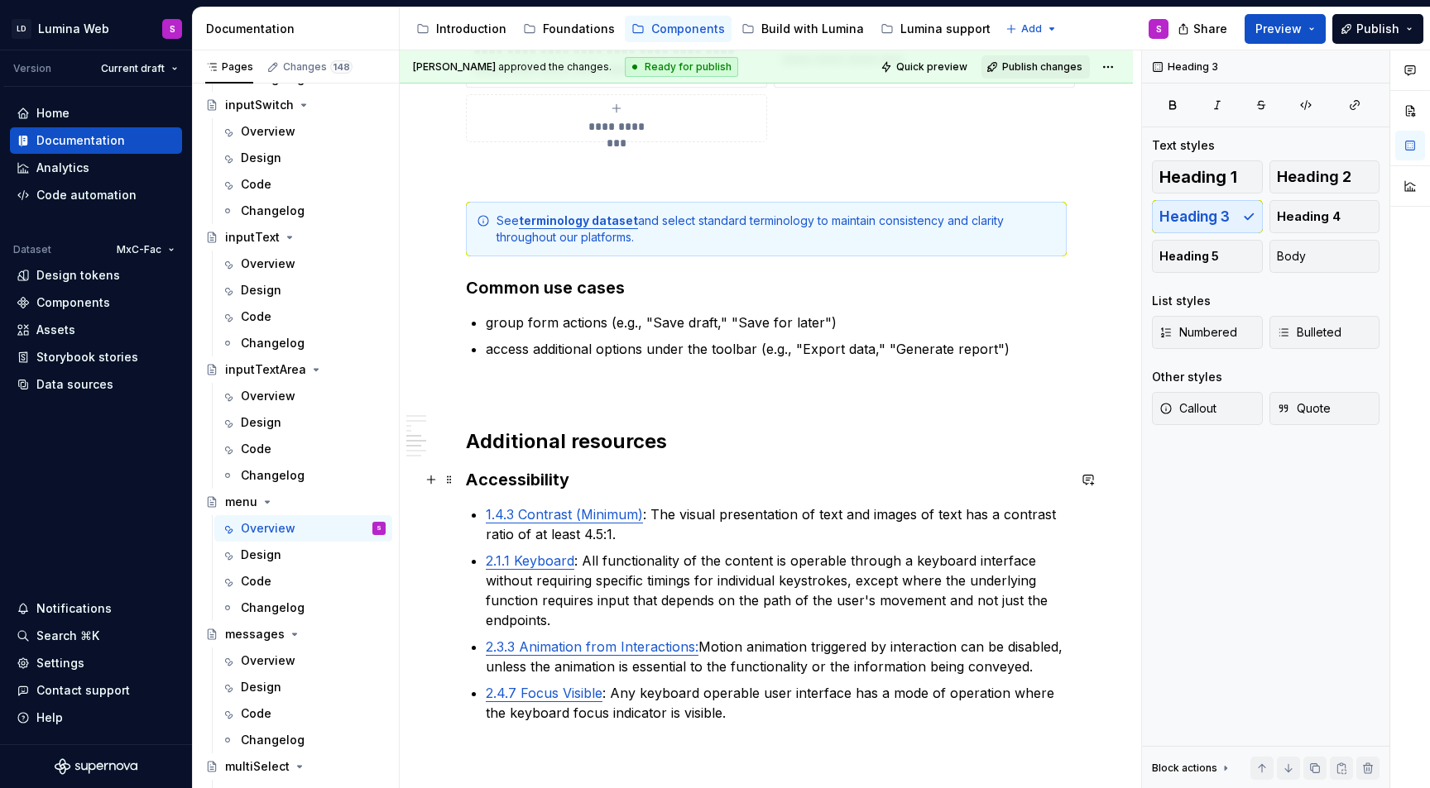
click at [581, 472] on h3 "Accessibility" at bounding box center [766, 479] width 601 height 23
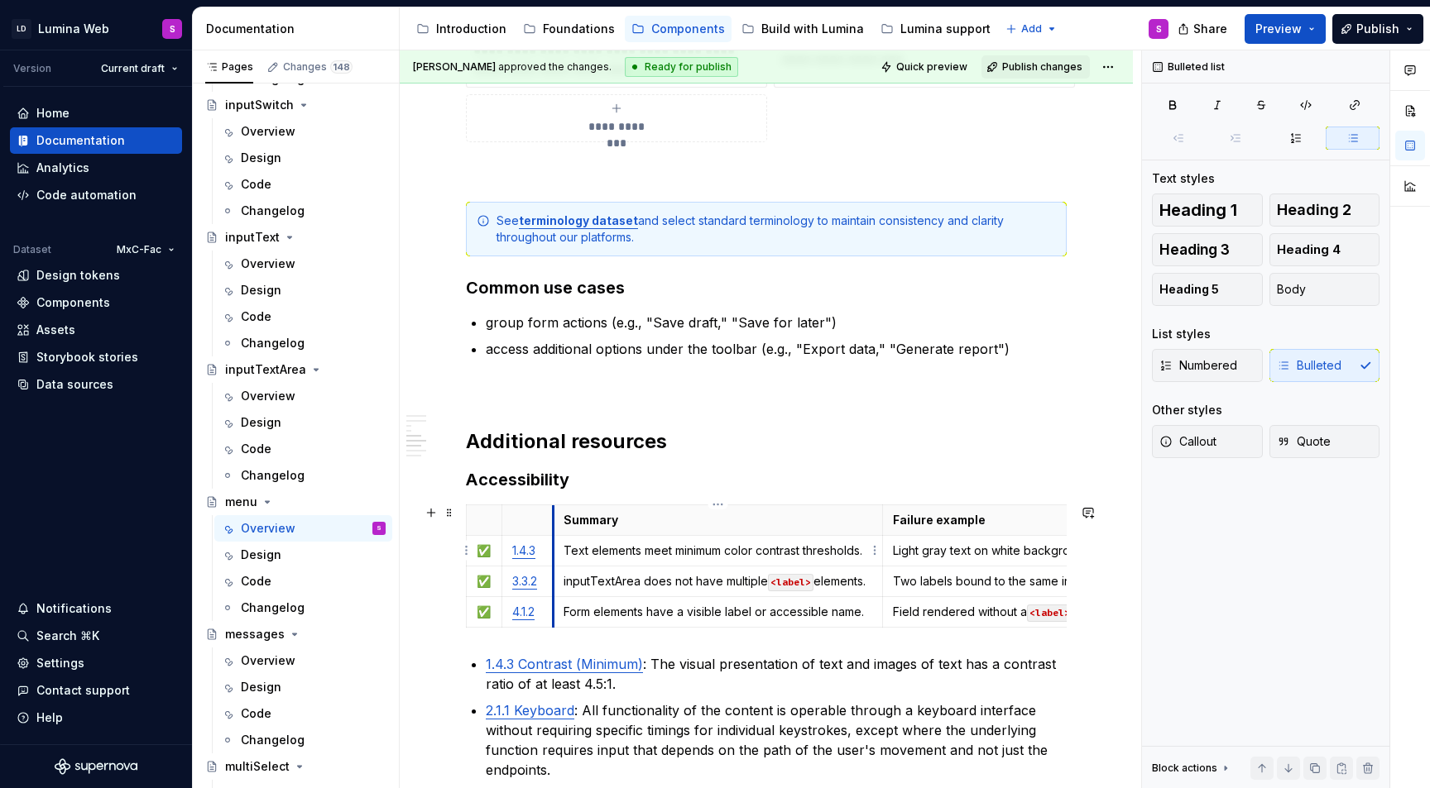
scroll to position [2535, 0]
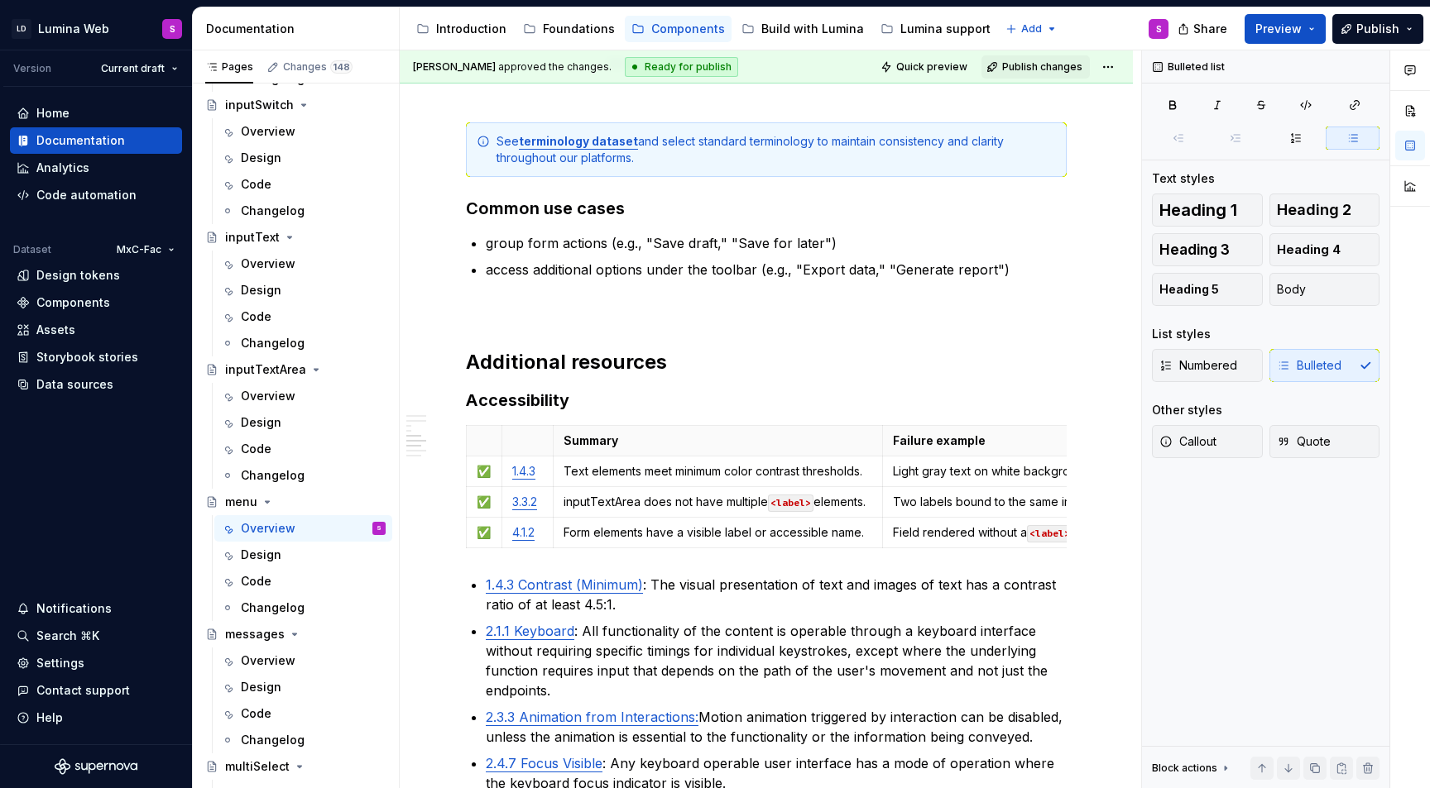
type textarea "*"
click at [465, 532] on html "LD Lumina Web S Version Current draft Home Documentation Analytics Code automat…" at bounding box center [715, 394] width 1430 height 788
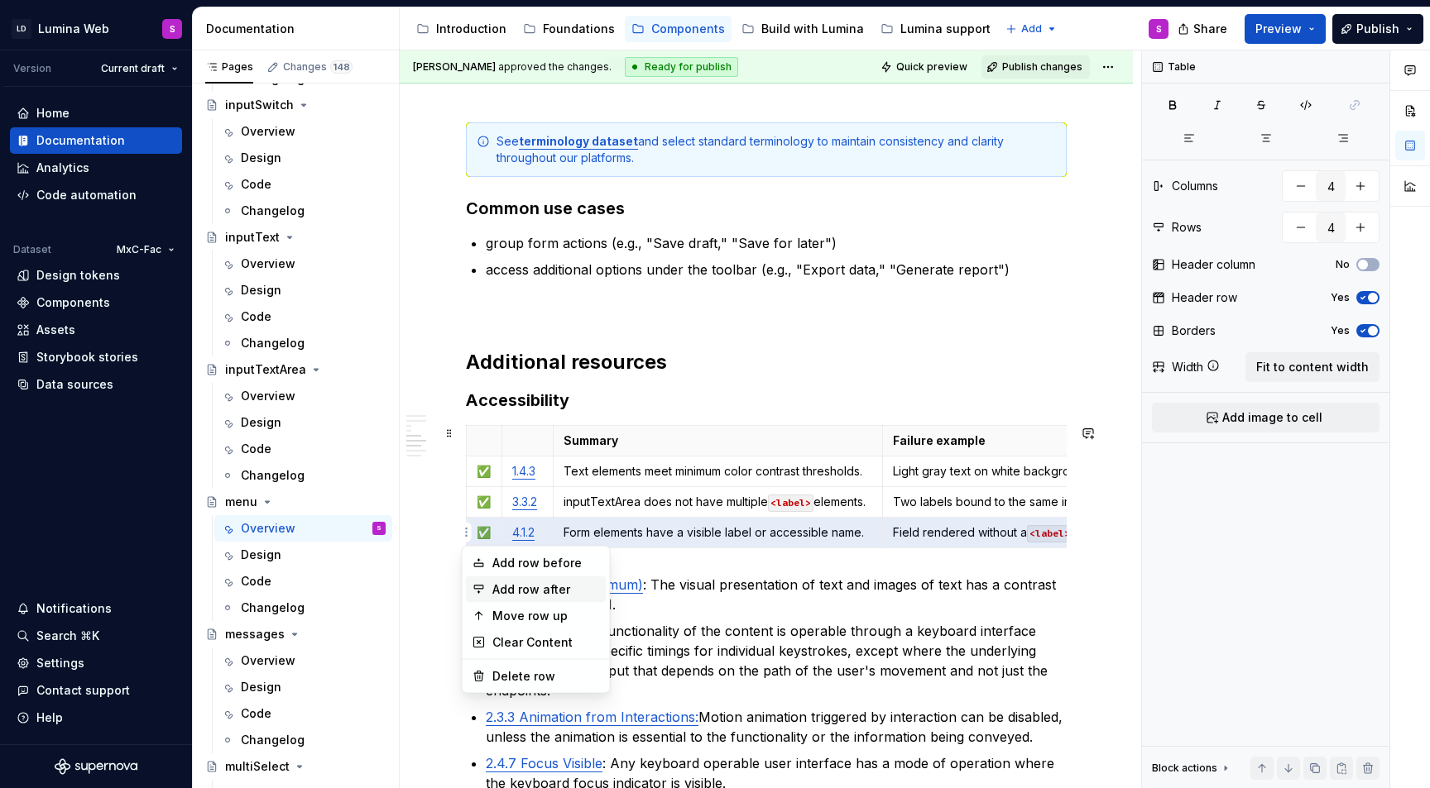
click at [501, 597] on div "Add row after" at bounding box center [546, 590] width 108 height 17
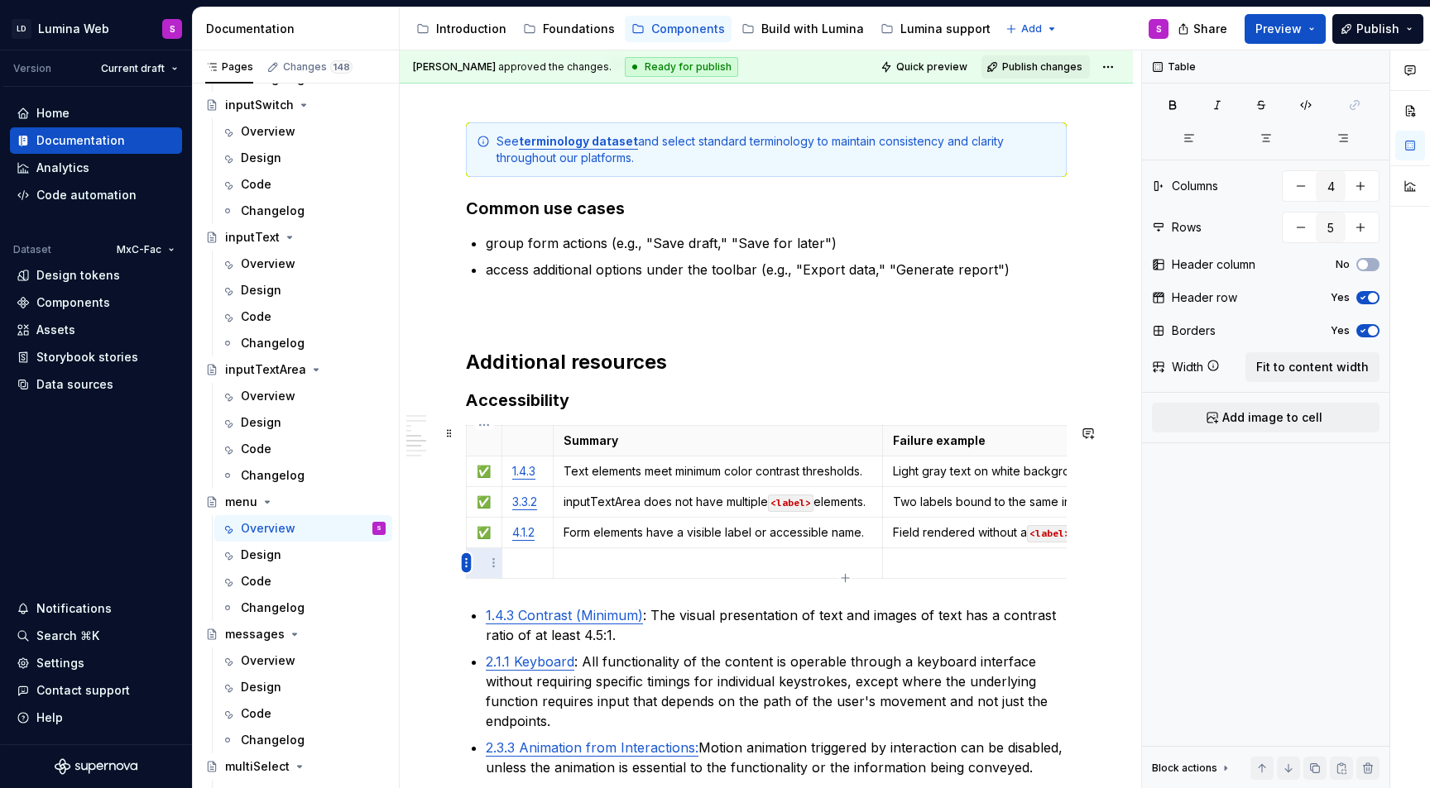
click at [462, 557] on html "LD Lumina Web S Version Current draft Home Documentation Analytics Code automat…" at bounding box center [715, 394] width 1430 height 788
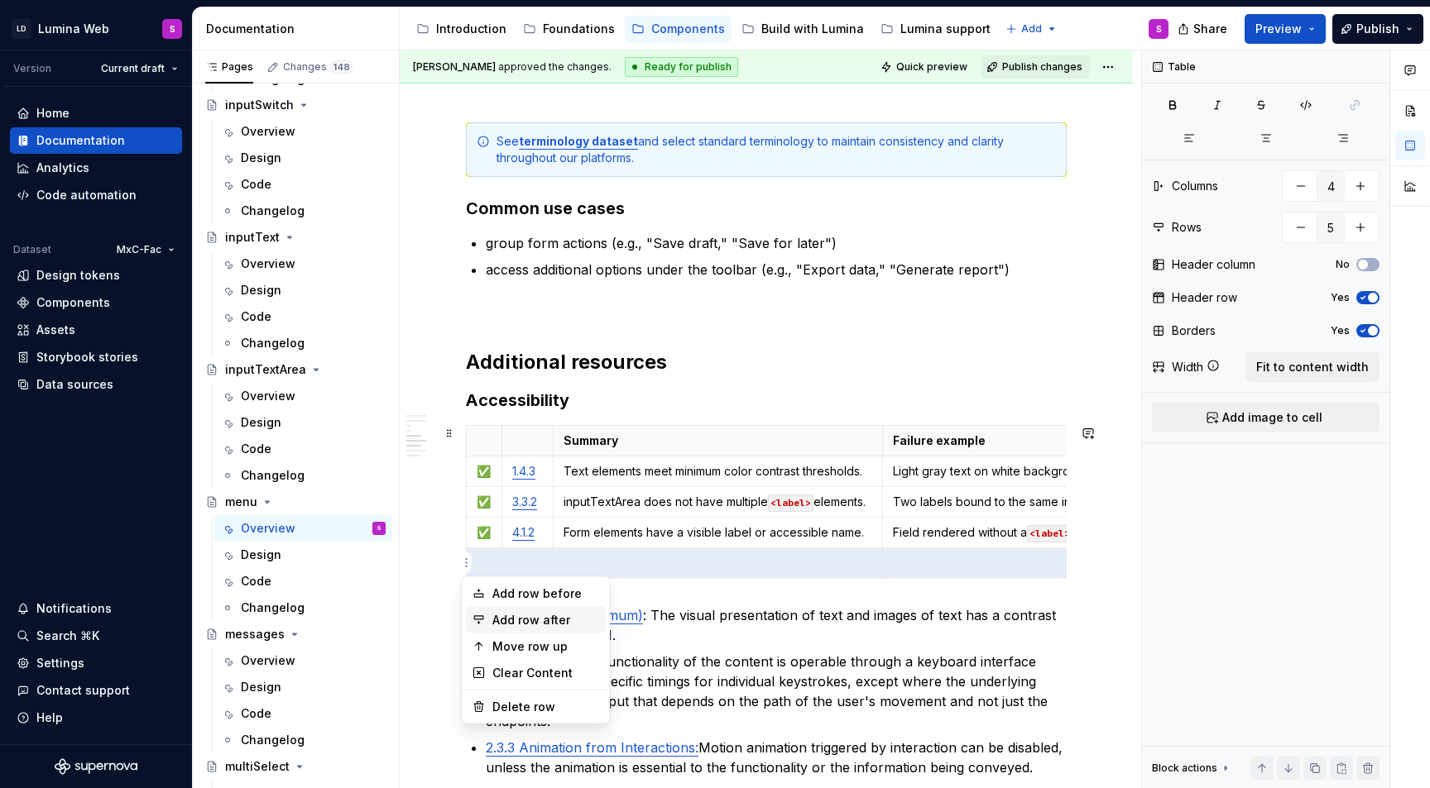
click at [497, 621] on div "Add row after" at bounding box center [546, 620] width 108 height 17
type input "6"
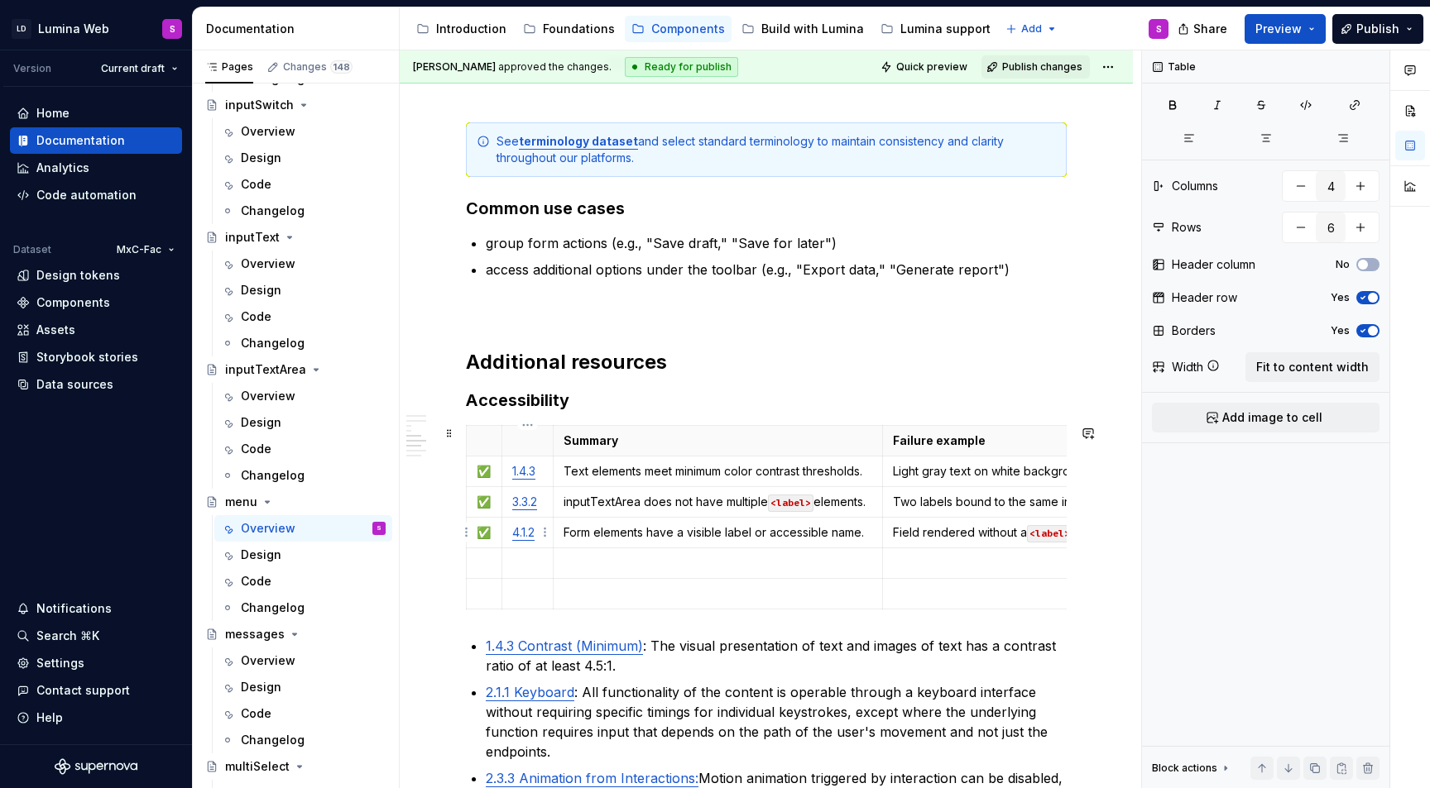
click at [532, 522] on td "4.1.2" at bounding box center [526, 532] width 51 height 31
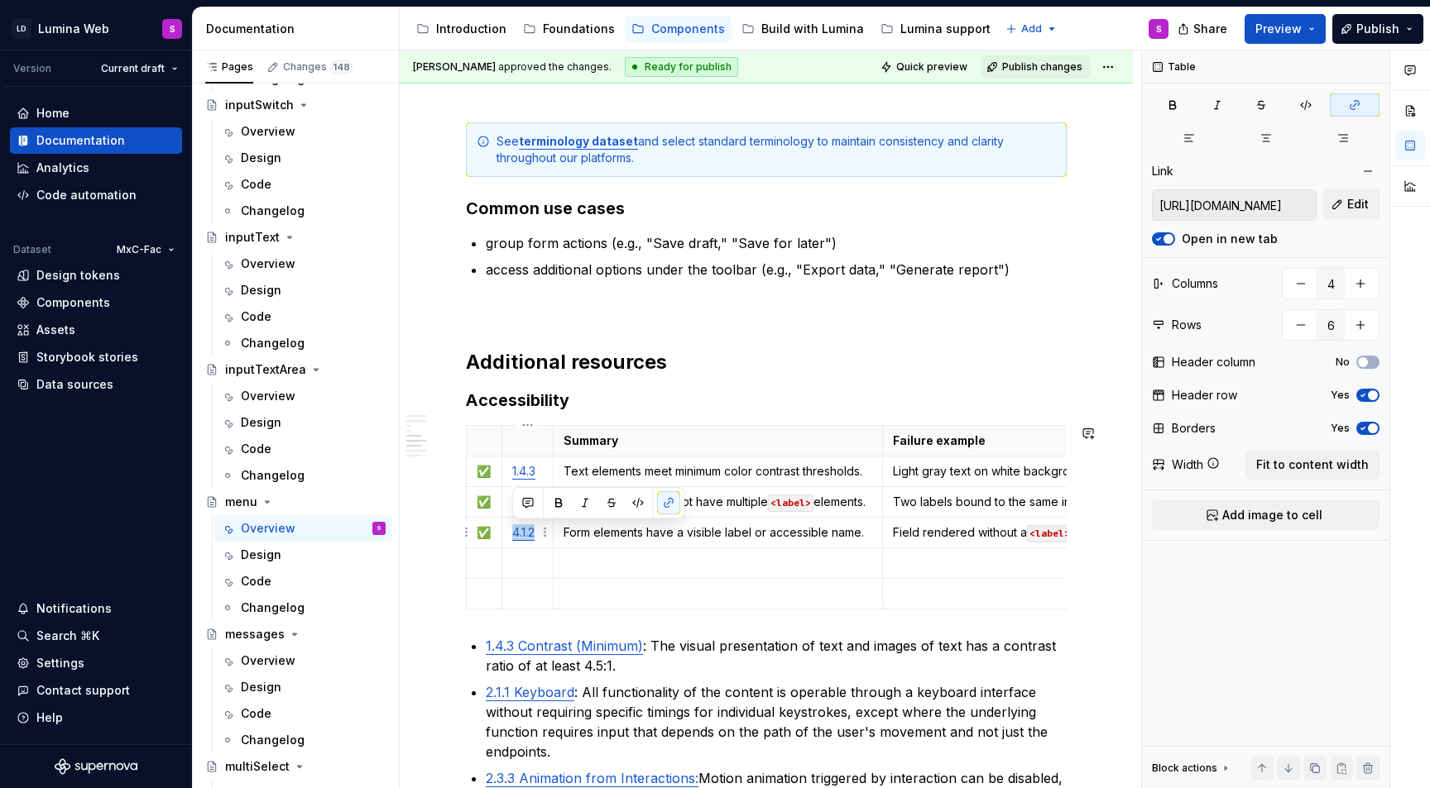
copy link "4.1.2"
click at [525, 560] on p at bounding box center [527, 563] width 31 height 17
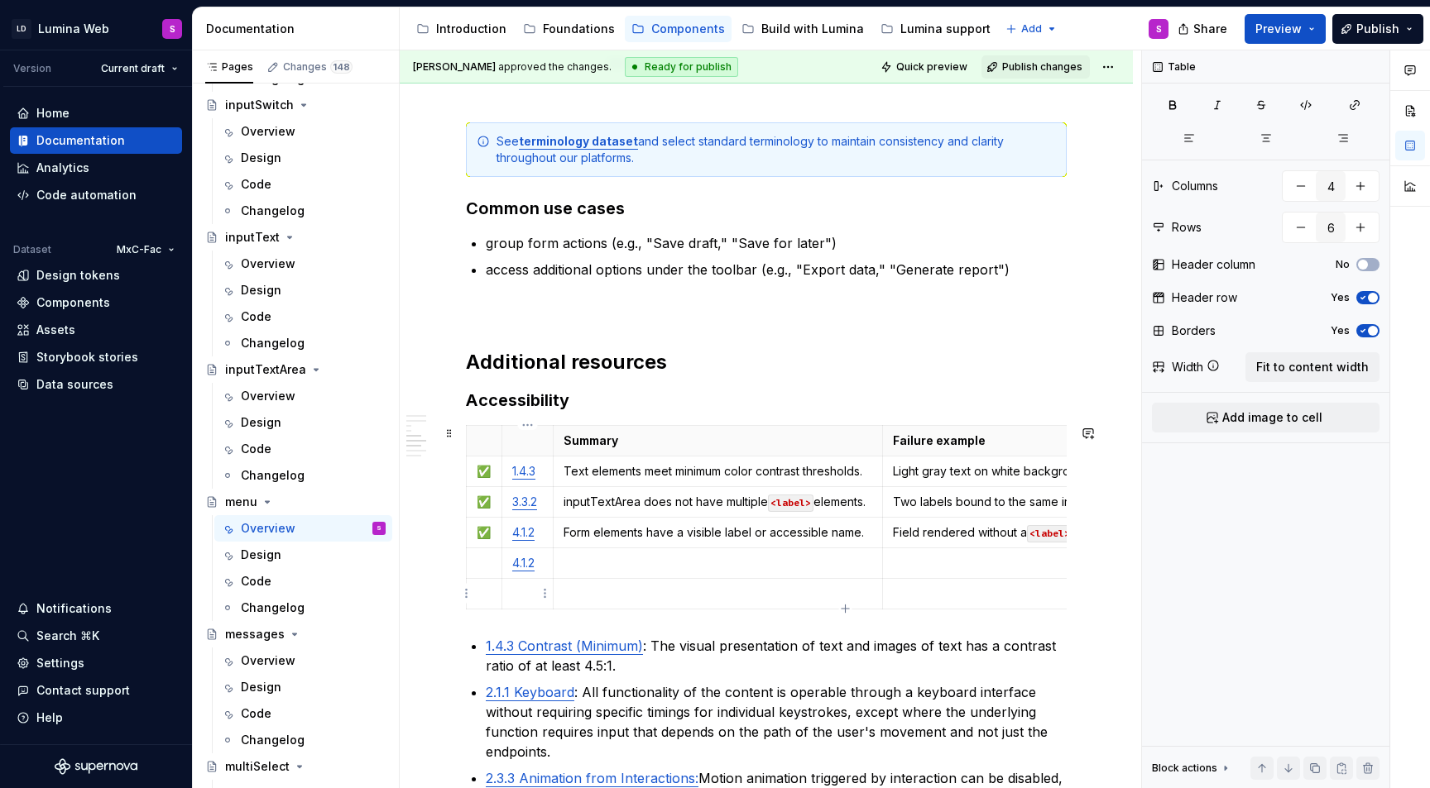
click at [521, 603] on td at bounding box center [526, 593] width 51 height 31
click at [488, 536] on html "LD Lumina Web S Version Current draft Home Documentation Analytics Code automat…" at bounding box center [715, 394] width 1430 height 788
click at [482, 534] on html "LD Lumina Web S Version Current draft Home Documentation Analytics Code automat…" at bounding box center [715, 394] width 1430 height 788
click at [482, 534] on p "✅" at bounding box center [484, 533] width 15 height 17
copy p "✅"
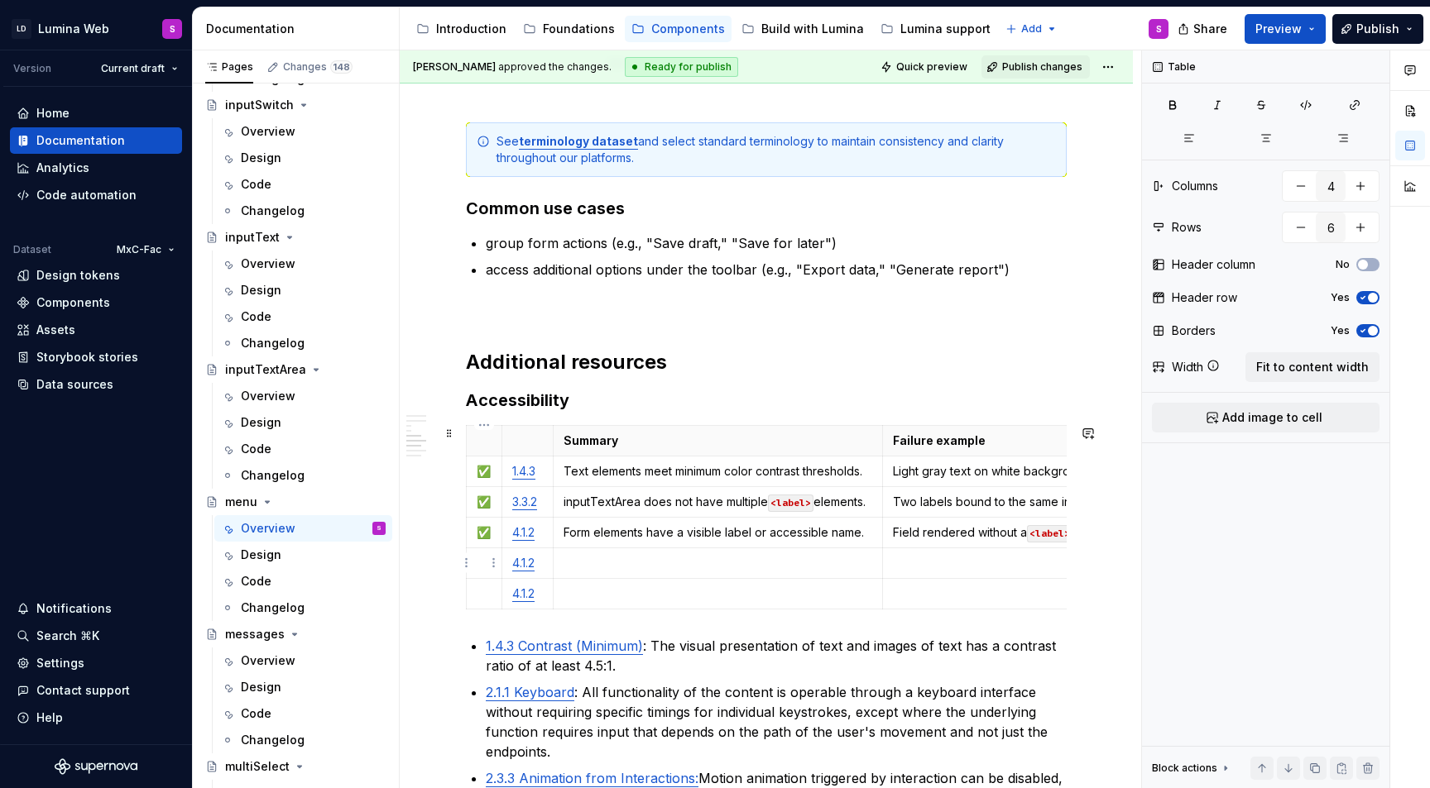
click at [485, 555] on p at bounding box center [484, 563] width 15 height 17
click at [486, 598] on p at bounding box center [484, 594] width 15 height 17
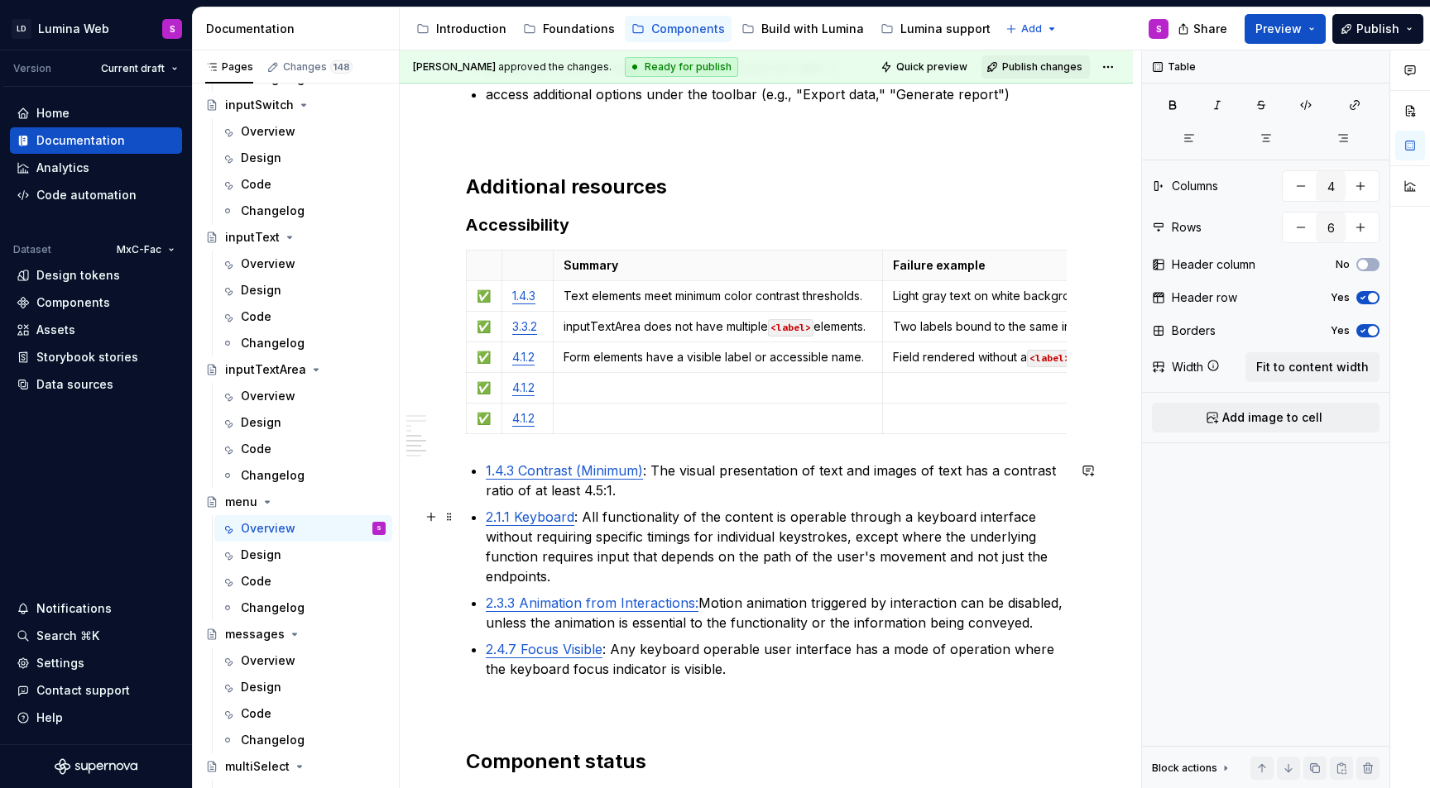
scroll to position [2712, 0]
type textarea "*"
click at [467, 325] on html "LD Lumina Web S Version Current draft Home Documentation Analytics Code automat…" at bounding box center [715, 394] width 1430 height 788
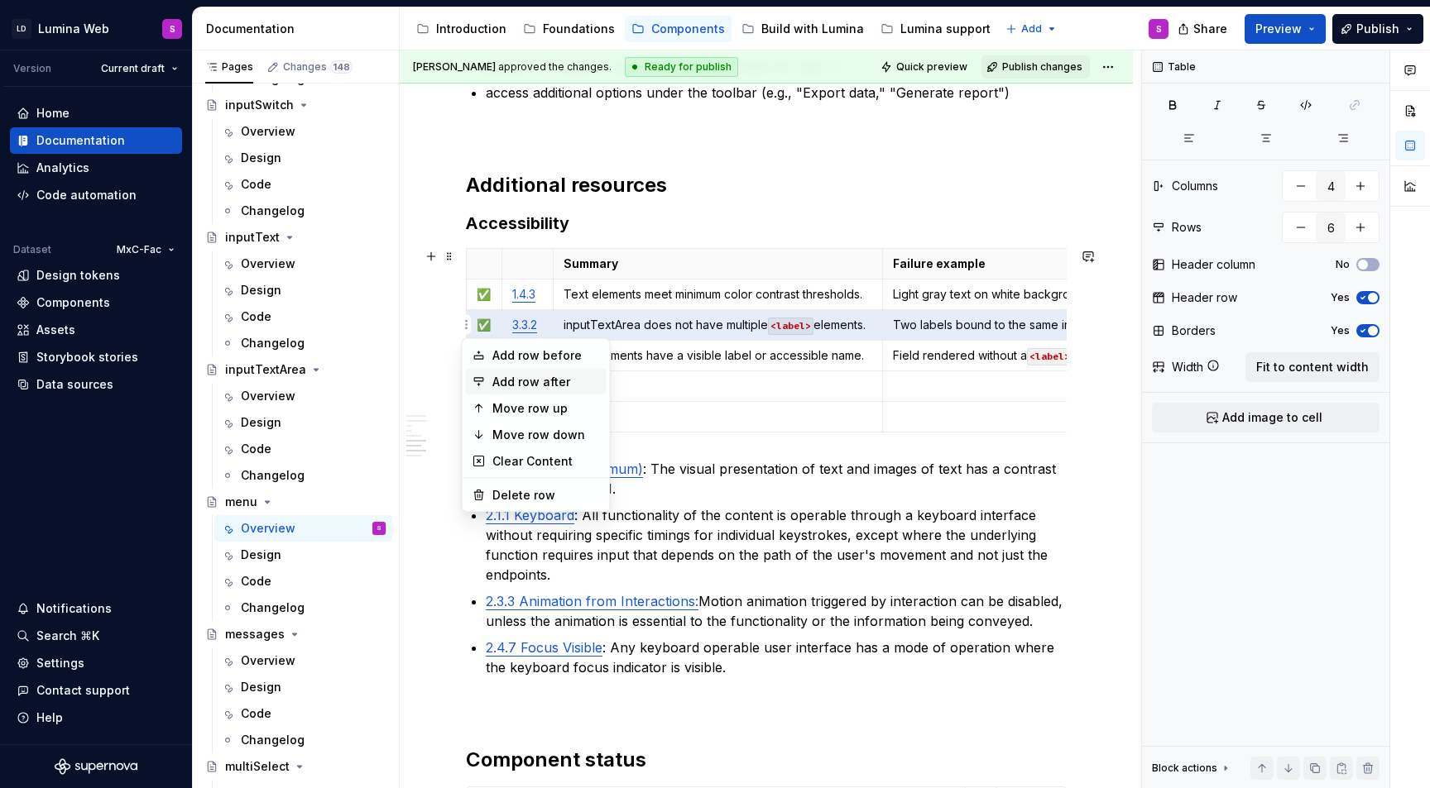
click at [495, 388] on div "Add row after" at bounding box center [546, 382] width 108 height 17
type input "7"
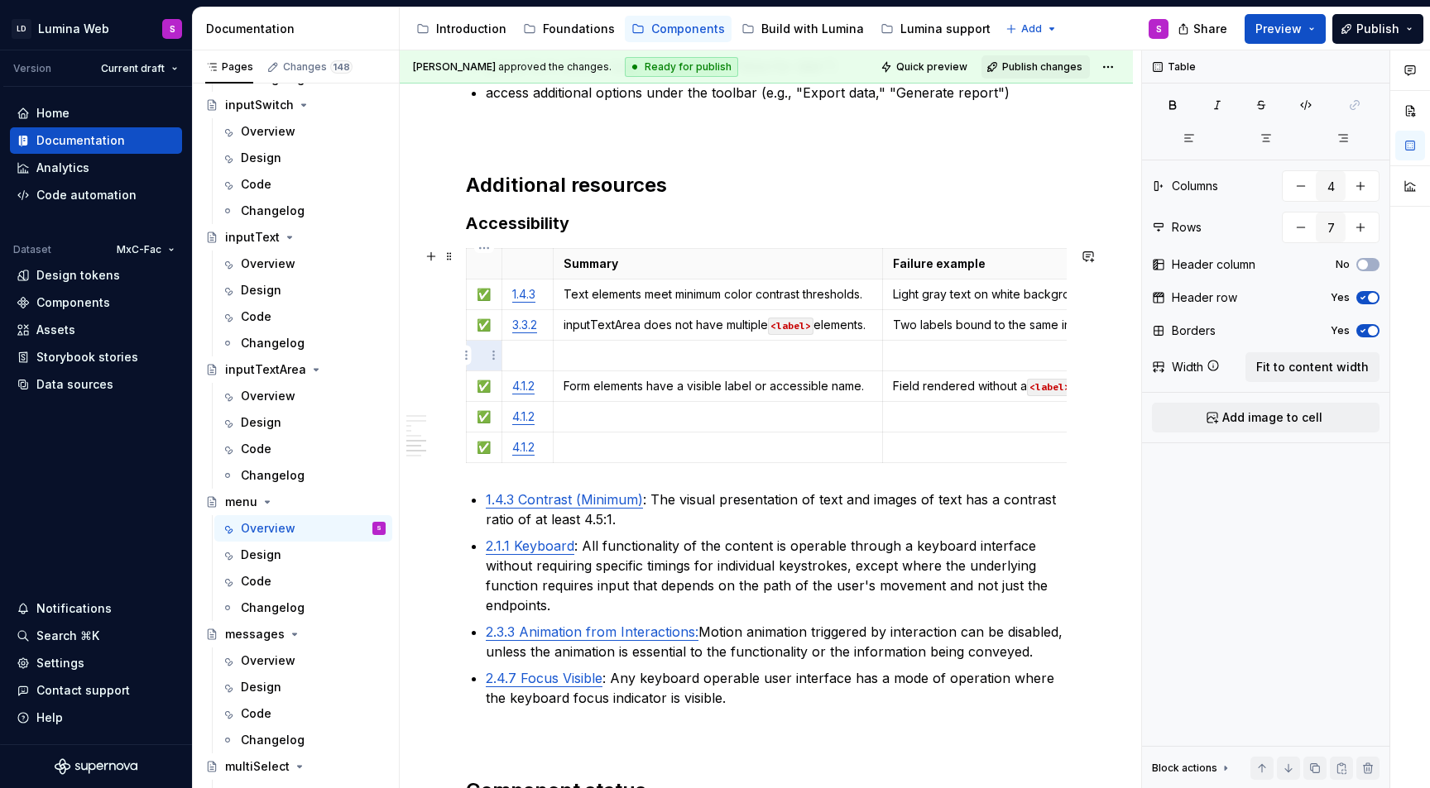
click at [484, 362] on p at bounding box center [484, 355] width 15 height 17
type textarea "*"
click at [520, 329] on link "3.3.2" at bounding box center [524, 325] width 25 height 14
click at [526, 361] on p at bounding box center [527, 355] width 31 height 17
click at [526, 400] on td "4.1.2" at bounding box center [526, 386] width 51 height 31
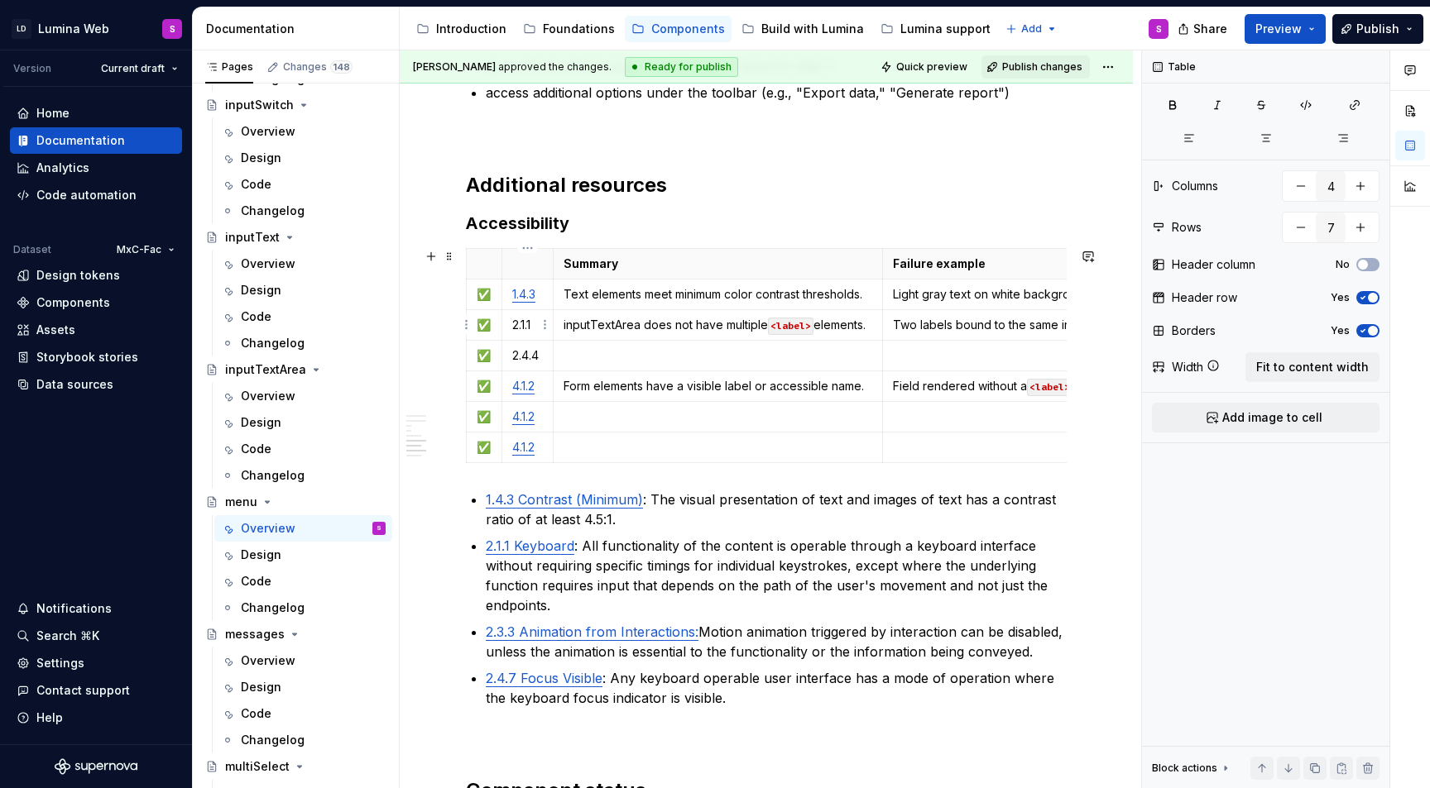
click at [517, 325] on p "2.1.1" at bounding box center [527, 325] width 31 height 17
click at [526, 355] on p "2.4.4" at bounding box center [527, 355] width 31 height 17
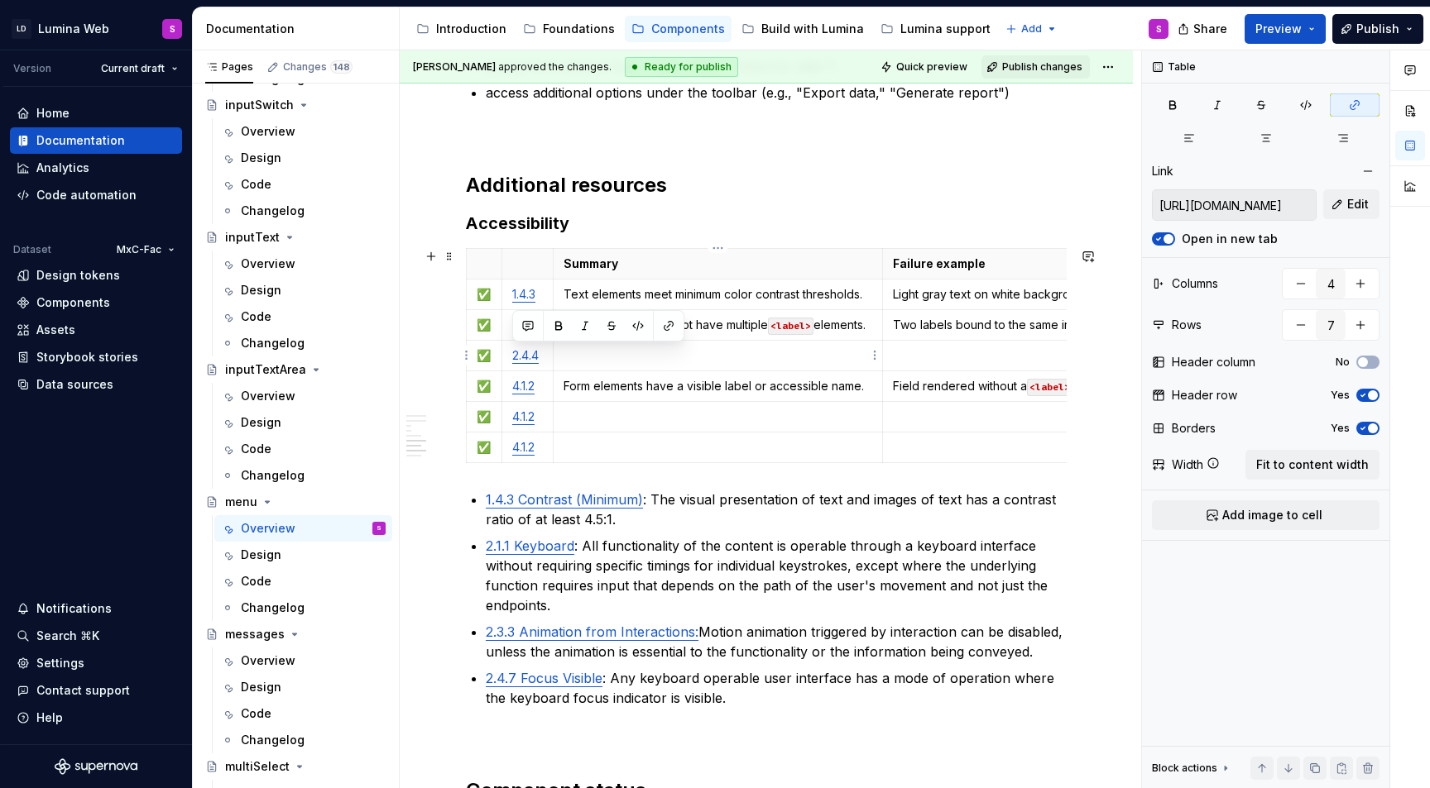
click at [588, 354] on p at bounding box center [717, 355] width 309 height 17
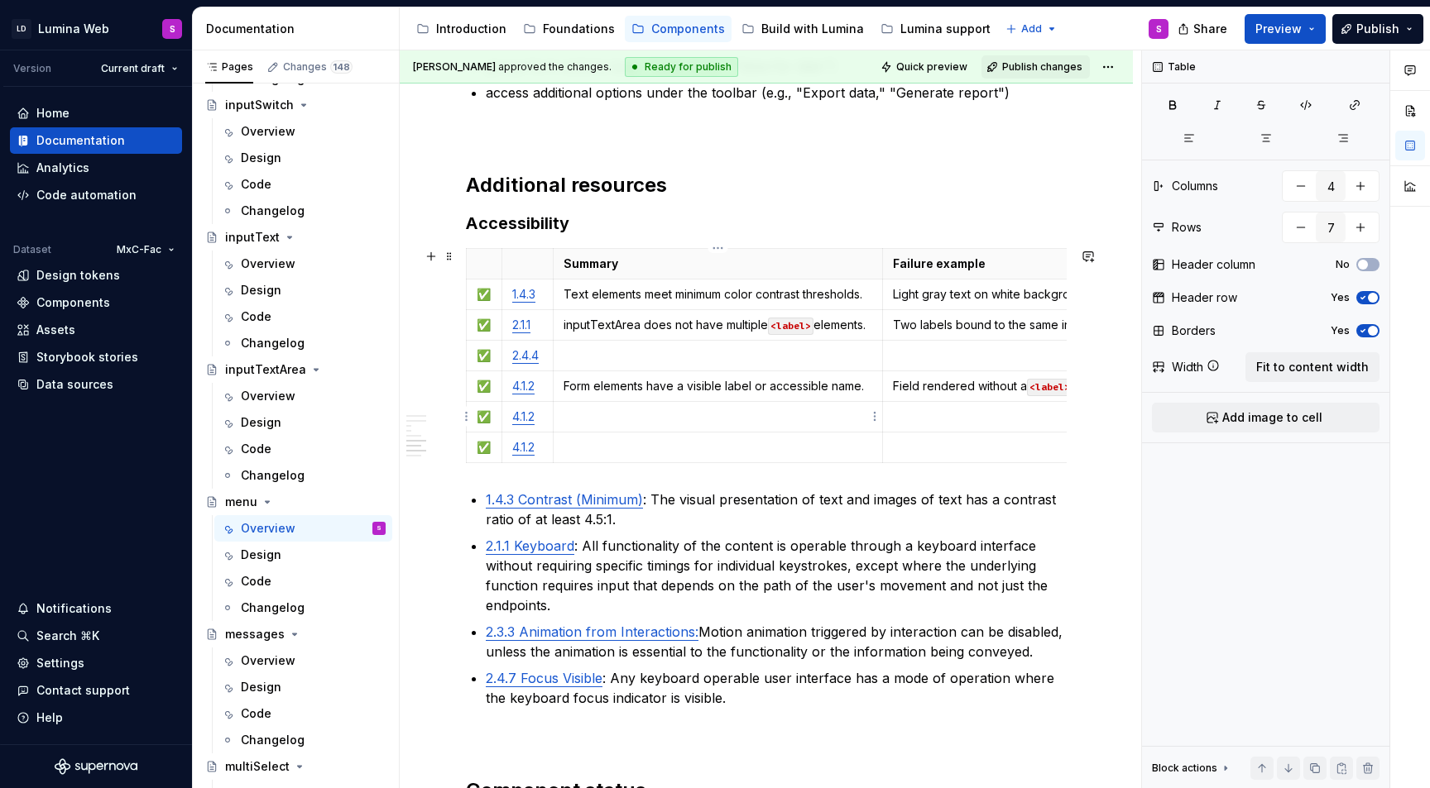
click at [591, 415] on p at bounding box center [717, 417] width 309 height 17
click at [592, 447] on p at bounding box center [717, 447] width 309 height 17
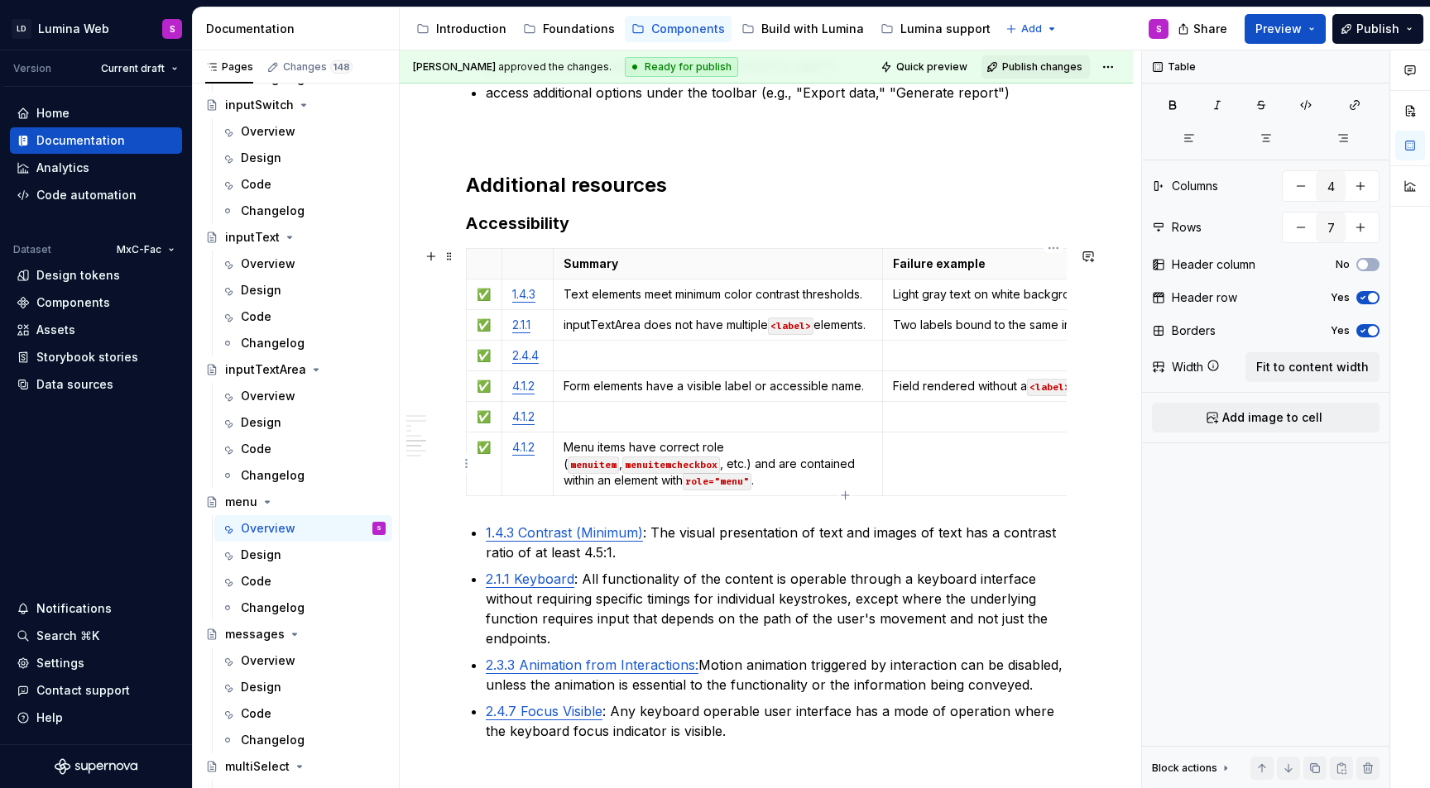
click at [910, 462] on td at bounding box center [1054, 464] width 342 height 64
type textarea "*"
click at [617, 423] on p at bounding box center [717, 417] width 309 height 17
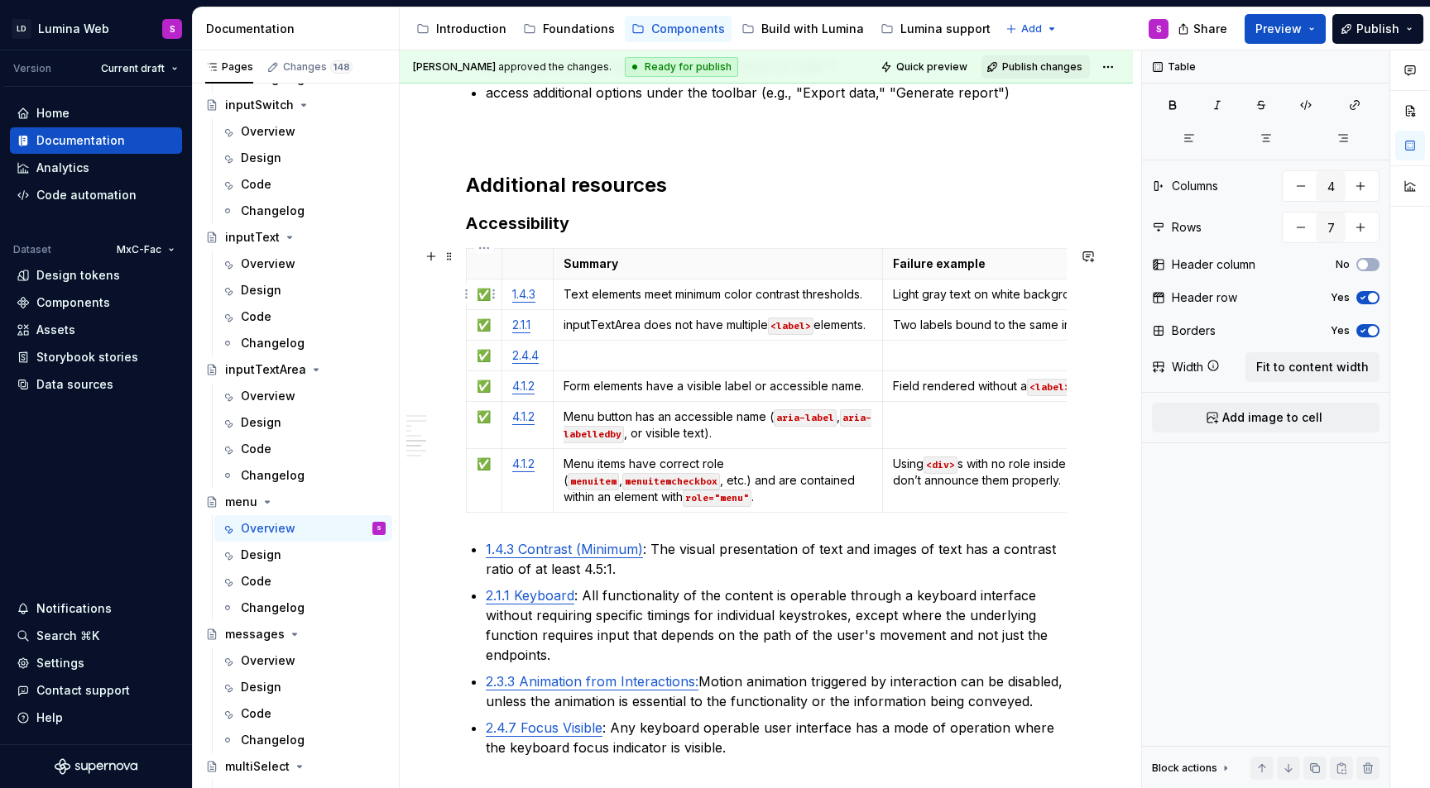
click at [462, 291] on html "LD Lumina Web S Version Current draft Home Documentation Analytics Code automat…" at bounding box center [715, 394] width 1430 height 788
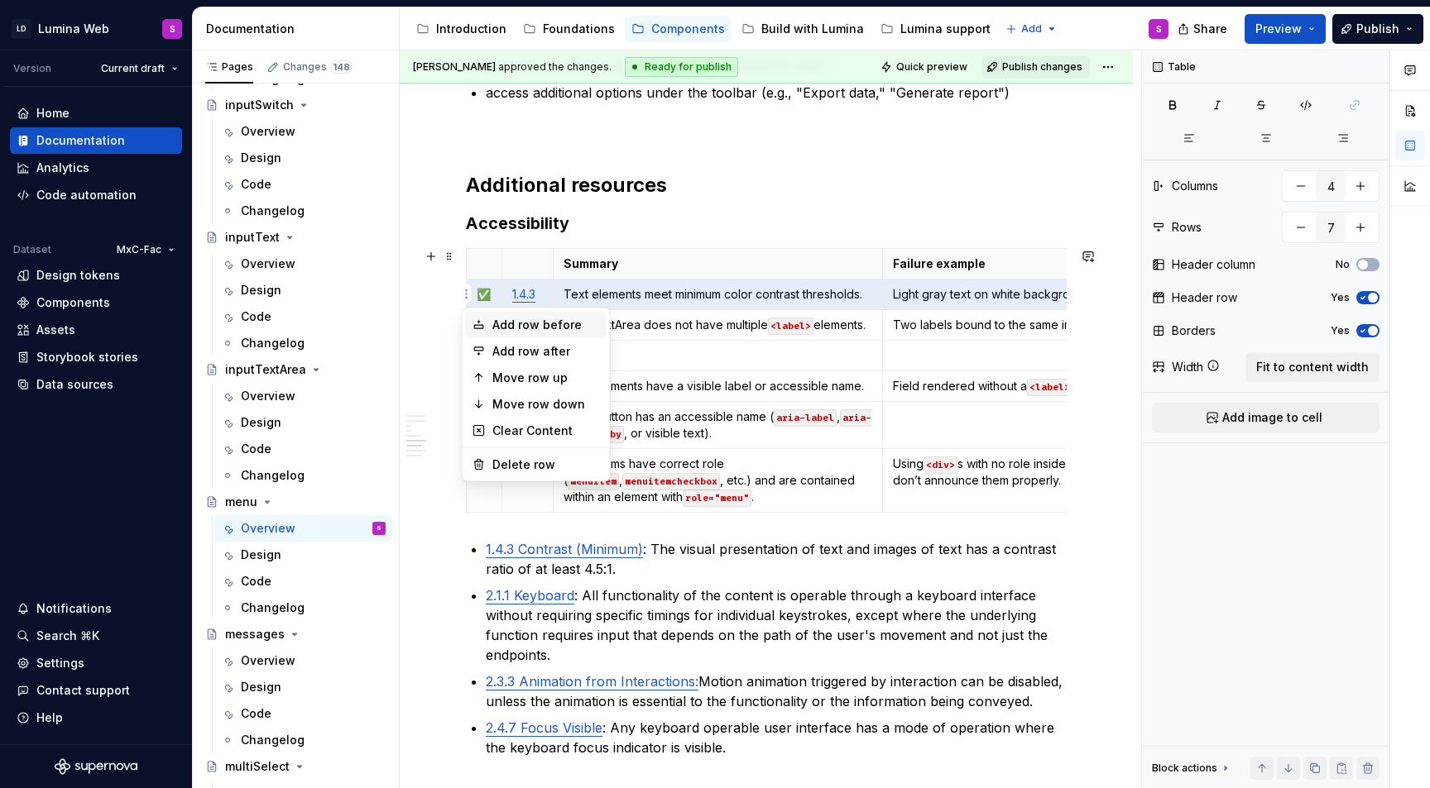
click at [486, 325] on div "Add row before" at bounding box center [536, 325] width 141 height 26
type input "8"
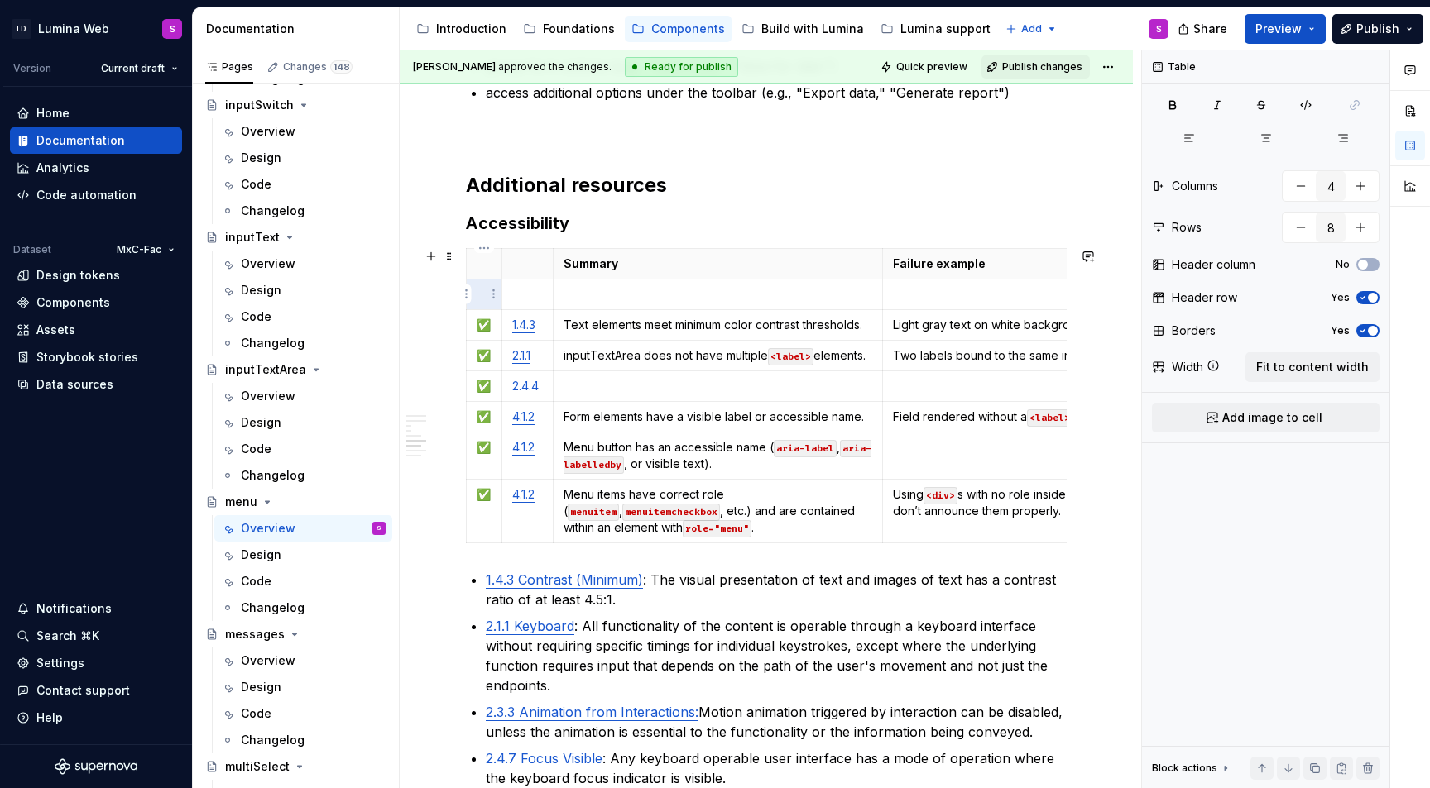
click at [482, 294] on p at bounding box center [484, 294] width 15 height 17
click at [485, 323] on p "✅" at bounding box center [484, 325] width 15 height 17
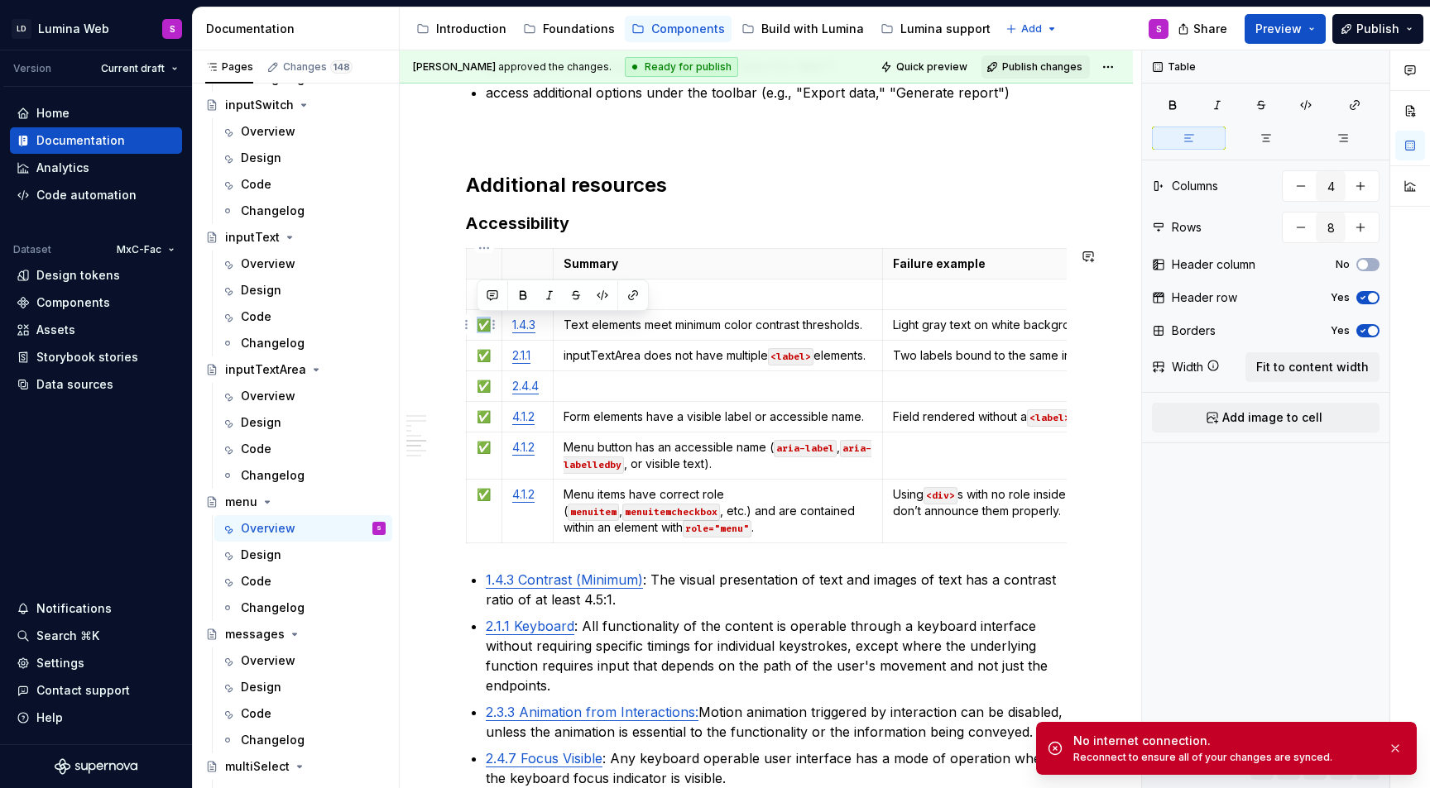
copy p "✅"
click at [470, 299] on html "LD Lumina Web S Version Current draft Home Documentation Analytics Code automat…" at bounding box center [715, 394] width 1430 height 788
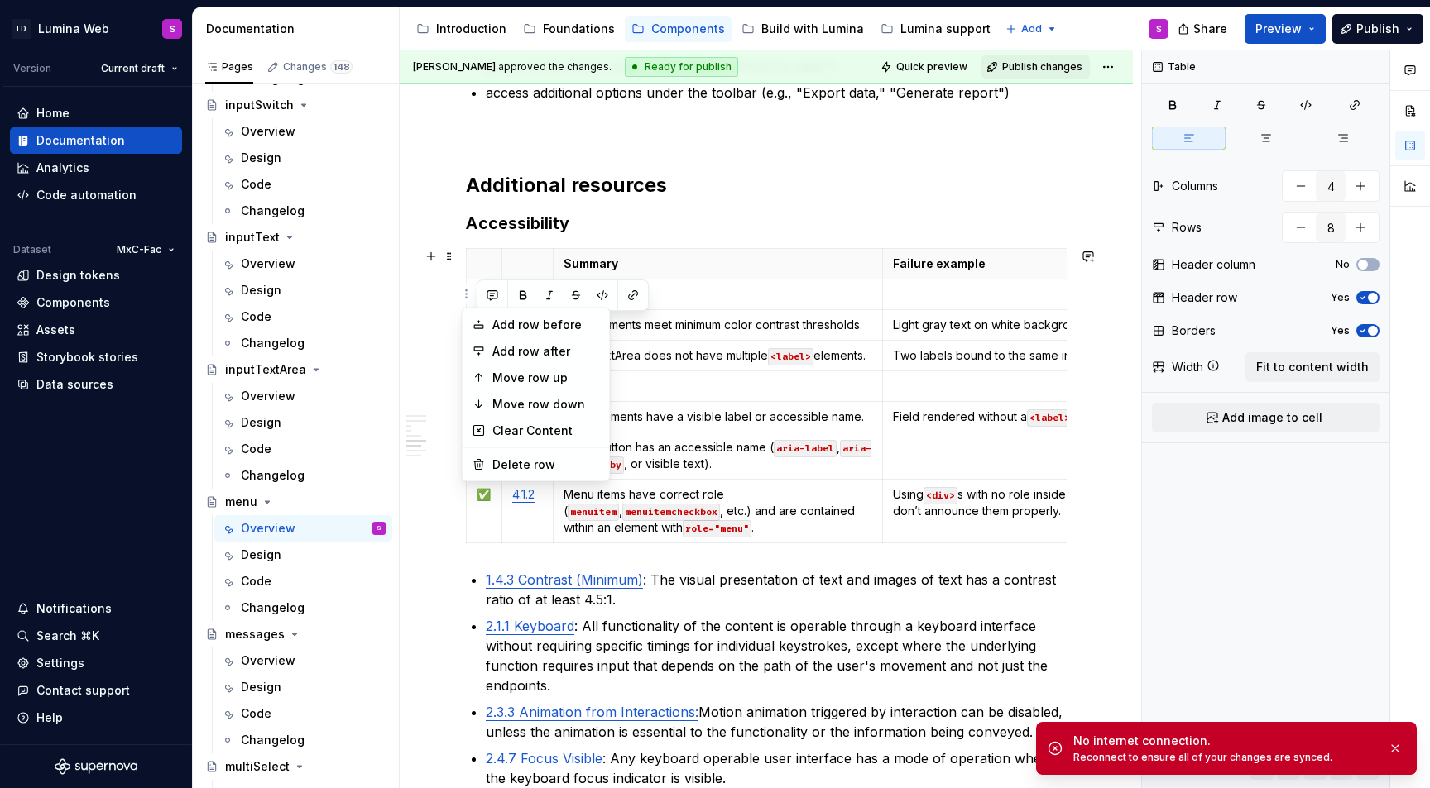
click at [472, 287] on html "LD Lumina Web S Version Current draft Home Documentation Analytics Code automat…" at bounding box center [715, 394] width 1430 height 788
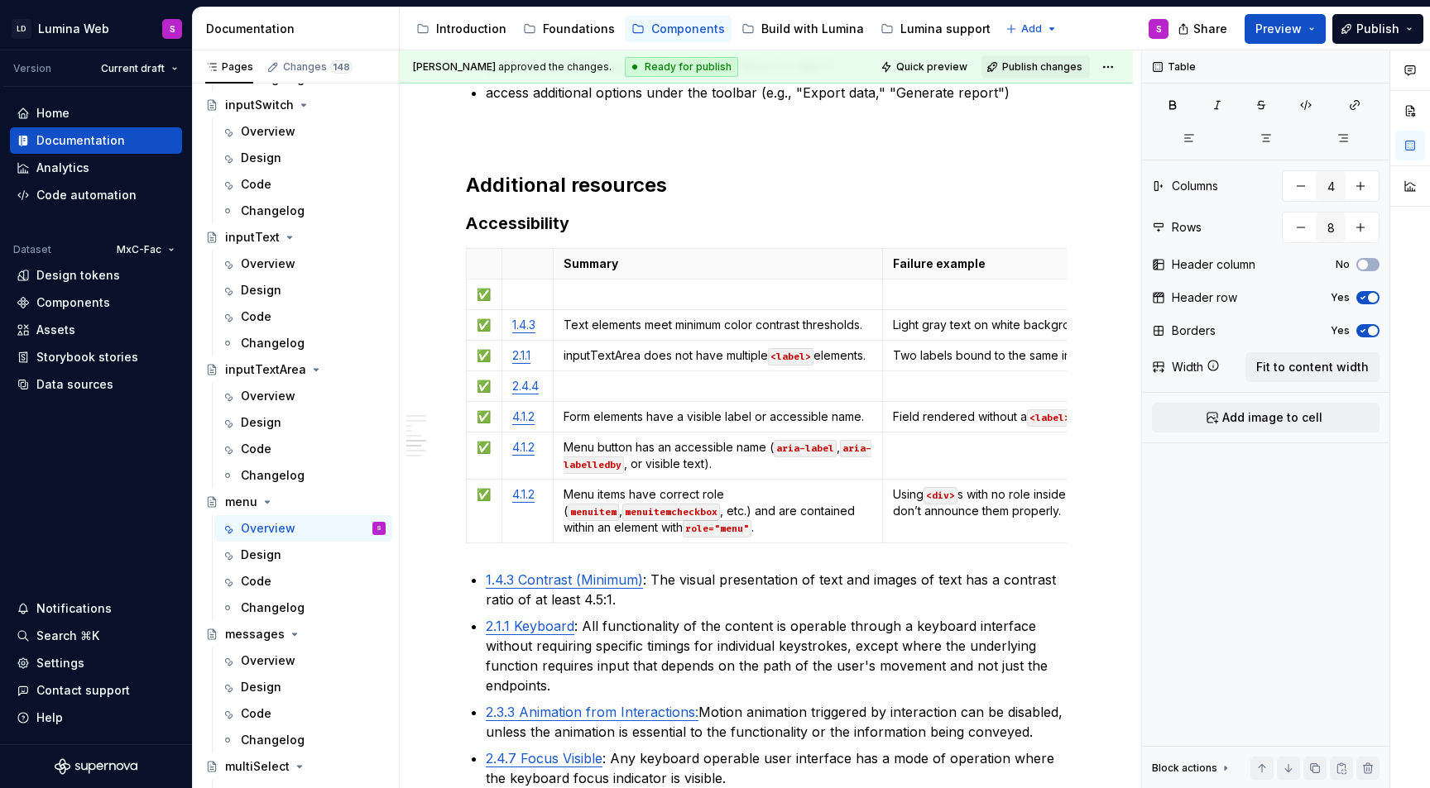
type textarea "*"
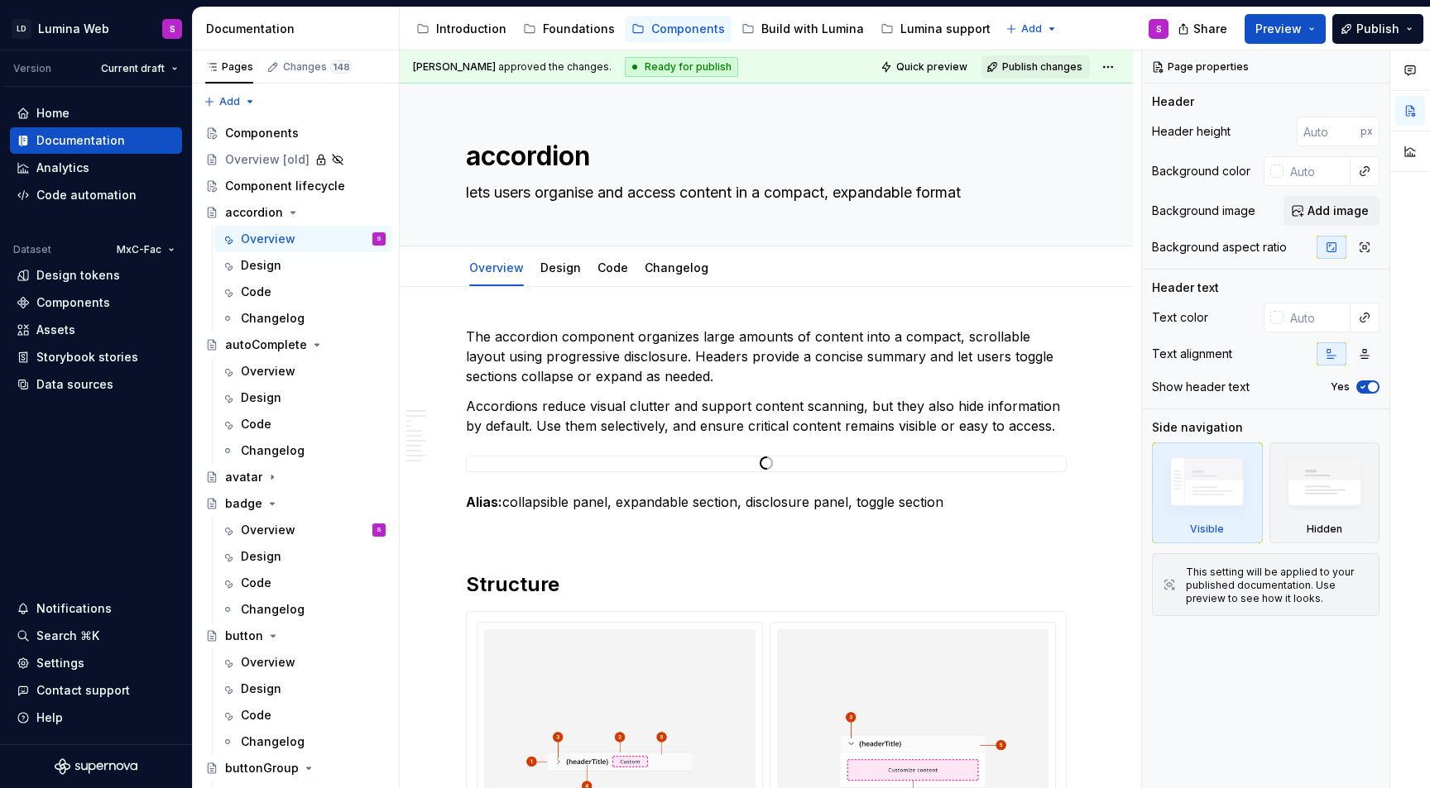
type textarea "*"
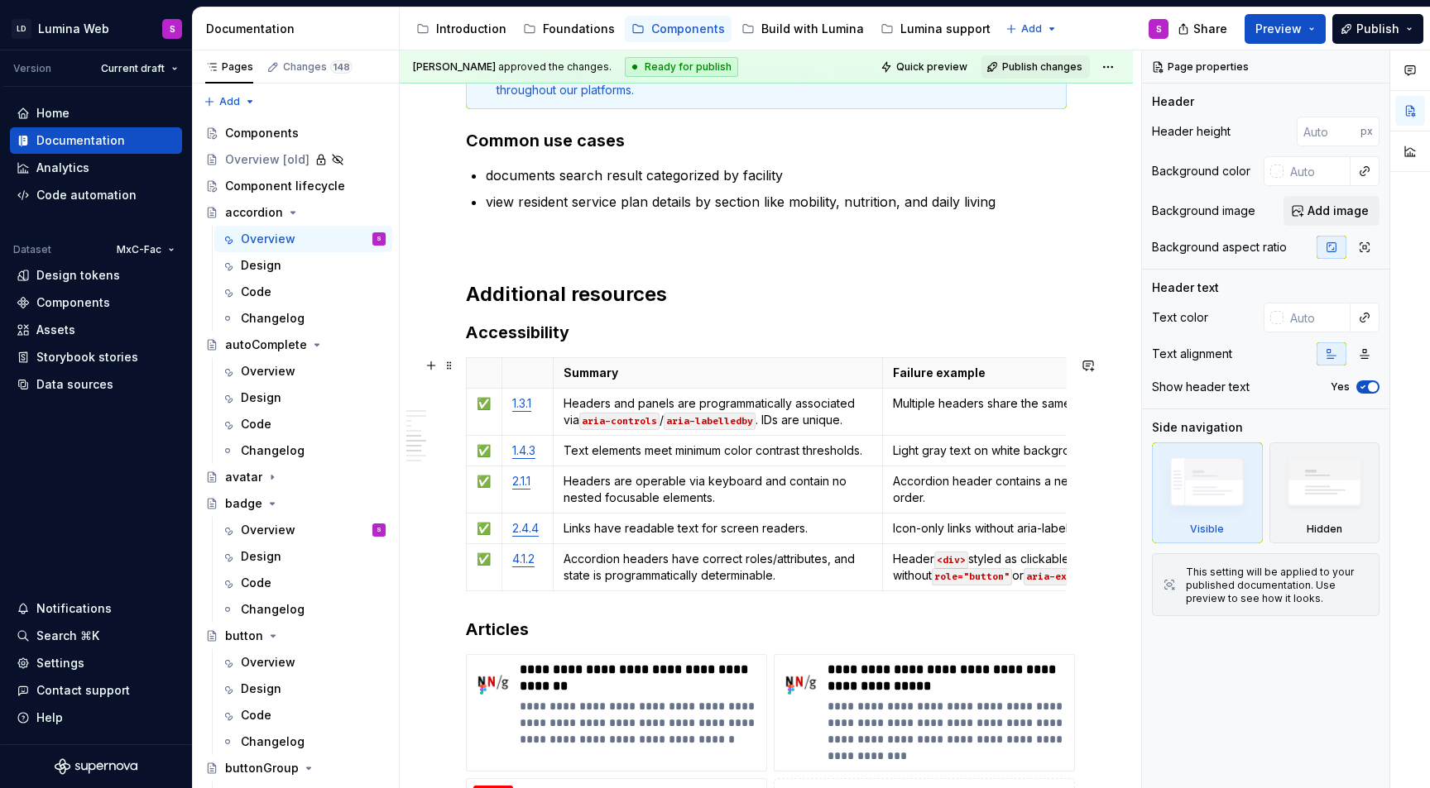
scroll to position [3568, 0]
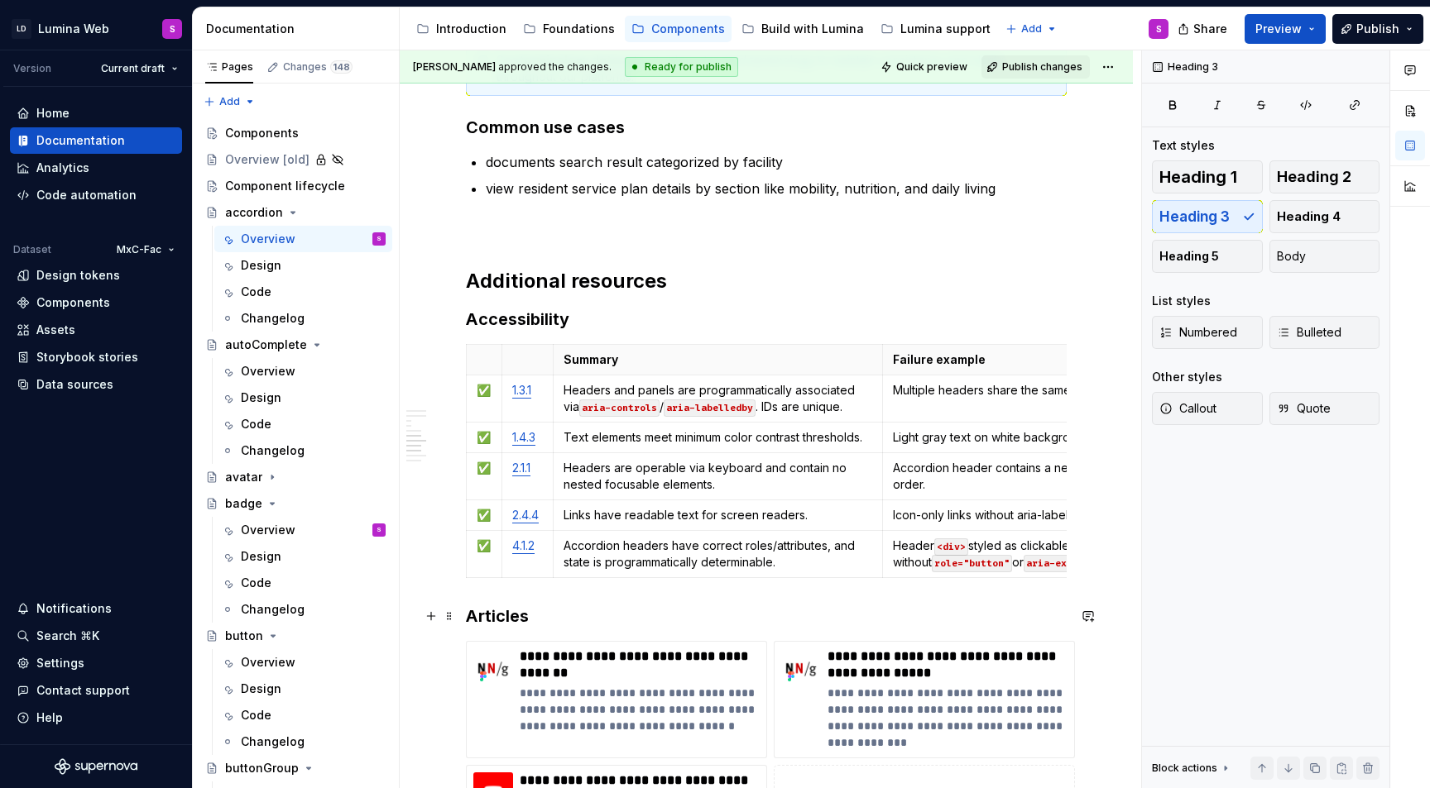
click at [487, 611] on h3 "Articles" at bounding box center [766, 616] width 601 height 23
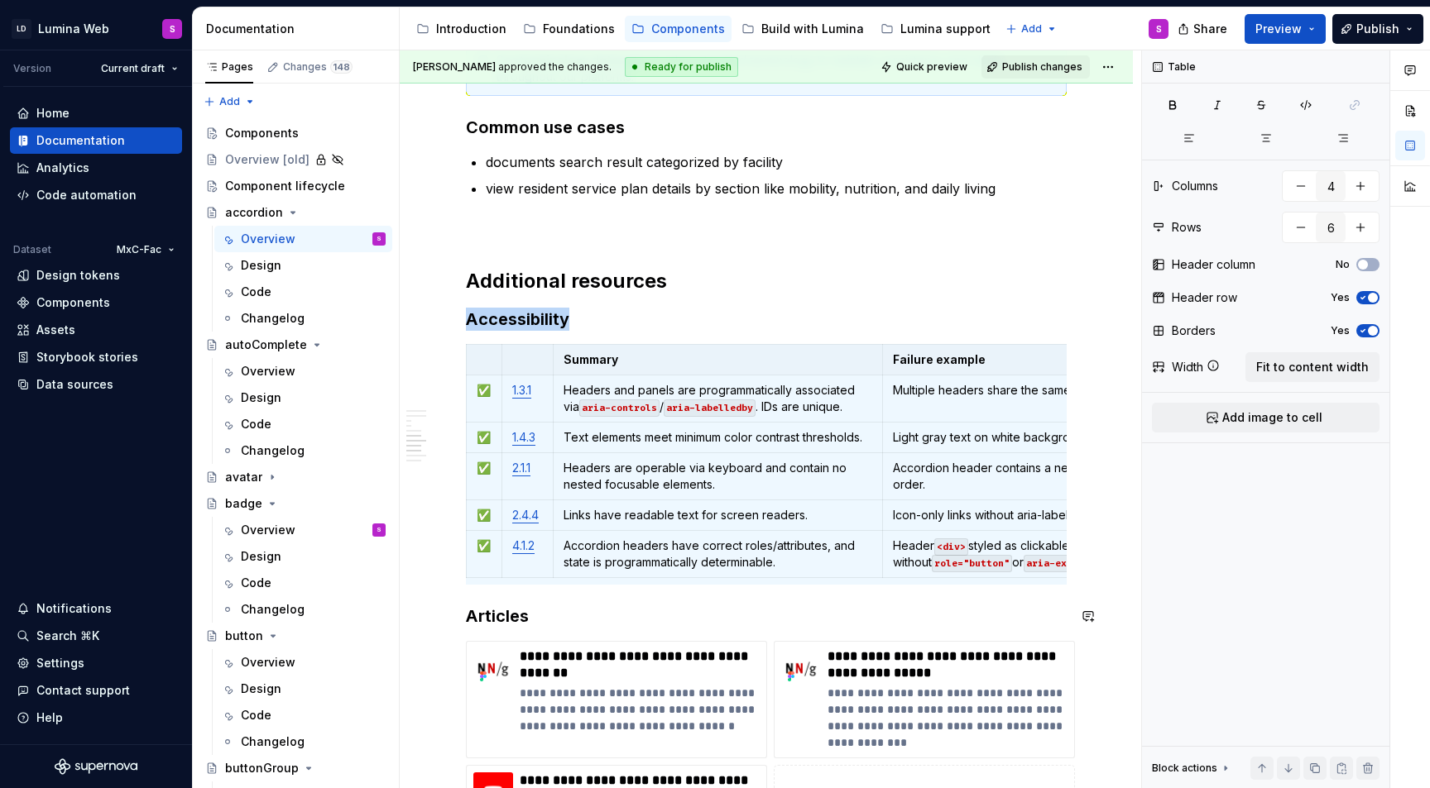
copy h3 "Accessibility"
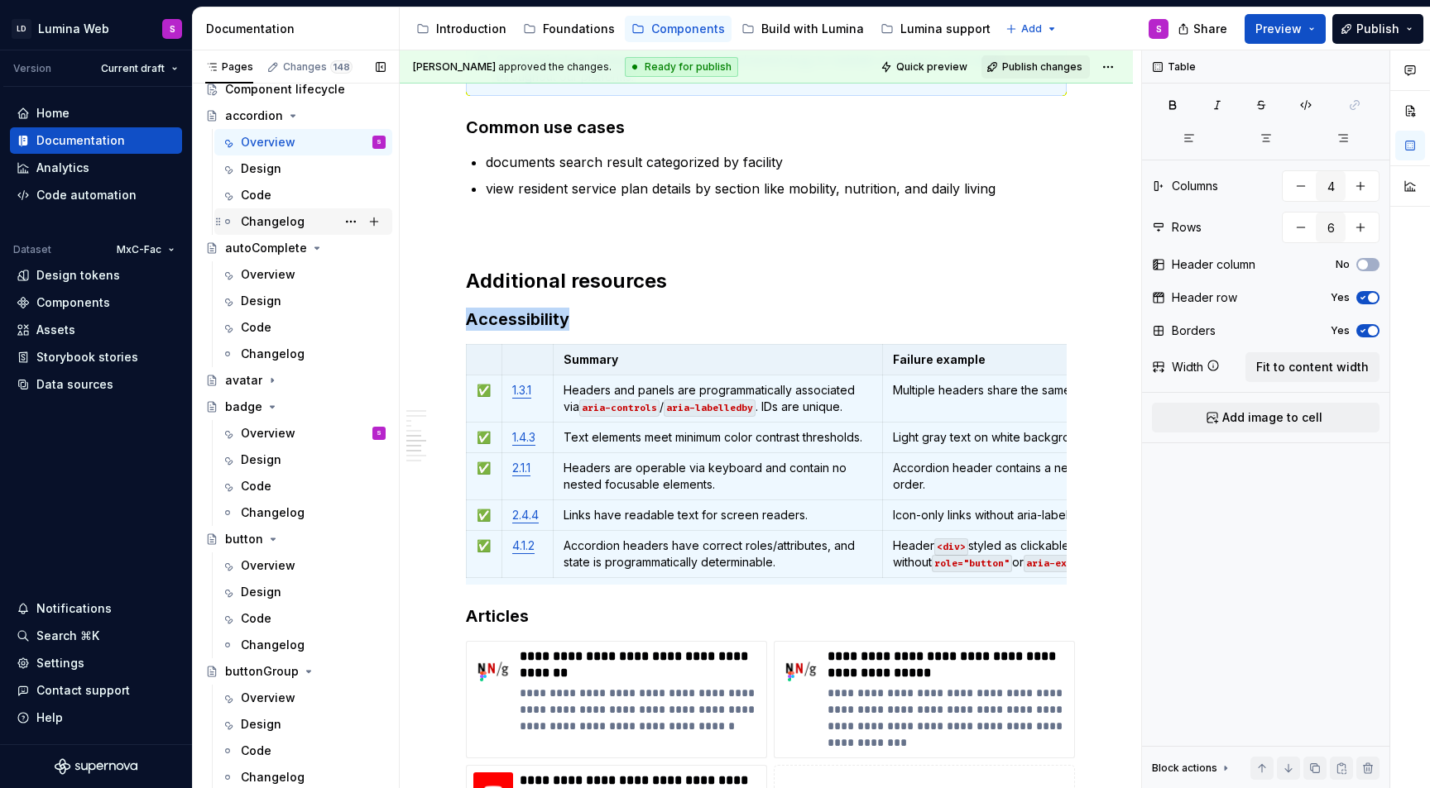
scroll to position [113, 0]
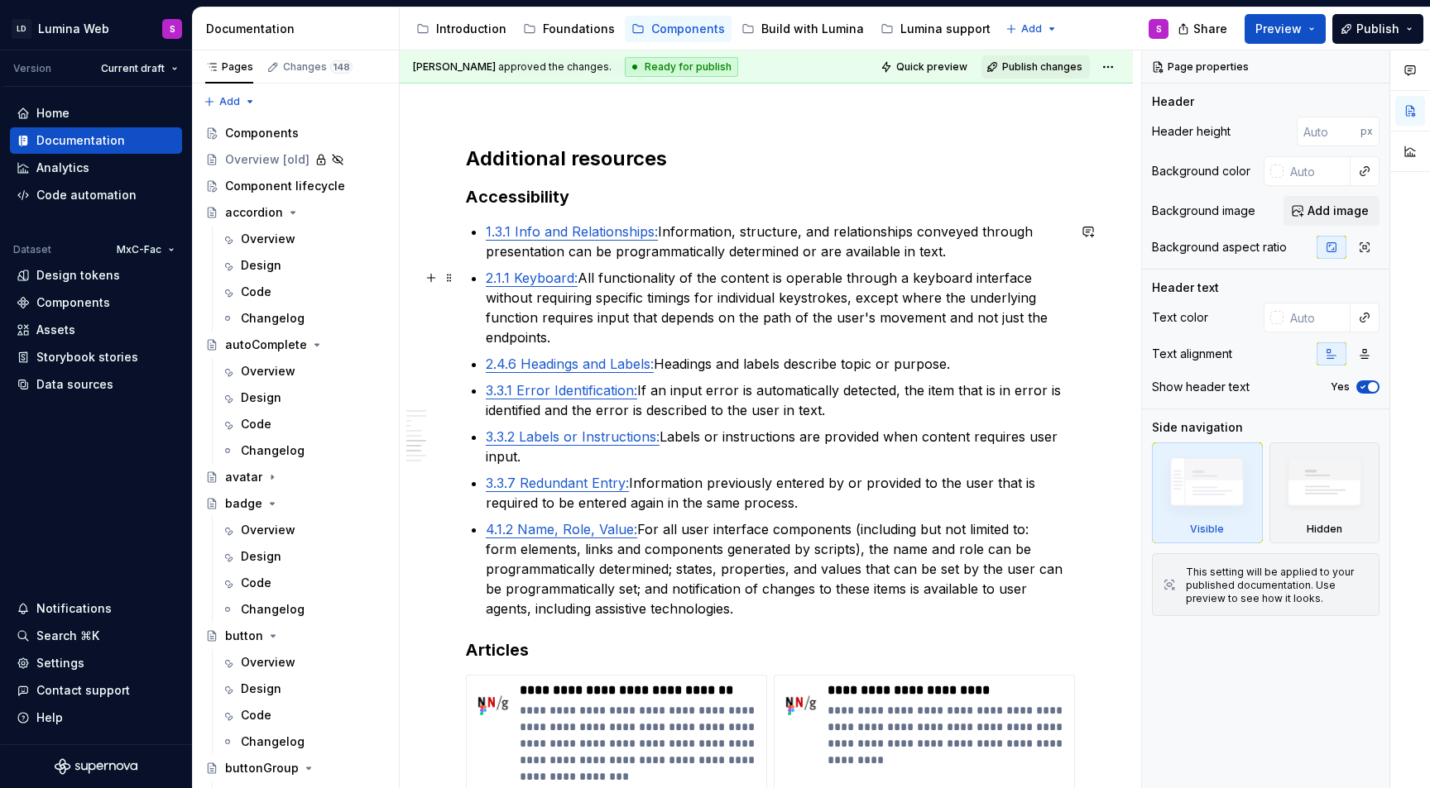
scroll to position [3965, 0]
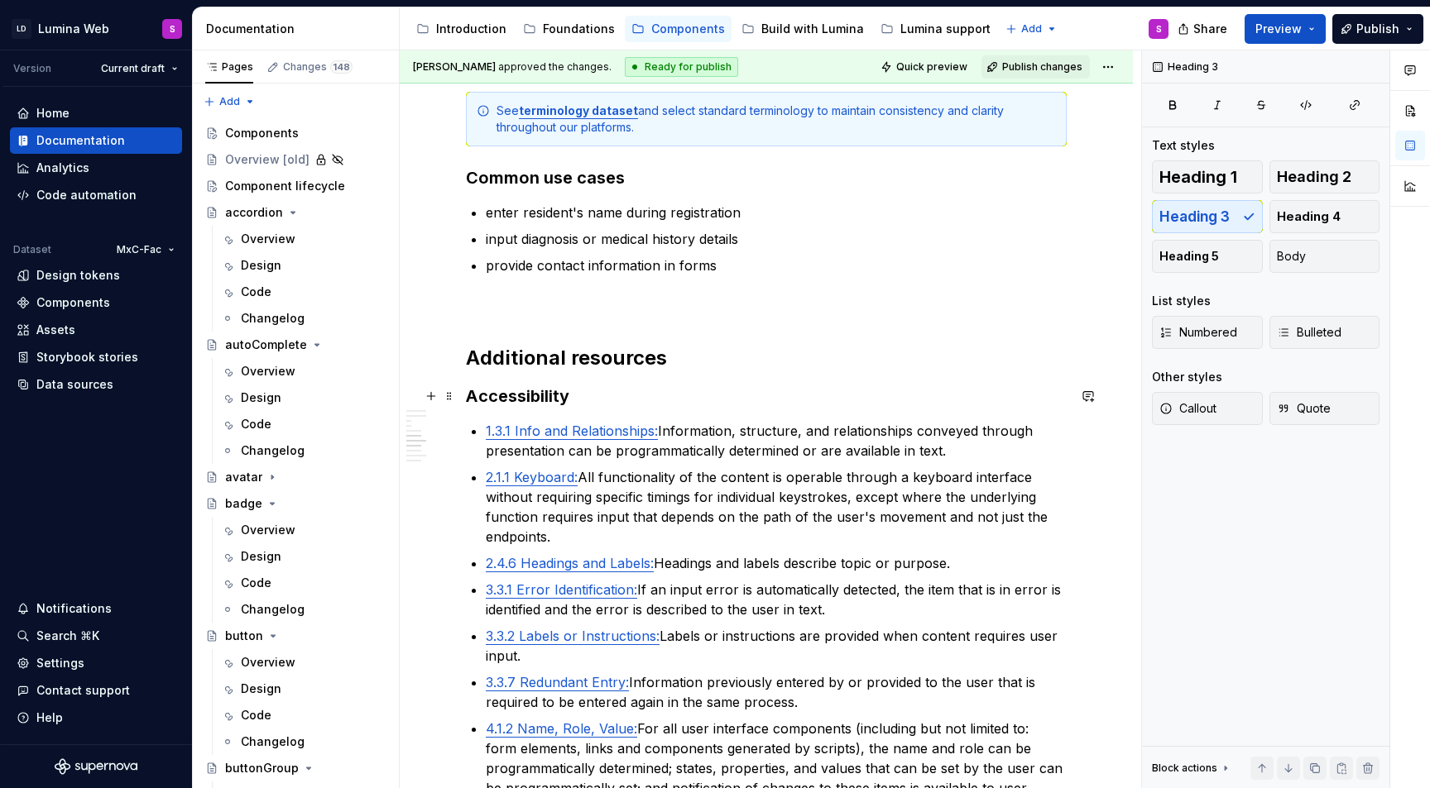
click at [597, 385] on h3 "Accessibility" at bounding box center [766, 396] width 601 height 23
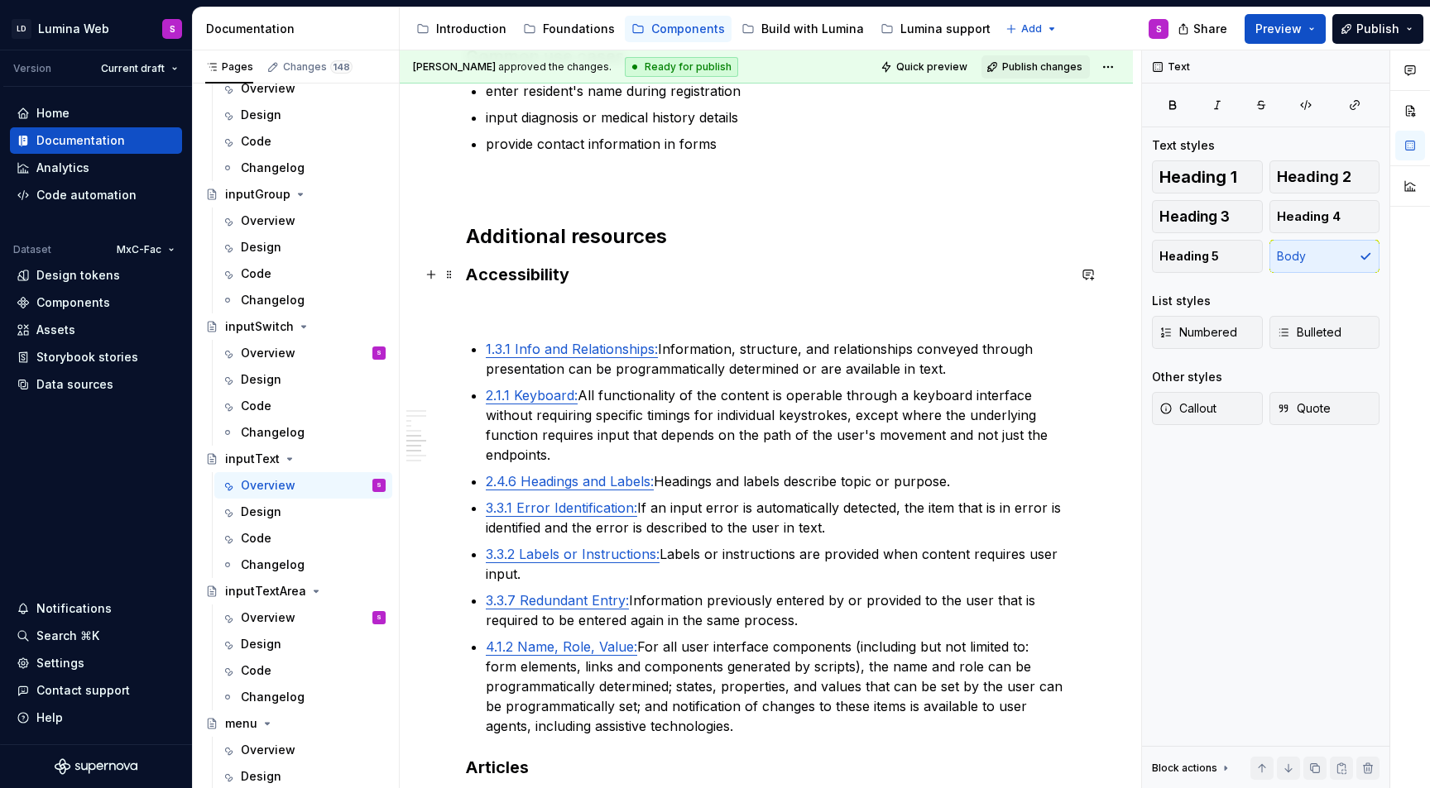
scroll to position [4026, 0]
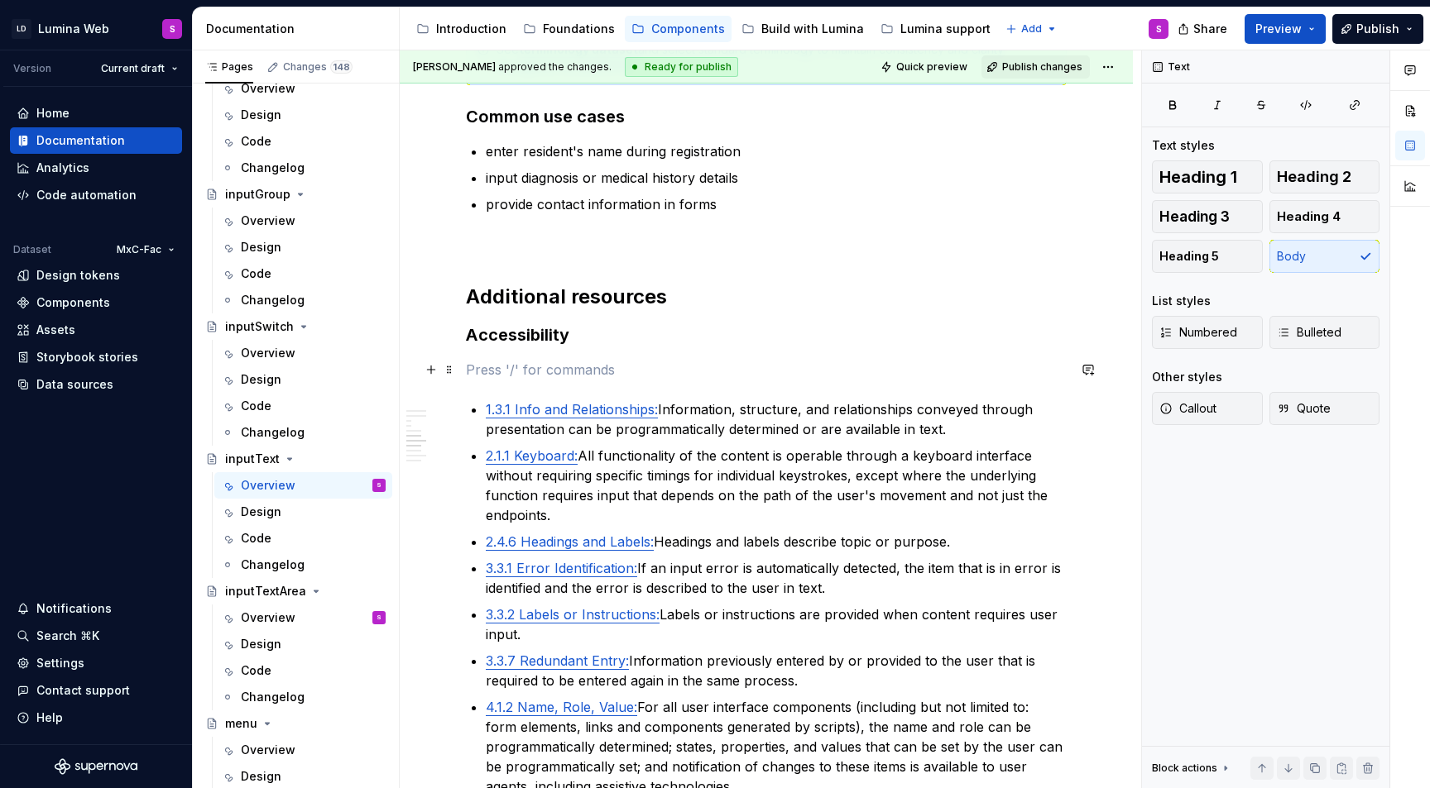
click at [479, 362] on p at bounding box center [766, 370] width 601 height 20
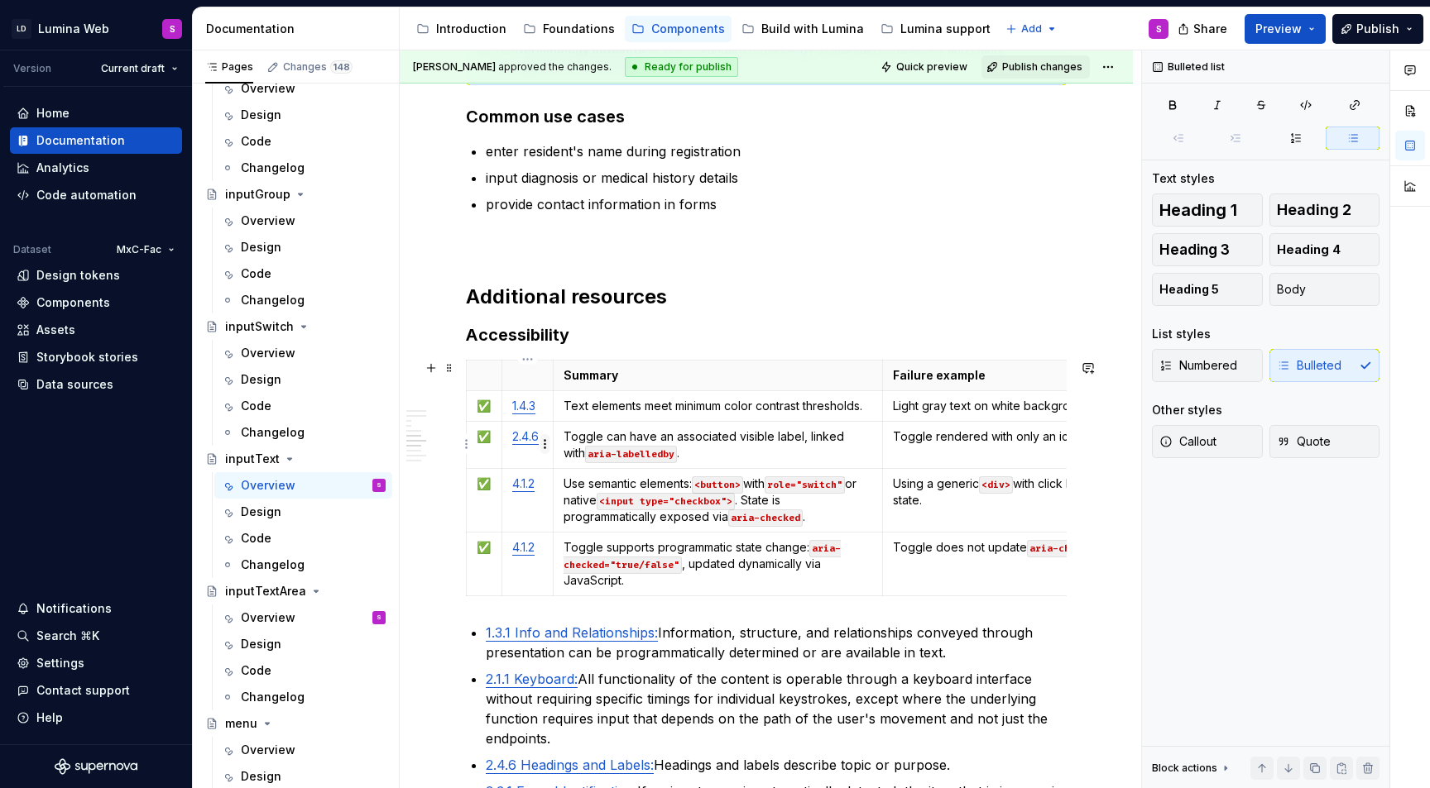
click at [542, 437] on html "LD Lumina Web S Version Current draft Home Documentation Analytics Code automat…" at bounding box center [715, 394] width 1430 height 788
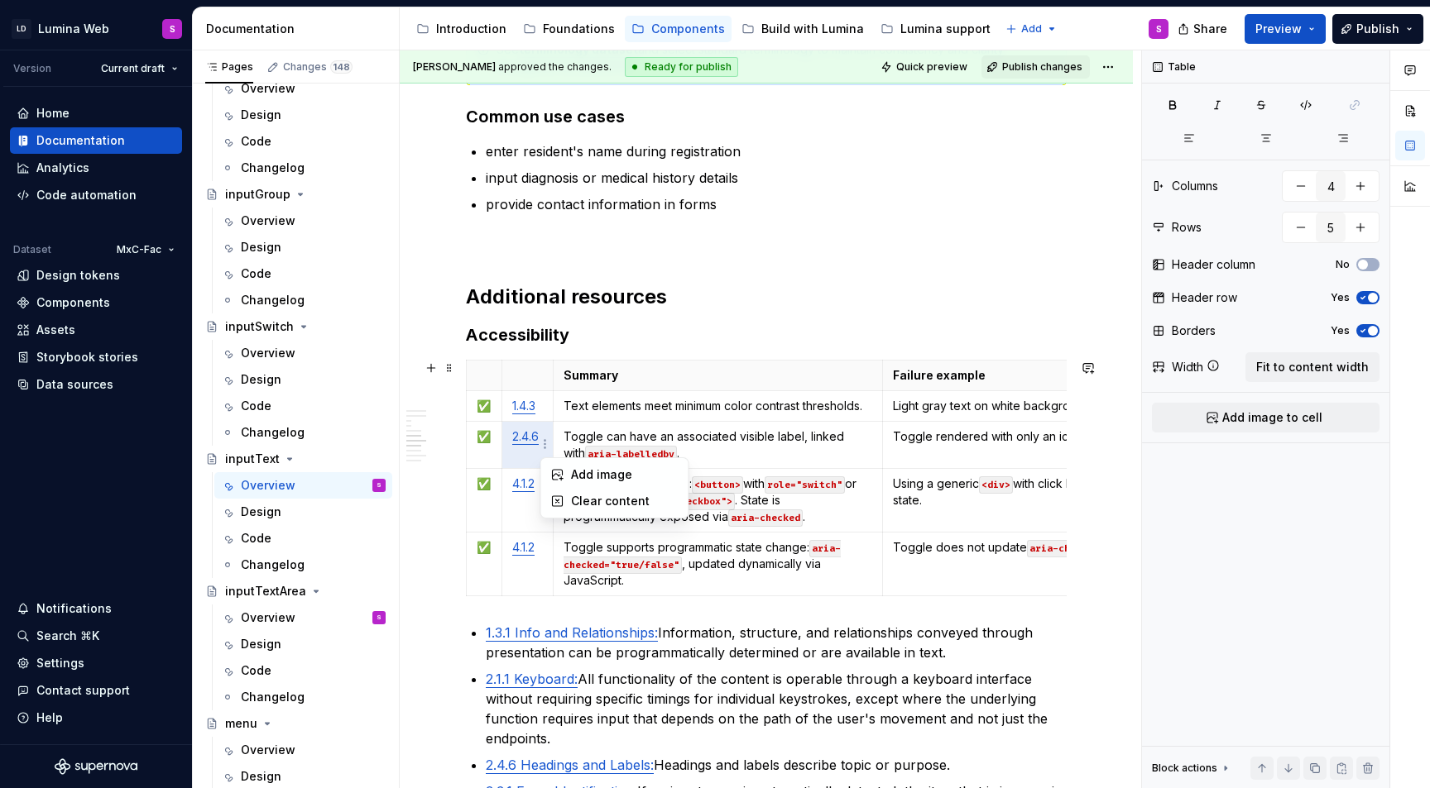
type textarea "*"
click at [506, 424] on html "LD Lumina Web S Version Current draft Home Documentation Analytics Code automat…" at bounding box center [715, 394] width 1430 height 788
click at [506, 424] on td "2.4.6" at bounding box center [526, 444] width 51 height 47
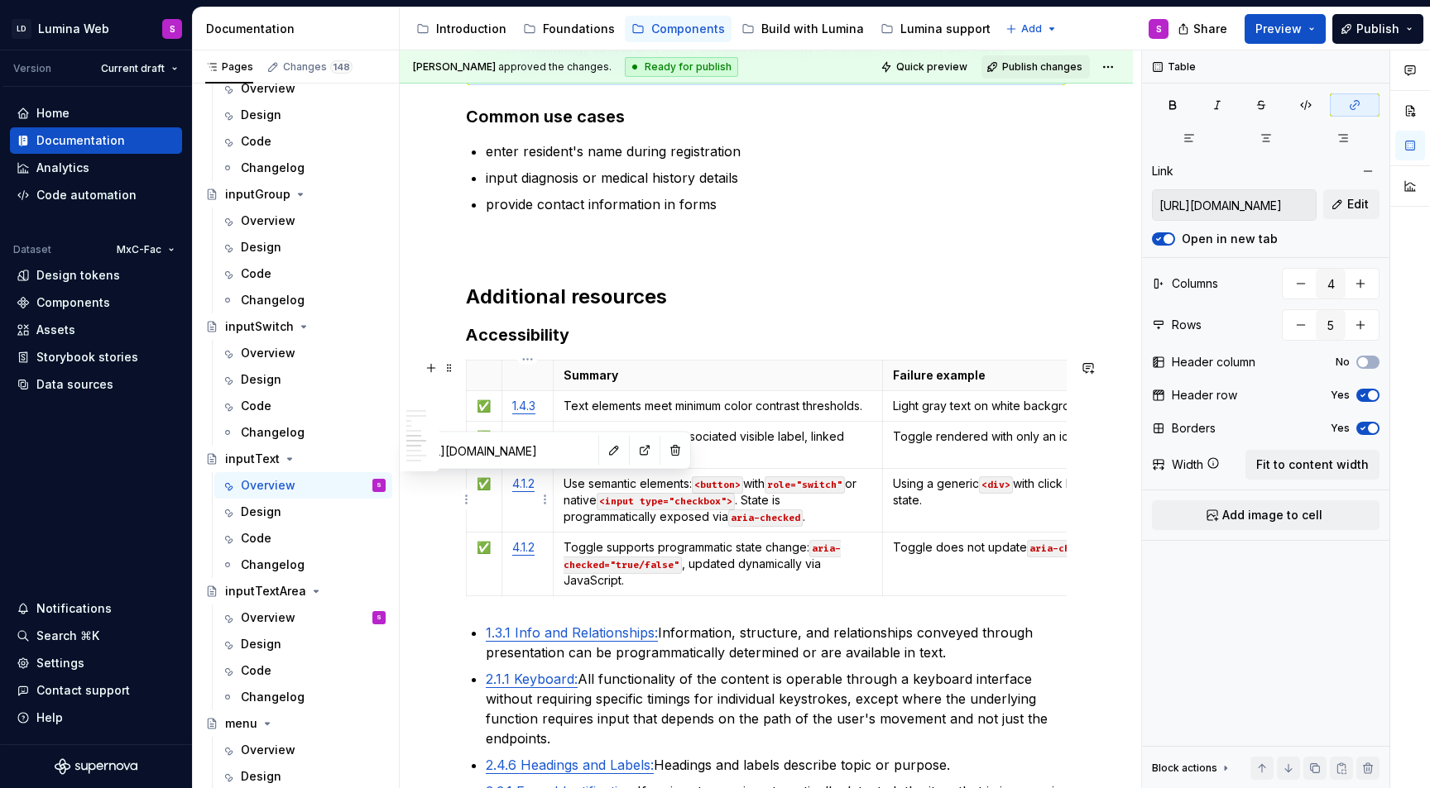
click at [525, 483] on link "4.1.2" at bounding box center [523, 484] width 22 height 14
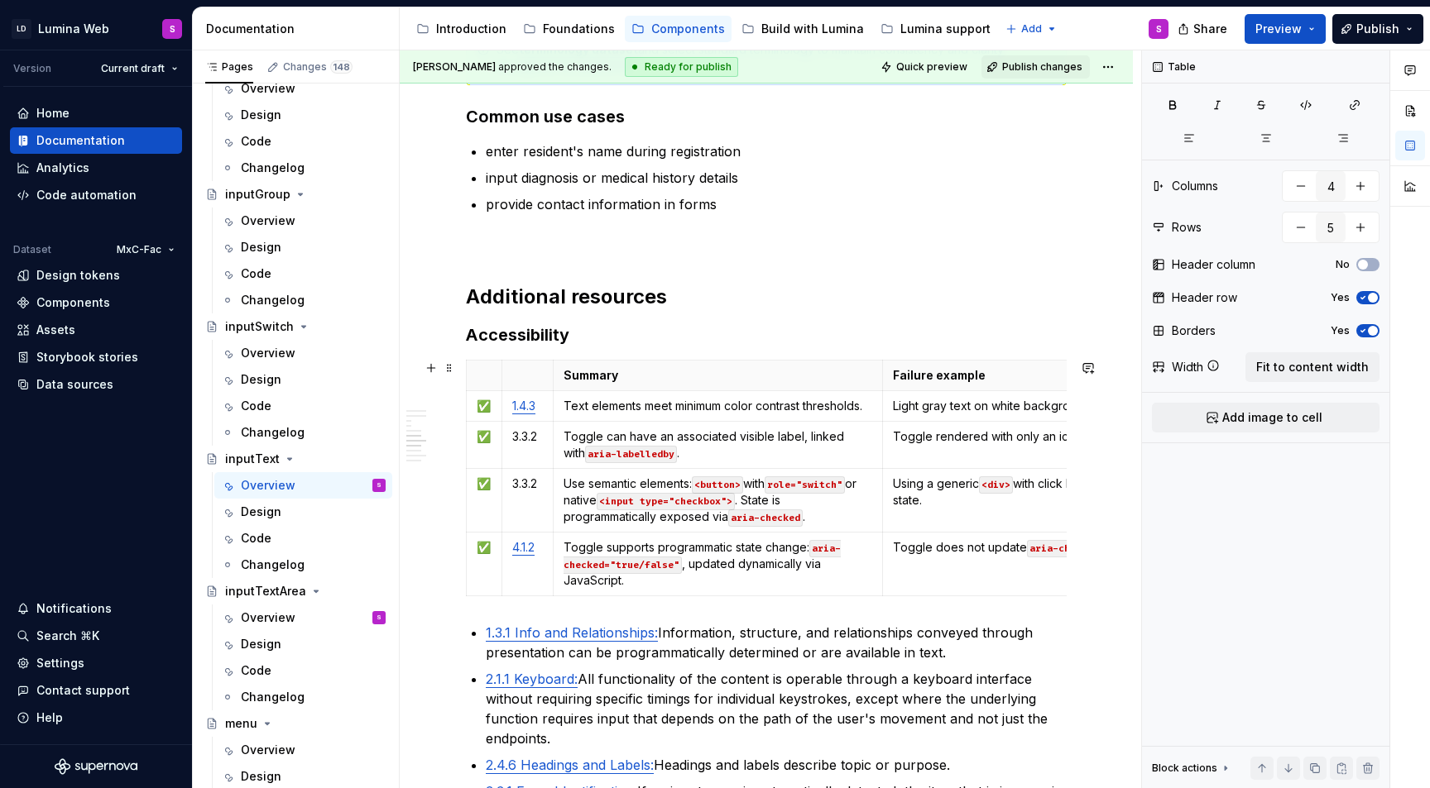
scroll to position [4058, 0]
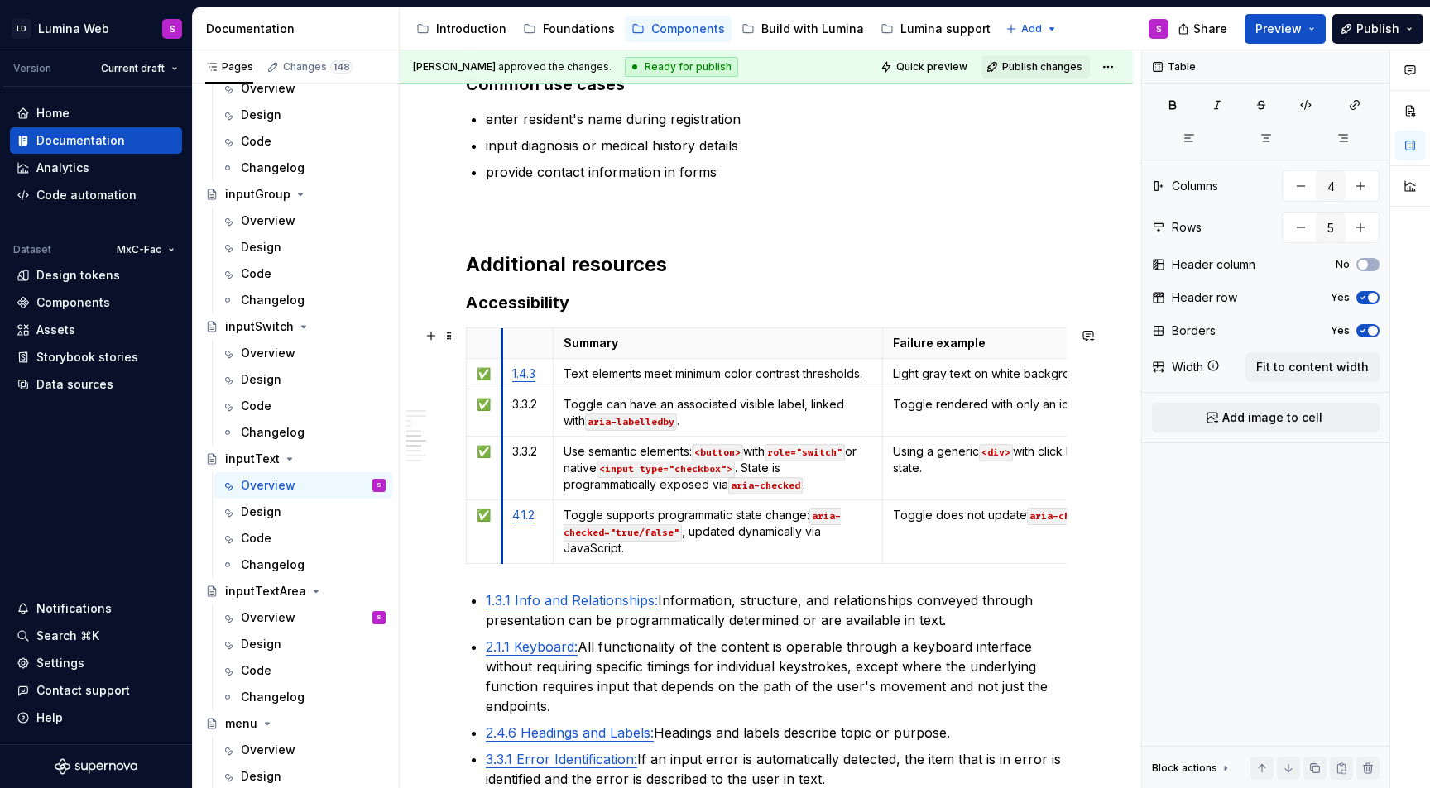
click at [500, 389] on td "✅" at bounding box center [485, 412] width 36 height 47
click at [519, 403] on p "3.3.2" at bounding box center [527, 404] width 31 height 17
click at [524, 449] on p "3.3.2" at bounding box center [527, 451] width 31 height 17
click at [524, 525] on td "4.1.2" at bounding box center [526, 532] width 51 height 64
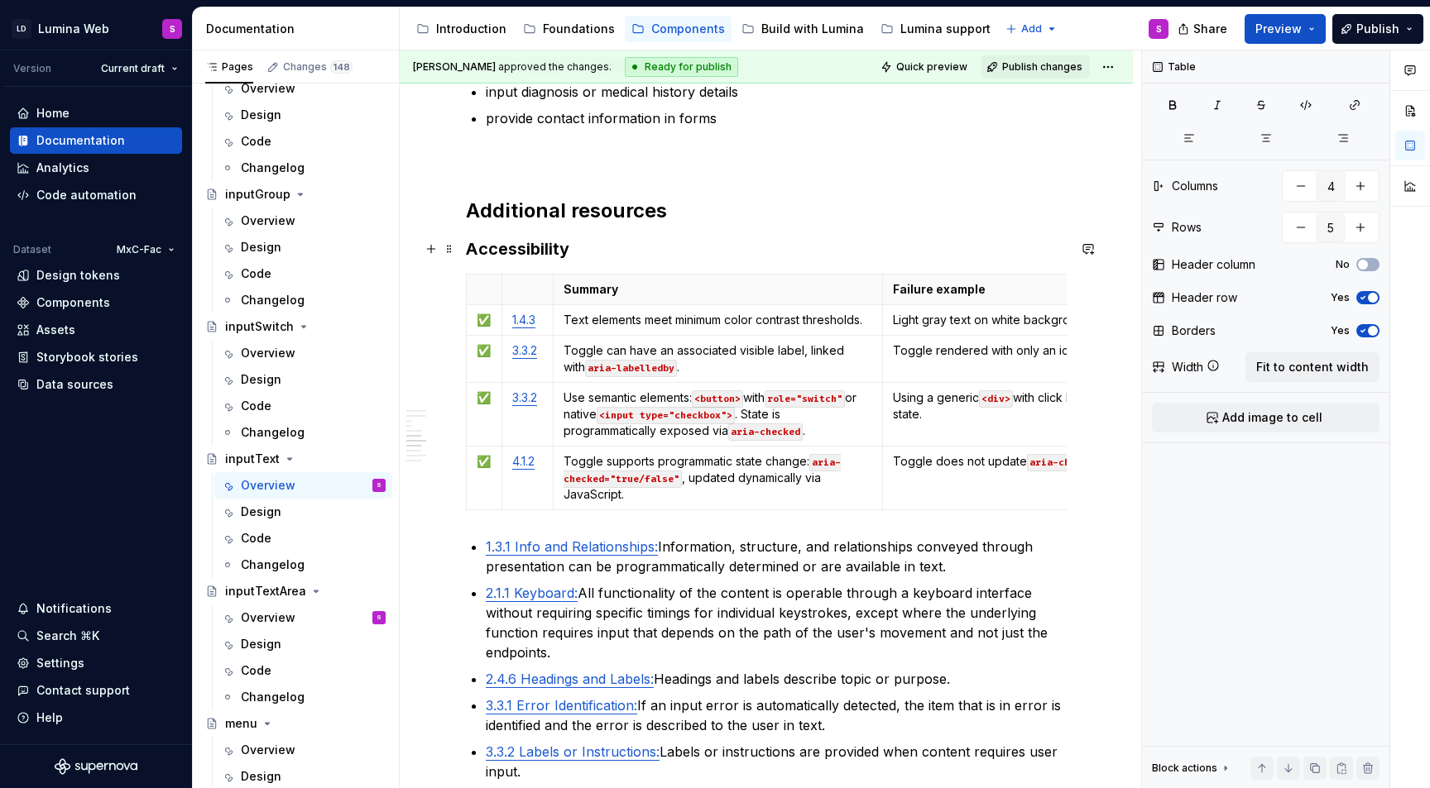
scroll to position [4123, 0]
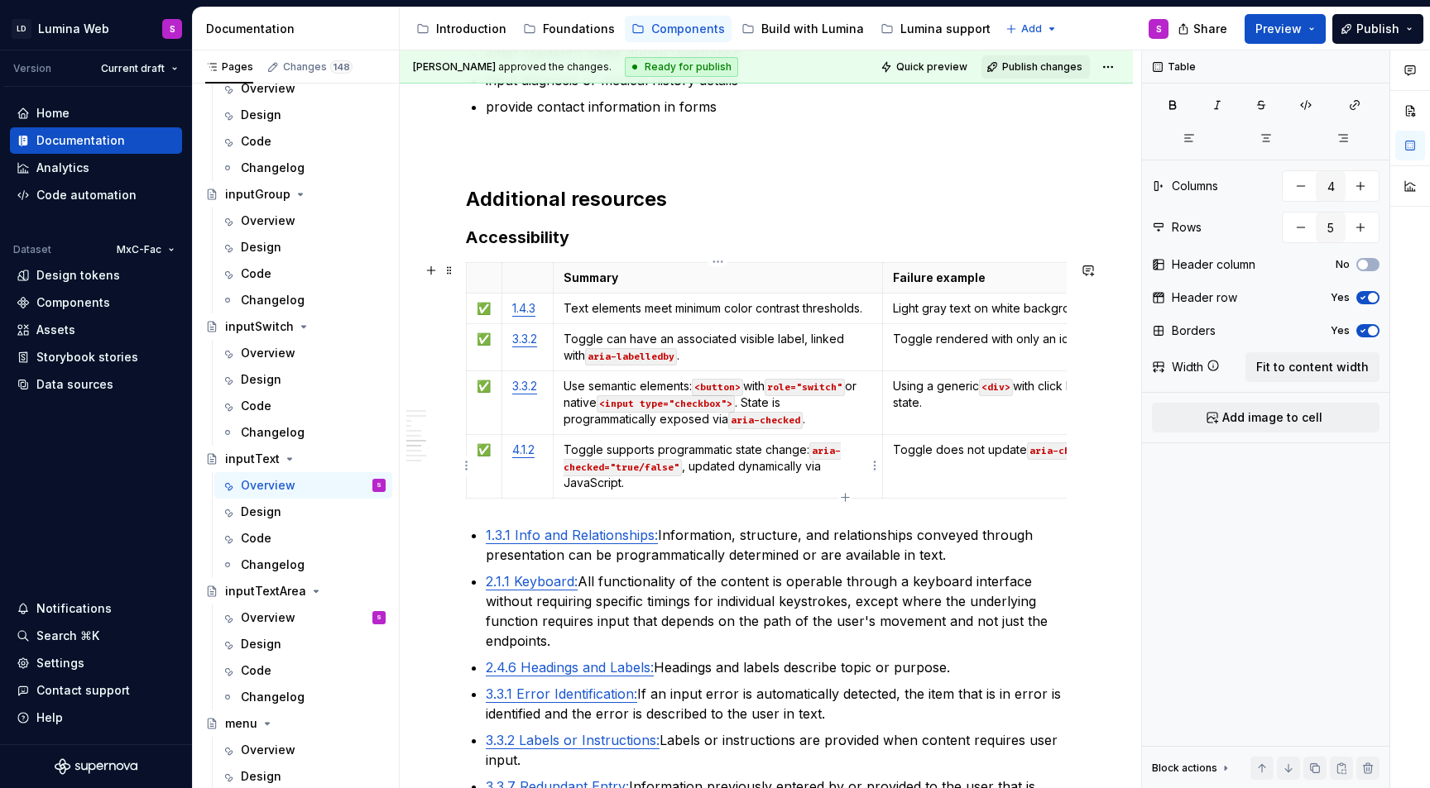
click at [701, 482] on p "Toggle supports programmatic state change: aria-checked="true/false" , updated …" at bounding box center [717, 467] width 309 height 50
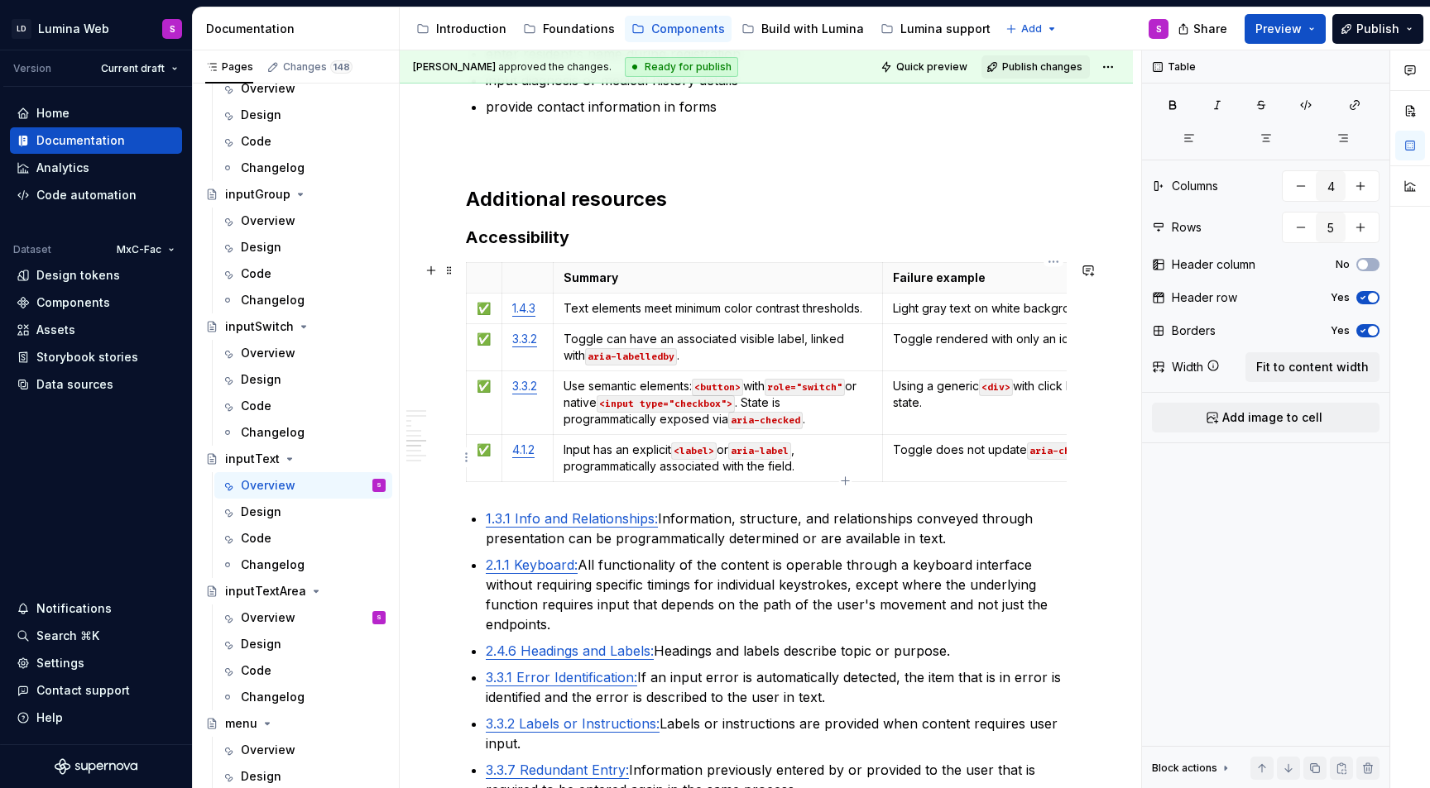
click at [930, 459] on td "Toggle does not update aria-checked when clicked." at bounding box center [1054, 457] width 342 height 47
click at [673, 401] on code "<input type="checkbox">" at bounding box center [666, 403] width 138 height 17
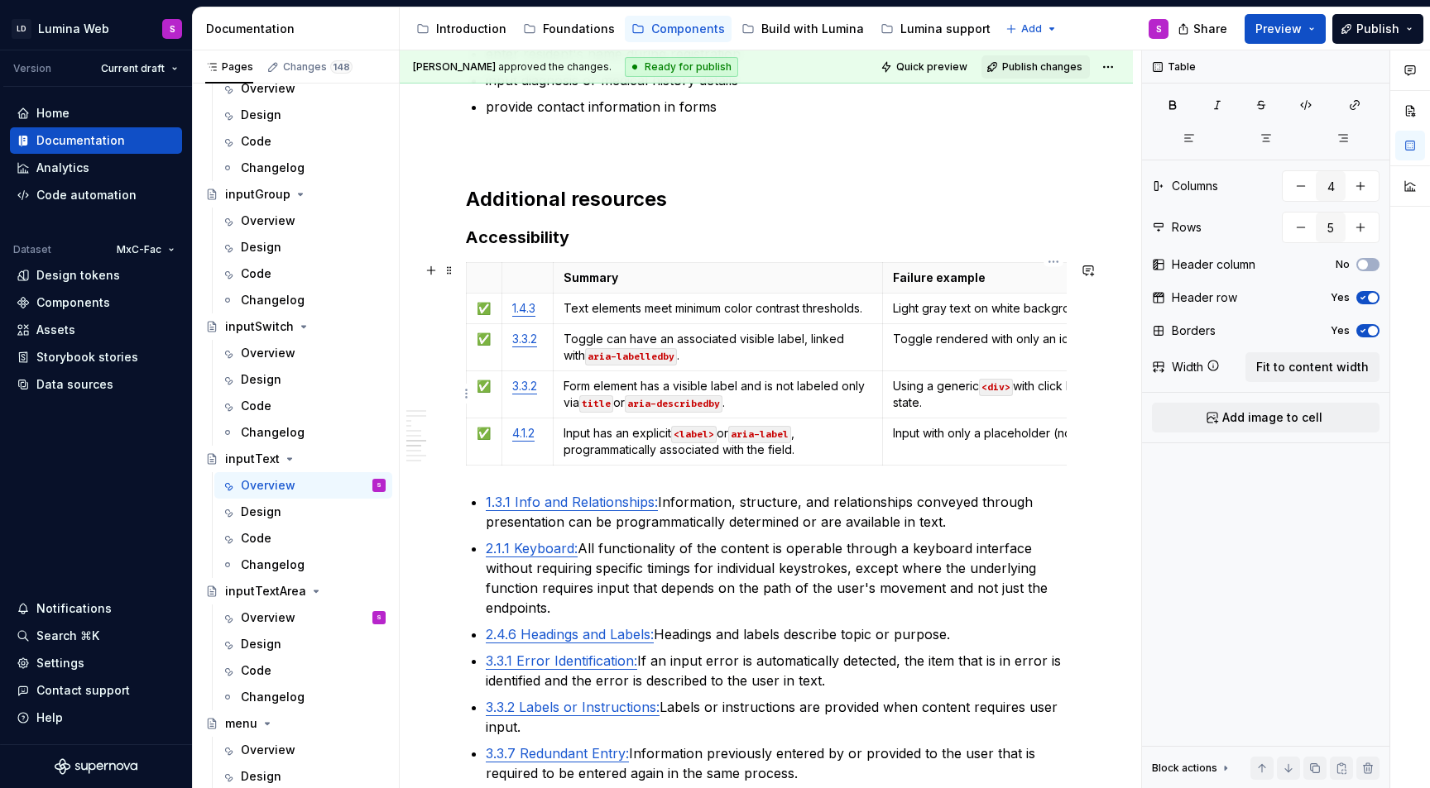
click at [988, 401] on p "Using a generic <div> with click handlers and no ARIA state." at bounding box center [1053, 394] width 321 height 33
click at [656, 367] on td "Toggle can have an associated visible label, linked with aria-labelledby ." at bounding box center [718, 346] width 330 height 47
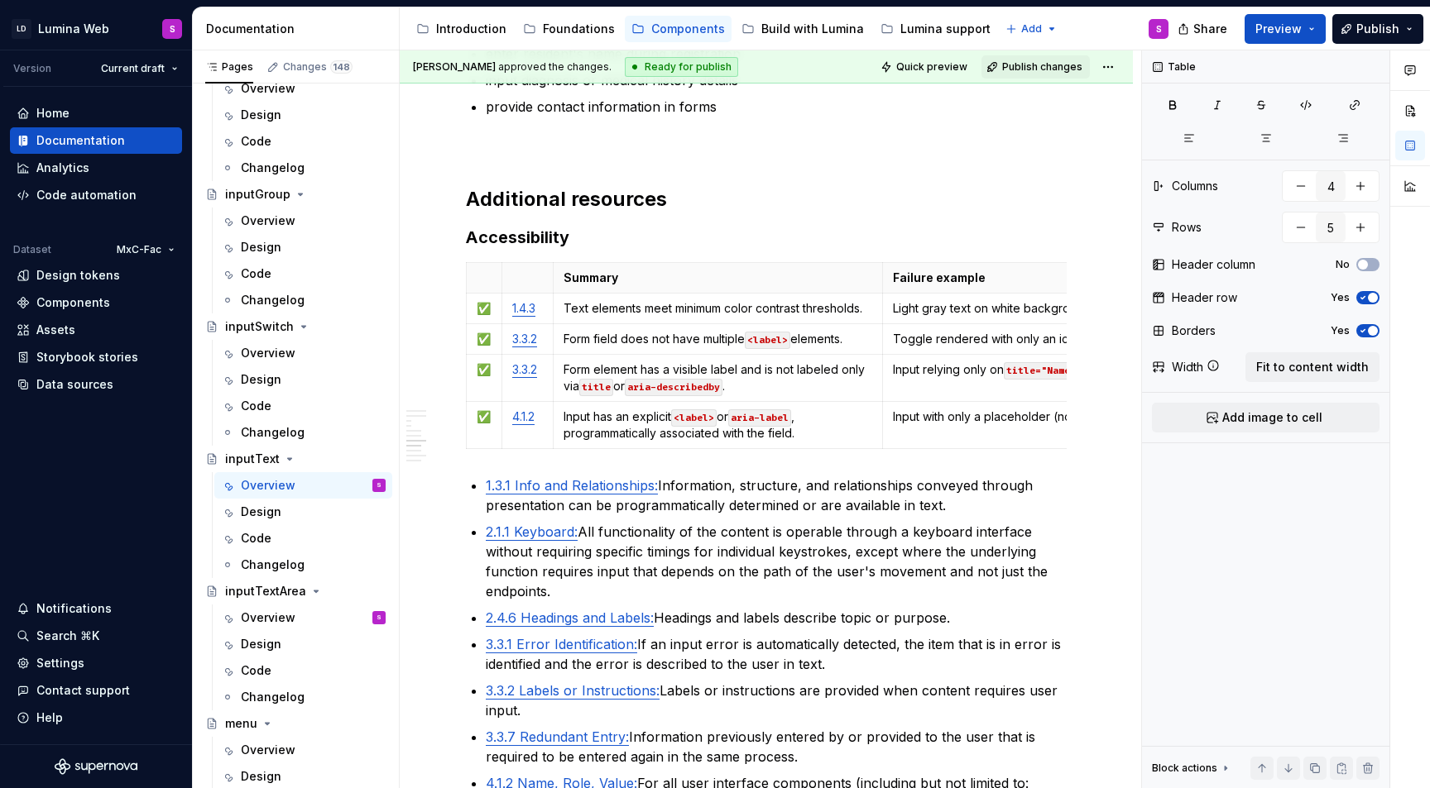
type textarea "*"
click at [957, 347] on td "Toggle rendered with only an icon, no accessible label." at bounding box center [1054, 338] width 342 height 31
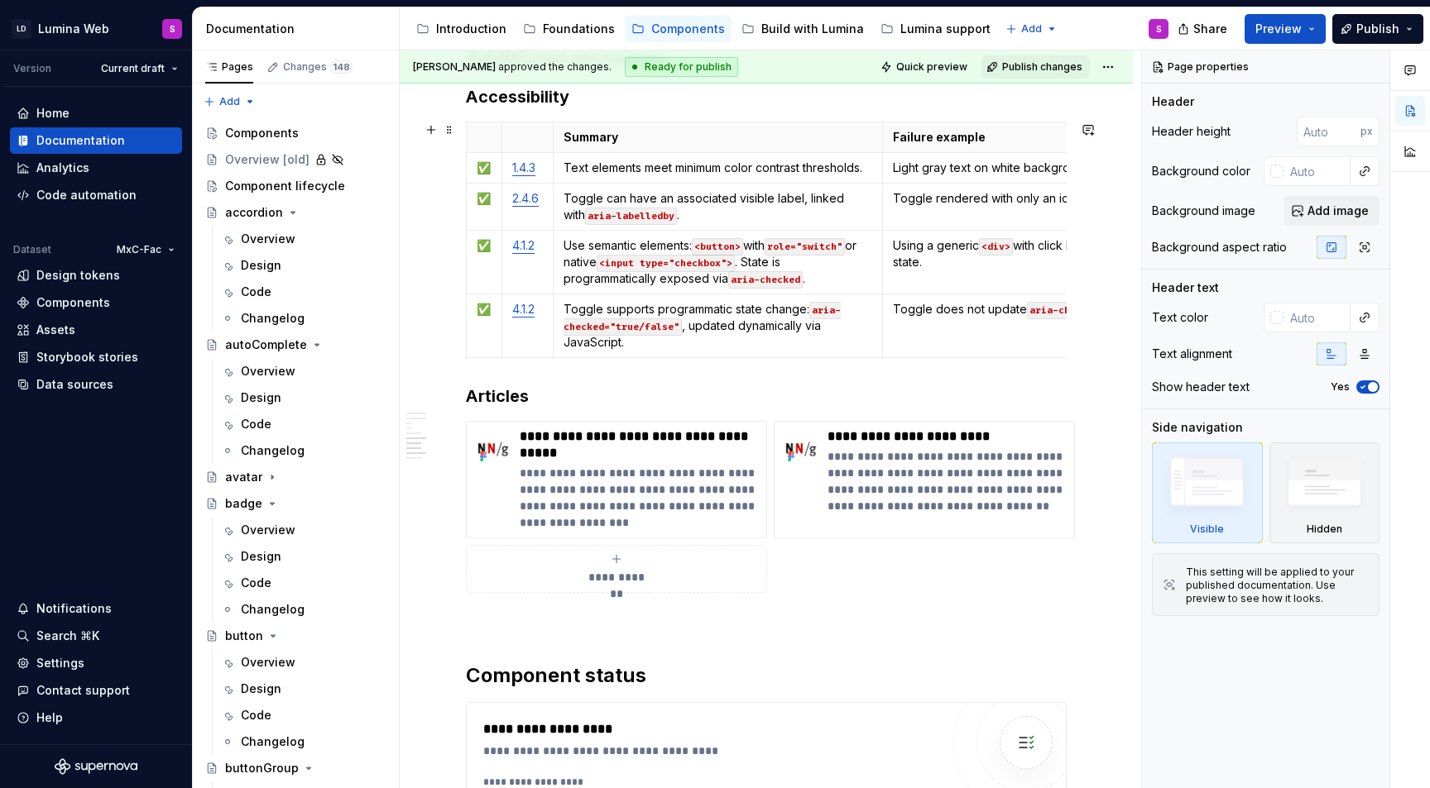
scroll to position [2572, 0]
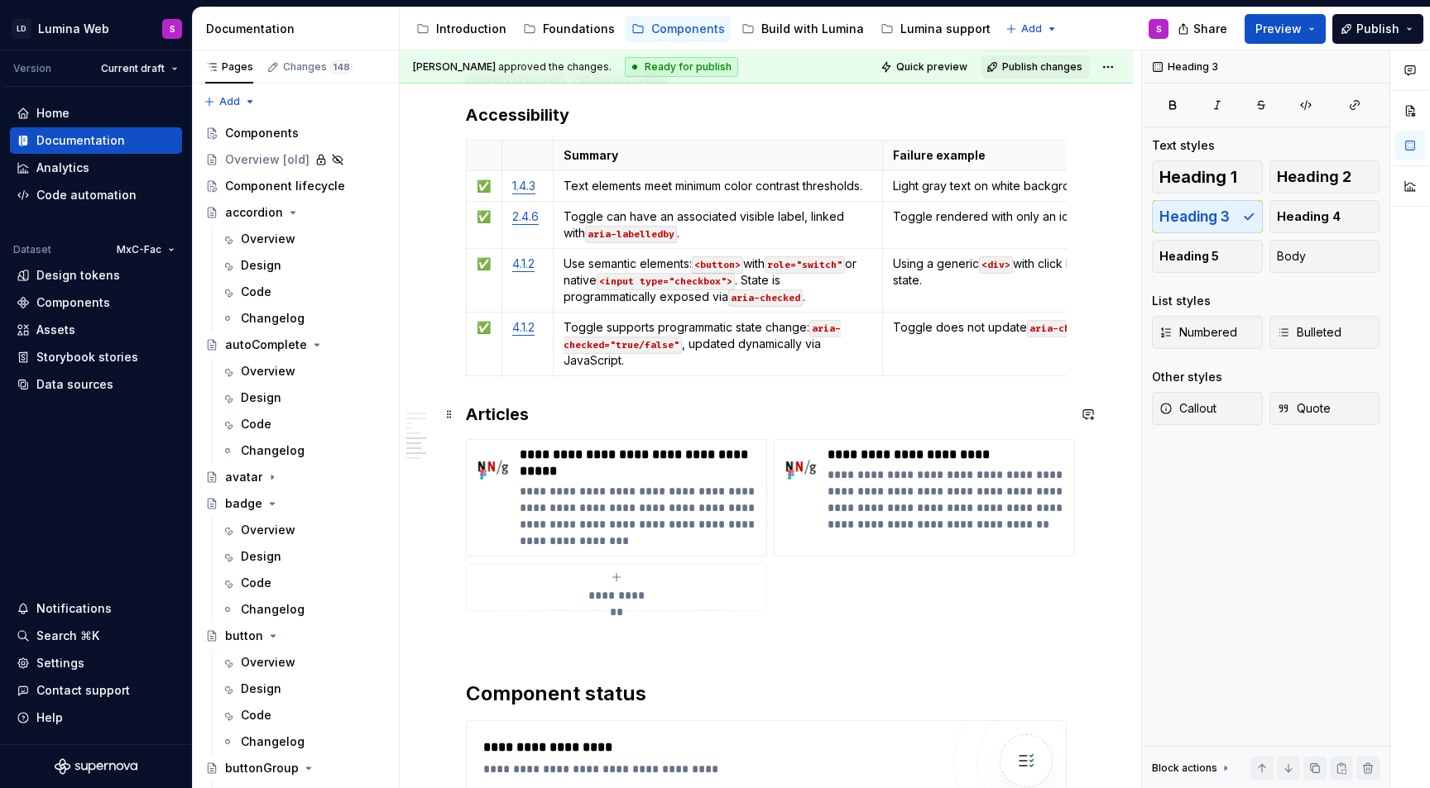
click at [471, 410] on h3 "Articles" at bounding box center [766, 414] width 601 height 23
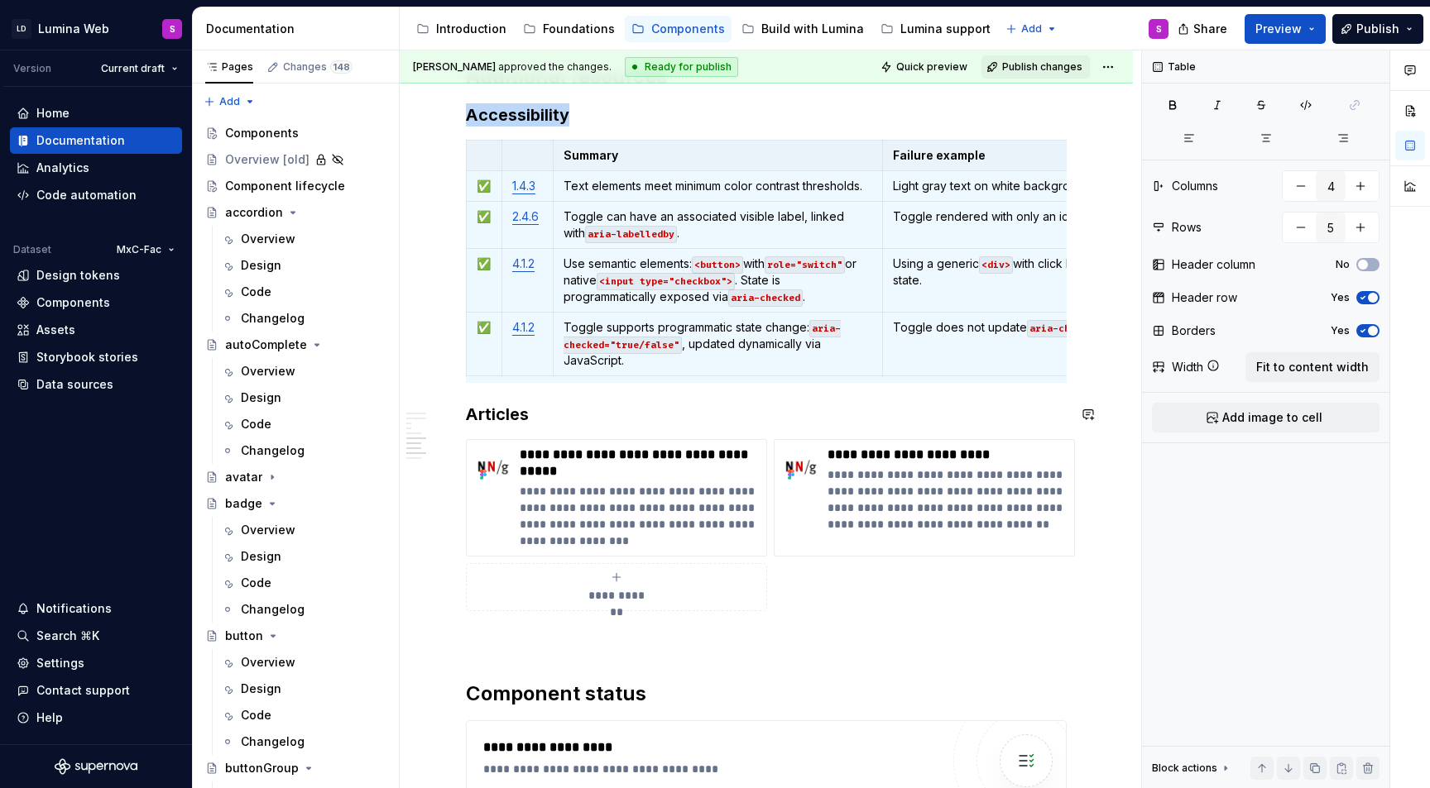
copy h3 "Accessibility"
type textarea "*"
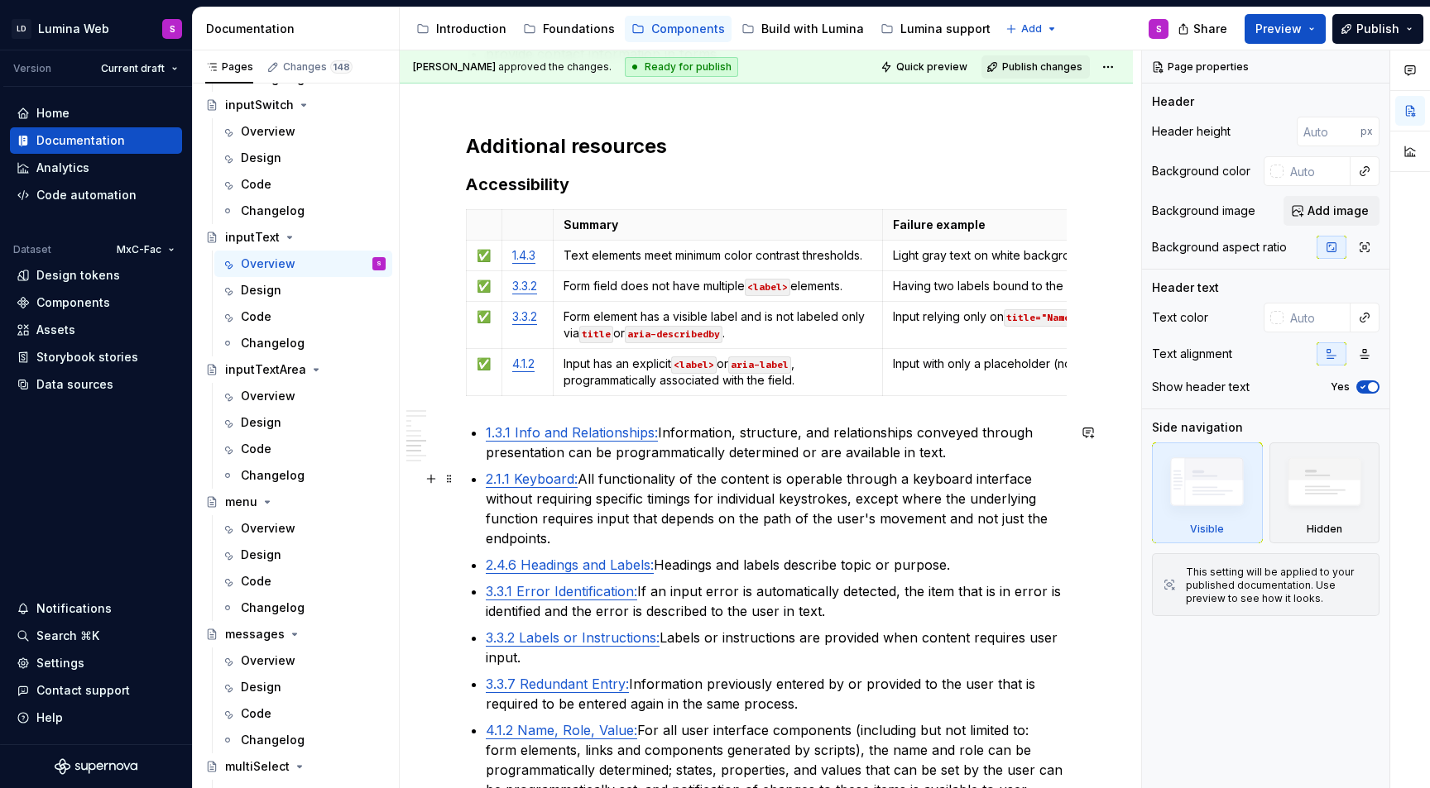
scroll to position [4280, 0]
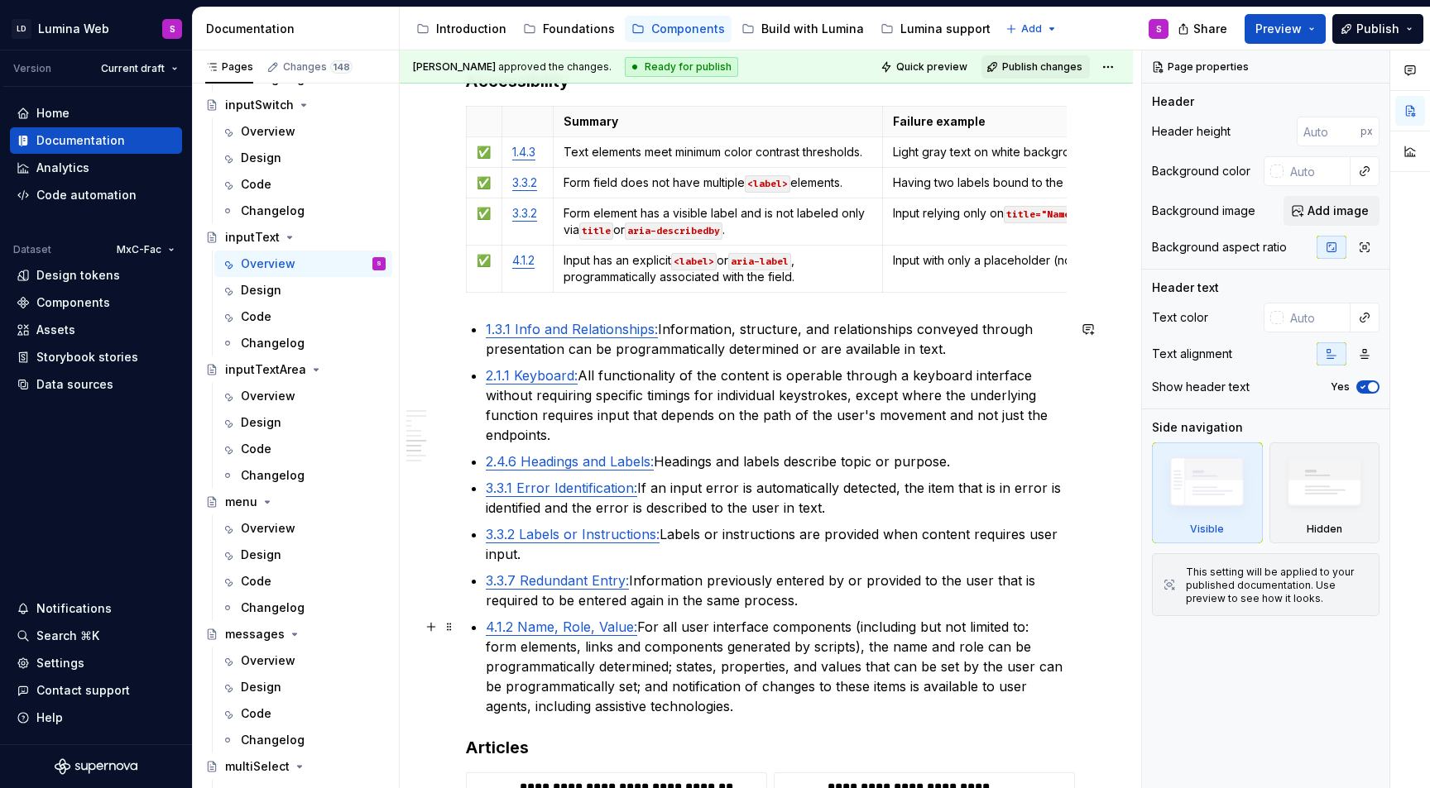
type textarea "*"
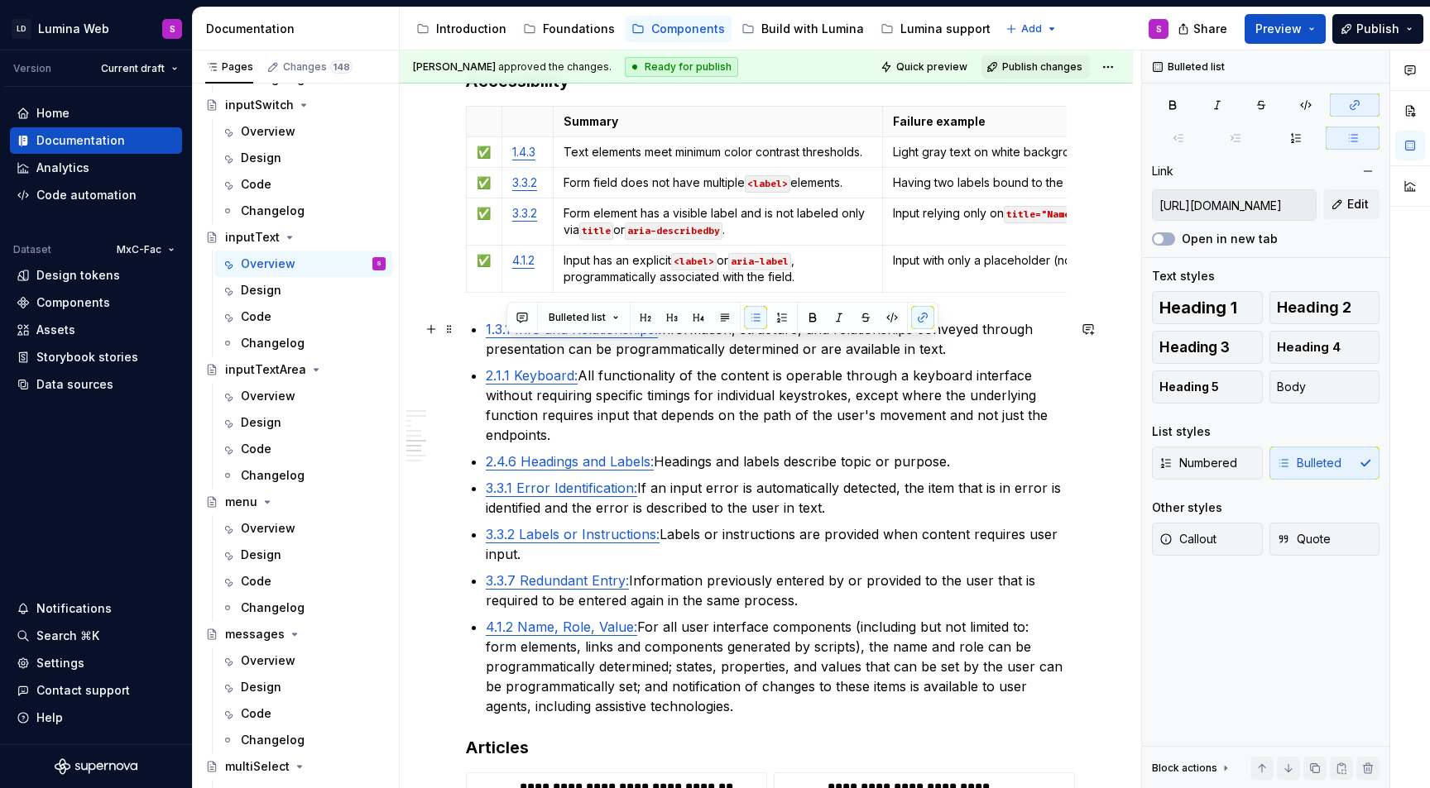
type input "https://www.w3.org/TR/WCAG22/#info-and-relationships"
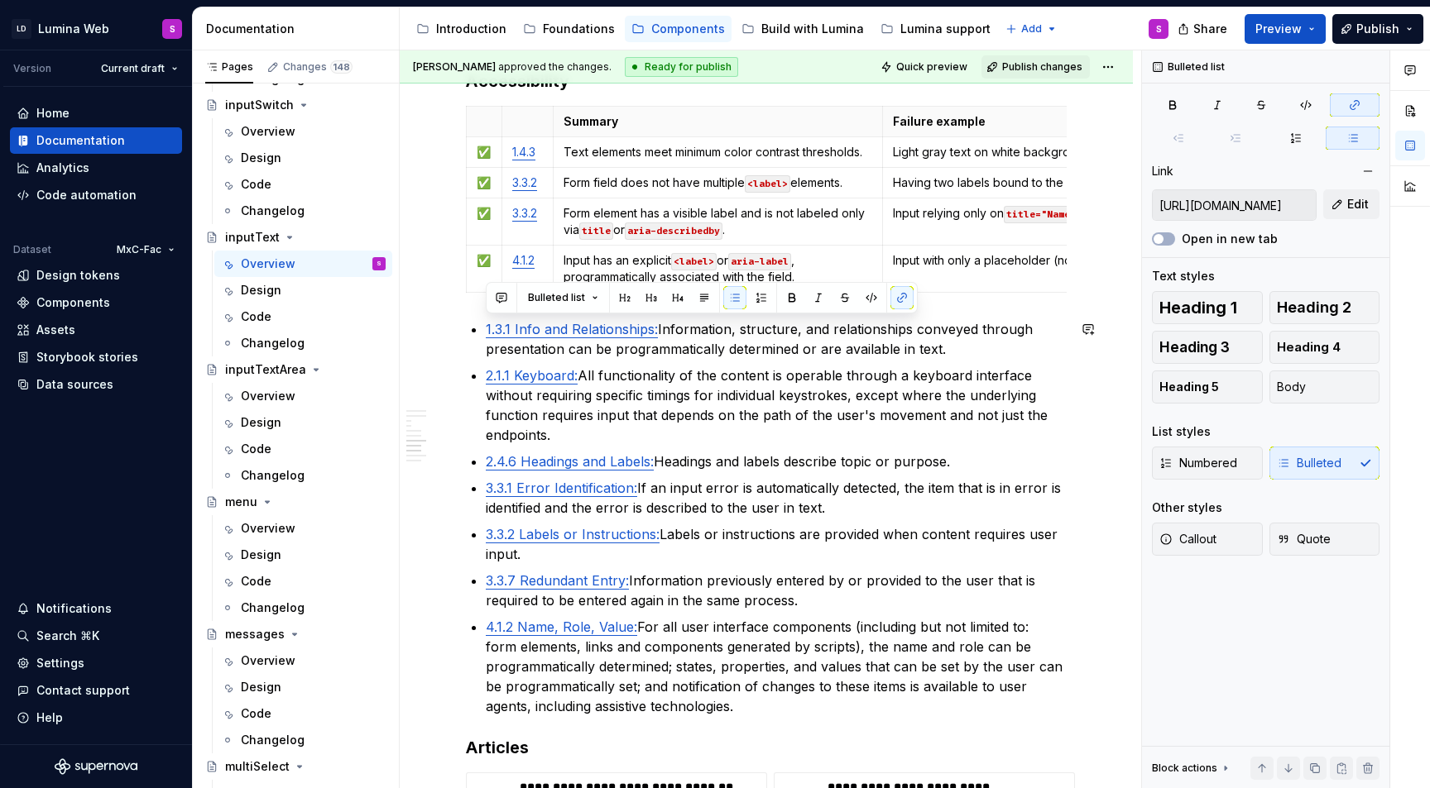
drag, startPoint x: 677, startPoint y: 645, endPoint x: 471, endPoint y: 304, distance: 398.3
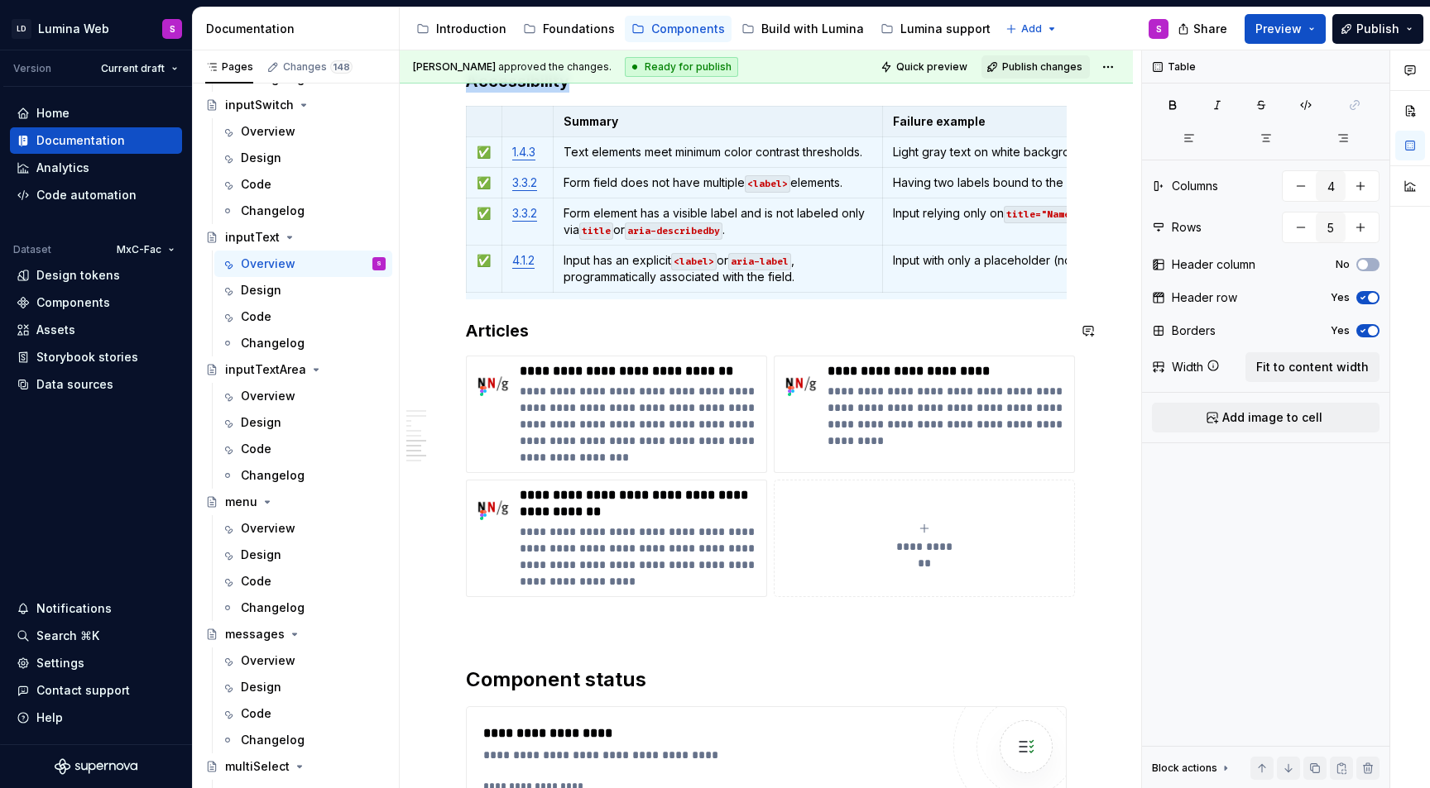
copy h3 "Accessibility"
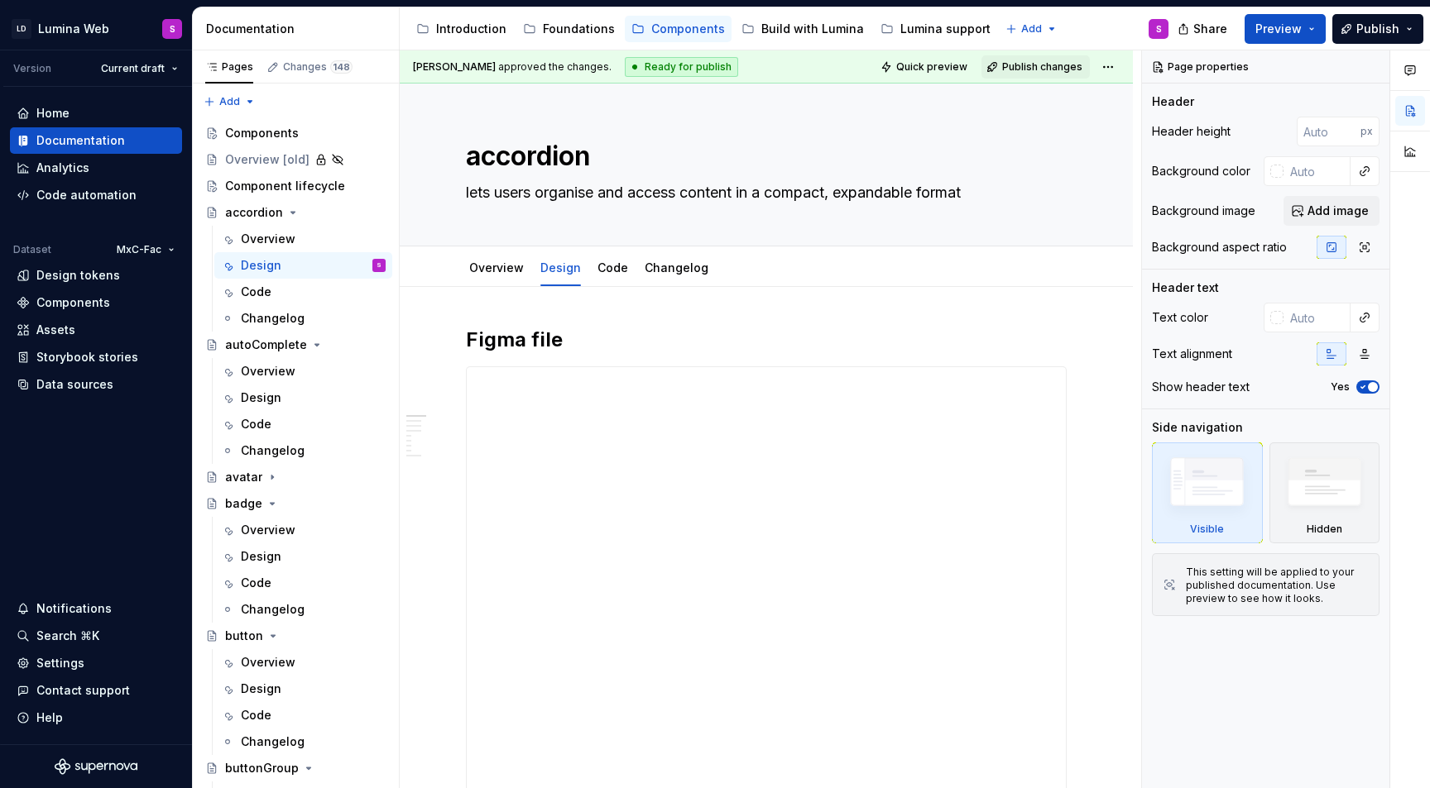
type textarea "*"
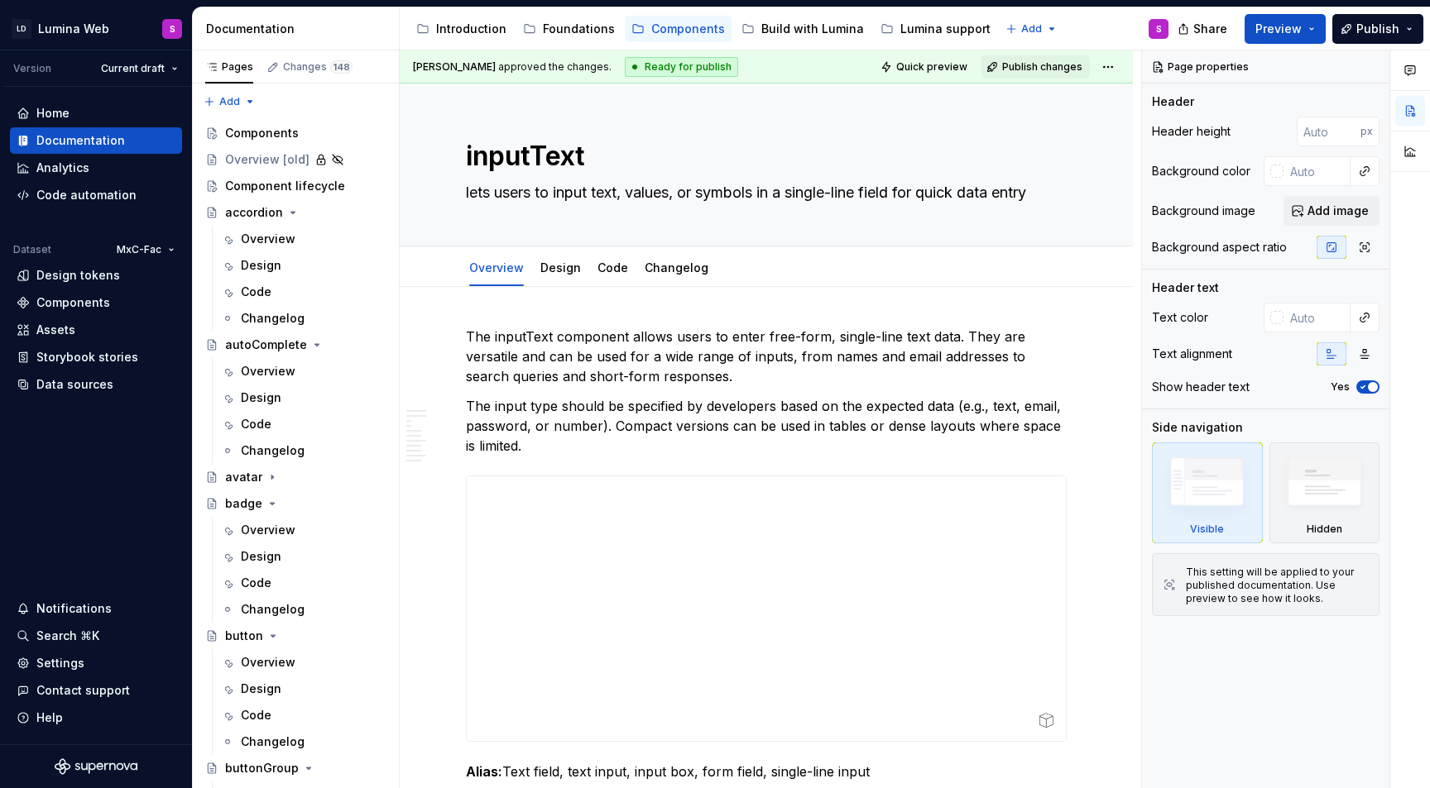
type textarea "*"
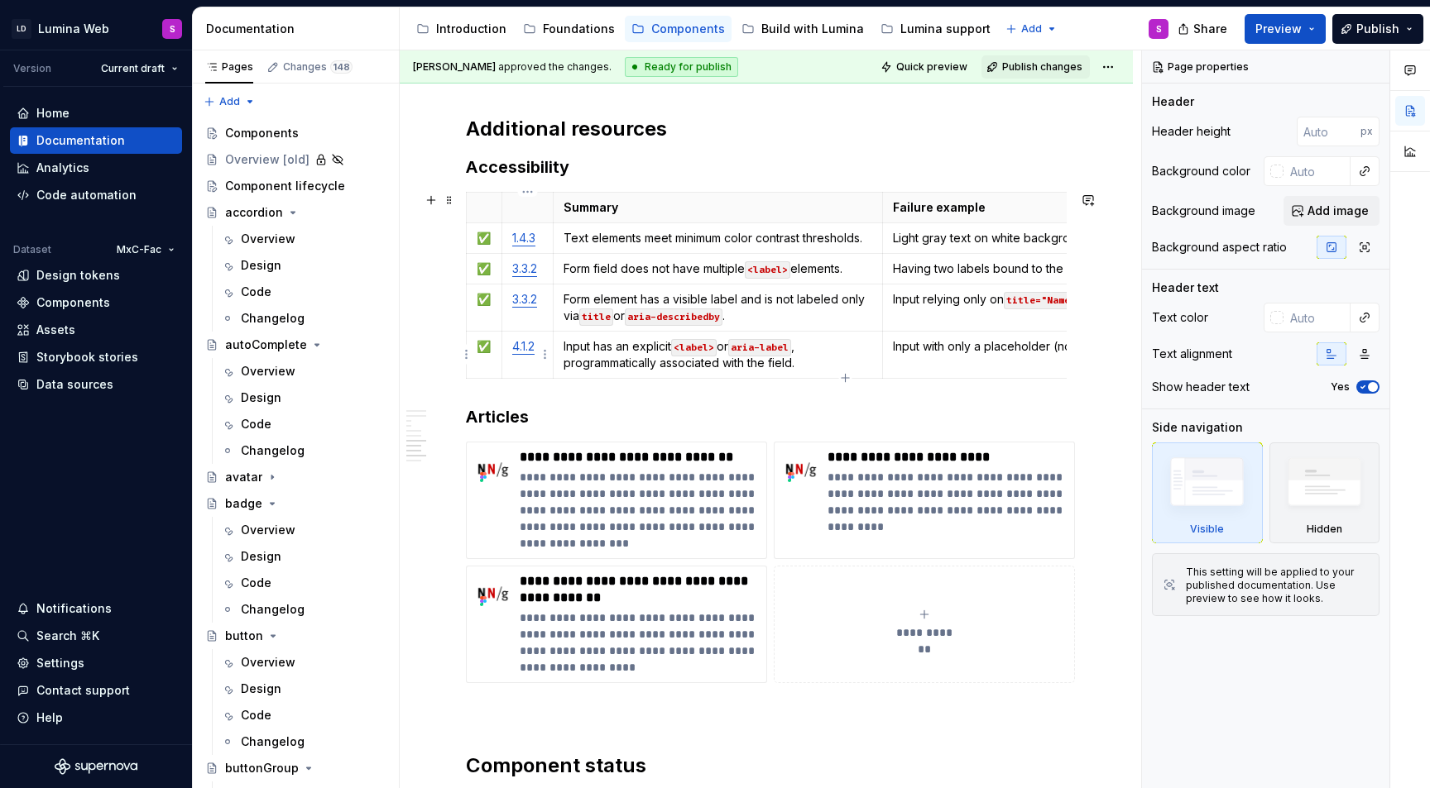
click at [532, 347] on link "4.1.2" at bounding box center [523, 346] width 22 height 14
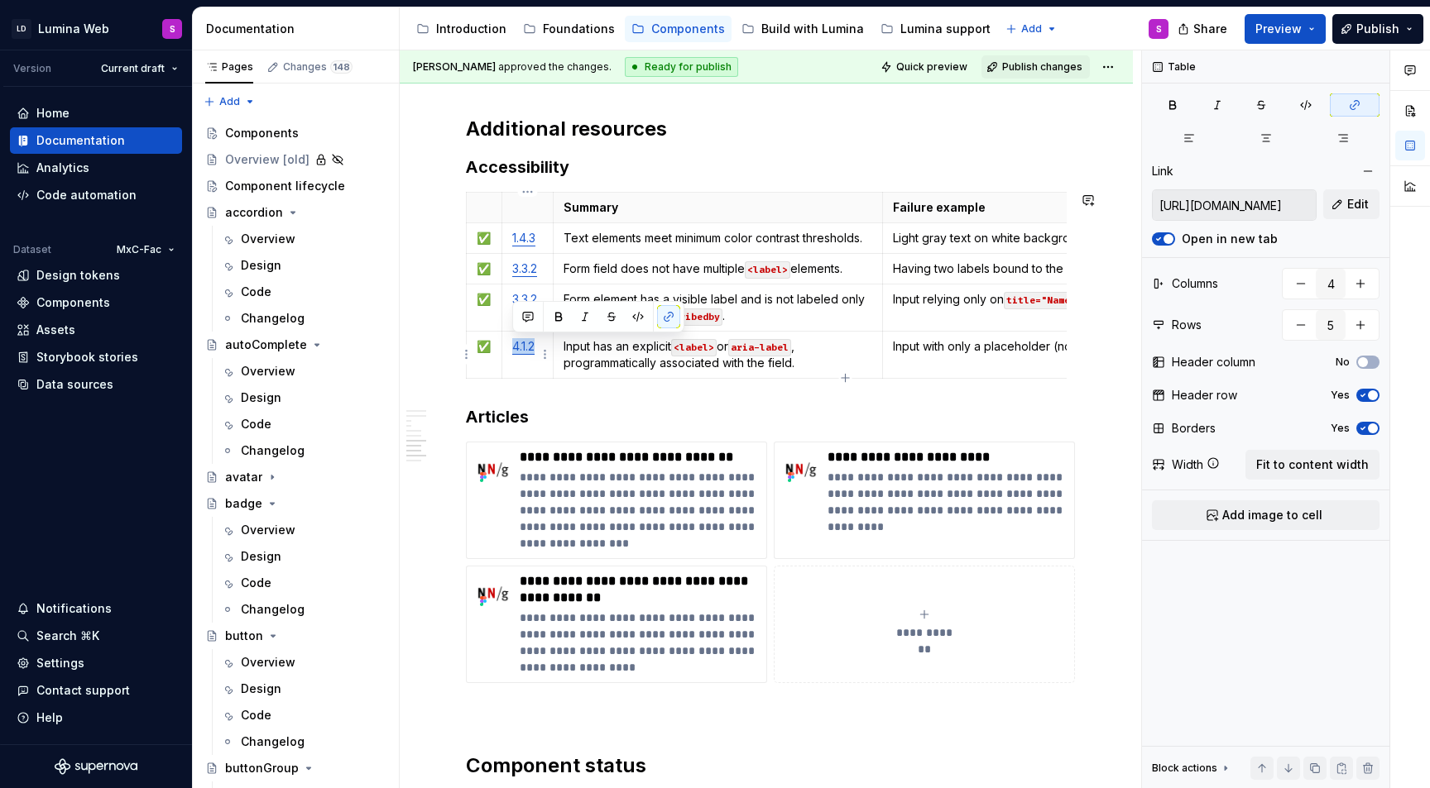
copy link "4.1.2"
click at [574, 347] on p "Input has an explicit <label> or aria-label , programmatically associated with …" at bounding box center [717, 354] width 309 height 33
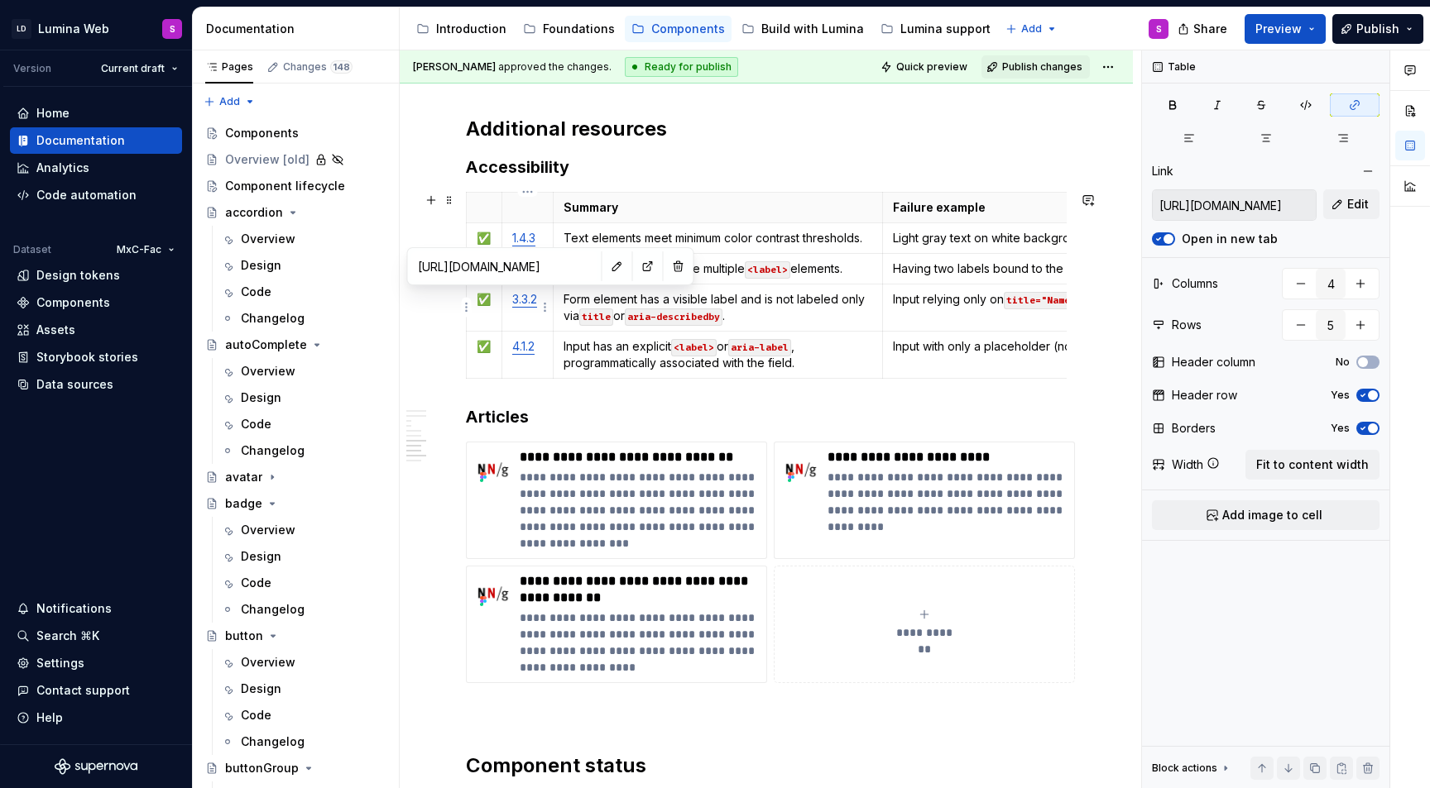
click at [525, 301] on link "3.3.2" at bounding box center [524, 299] width 25 height 14
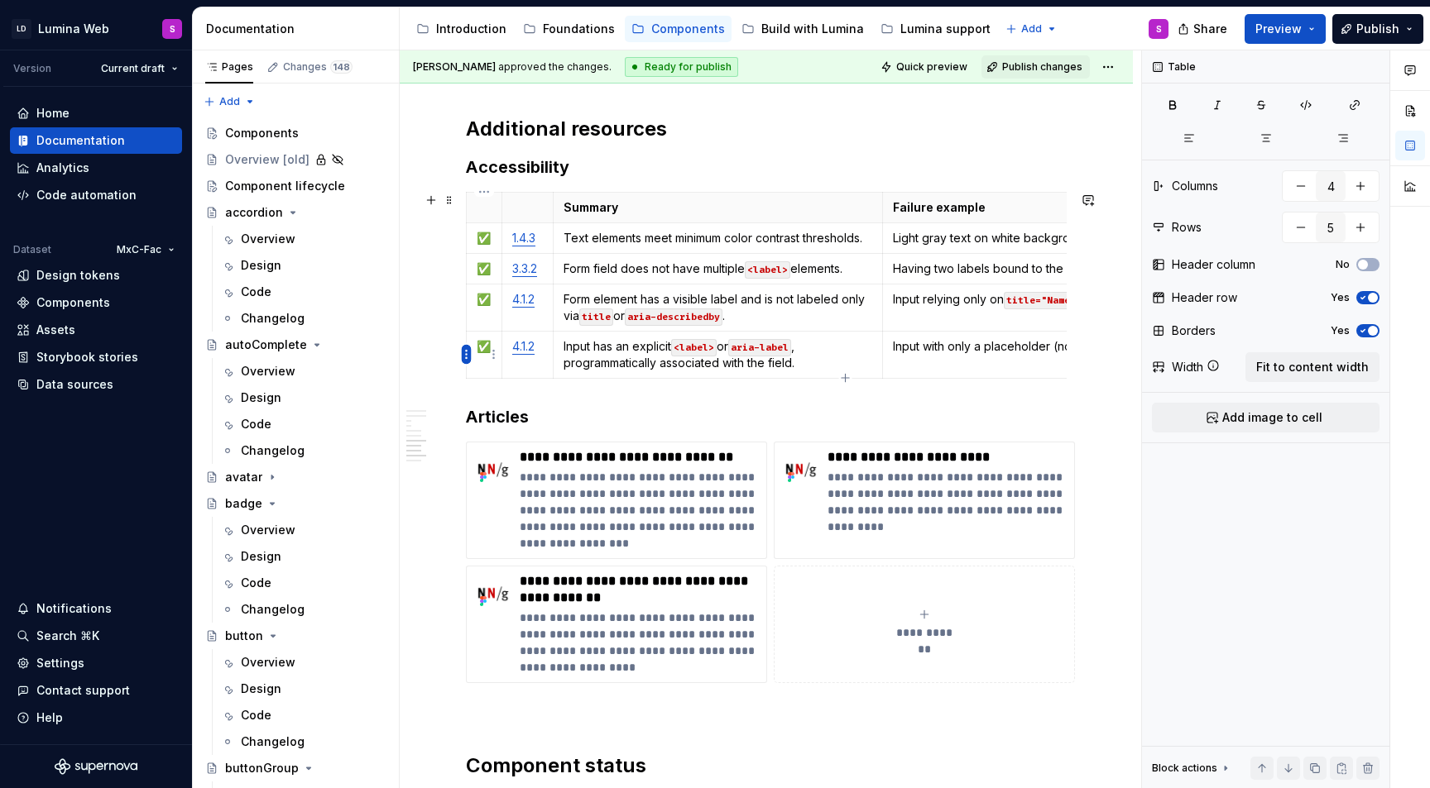
click at [466, 353] on html "LD Lumina Web S Version Current draft Home Documentation Analytics Code automat…" at bounding box center [715, 394] width 1430 height 788
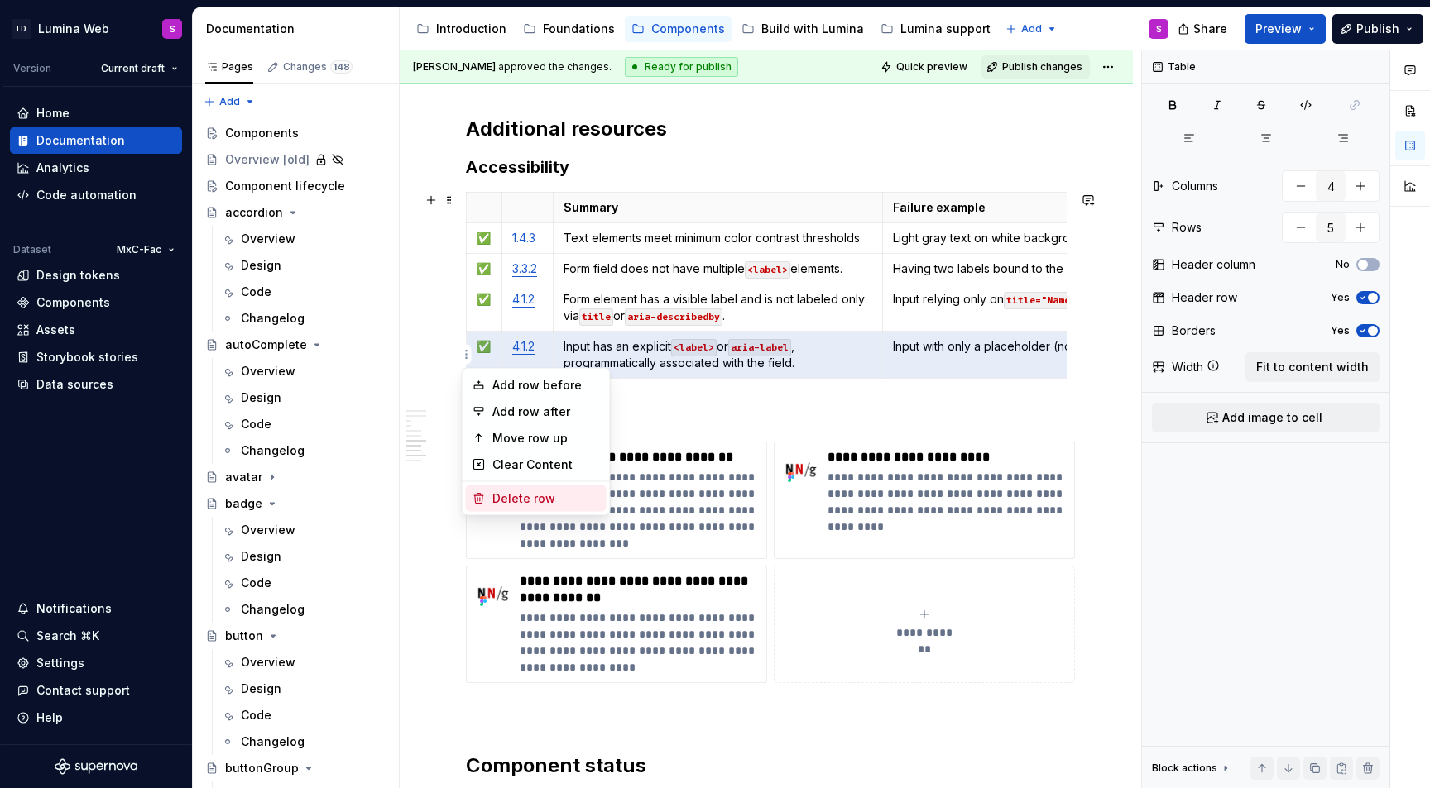
click at [509, 504] on div "Delete row" at bounding box center [546, 499] width 108 height 17
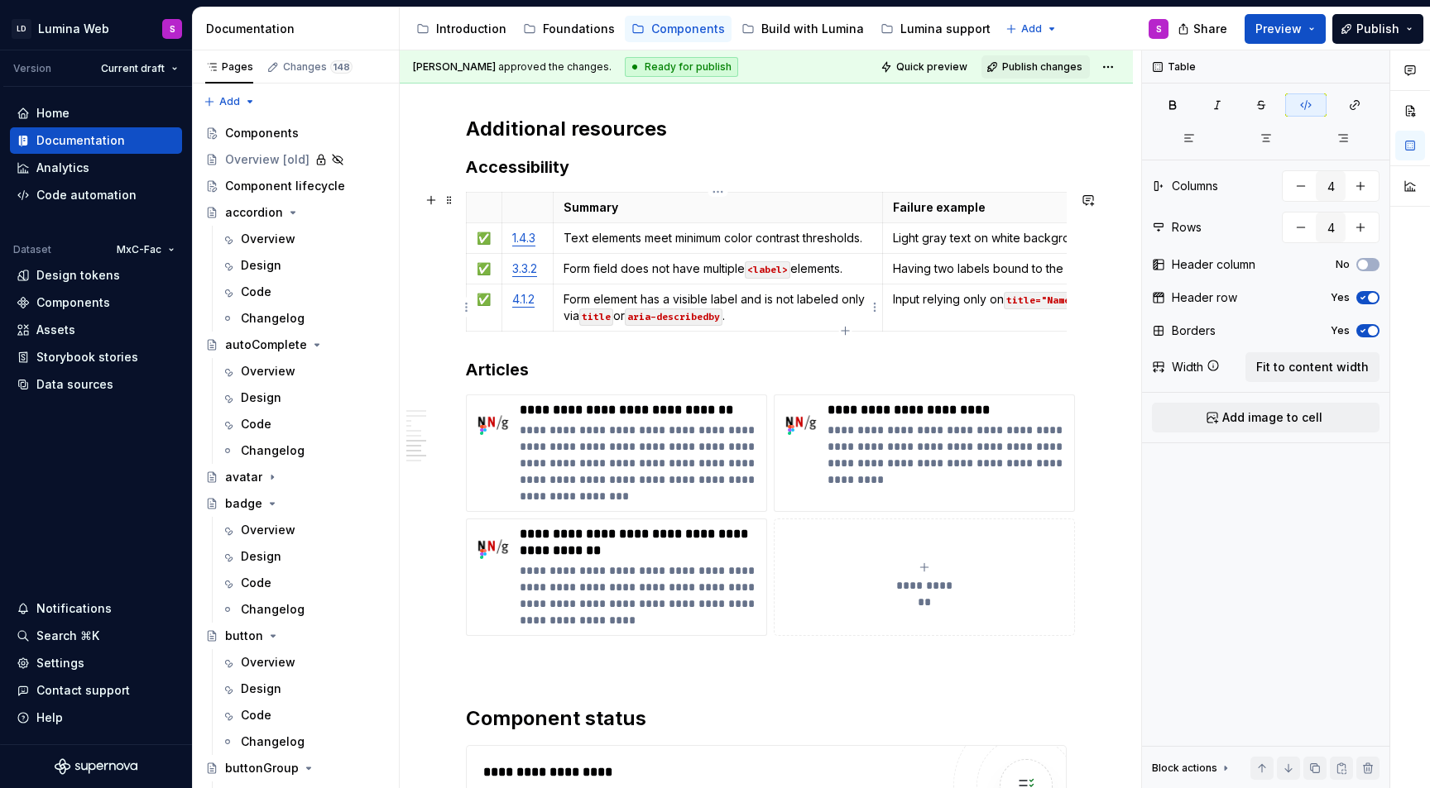
click at [707, 310] on code "aria-describedby" at bounding box center [674, 317] width 98 height 17
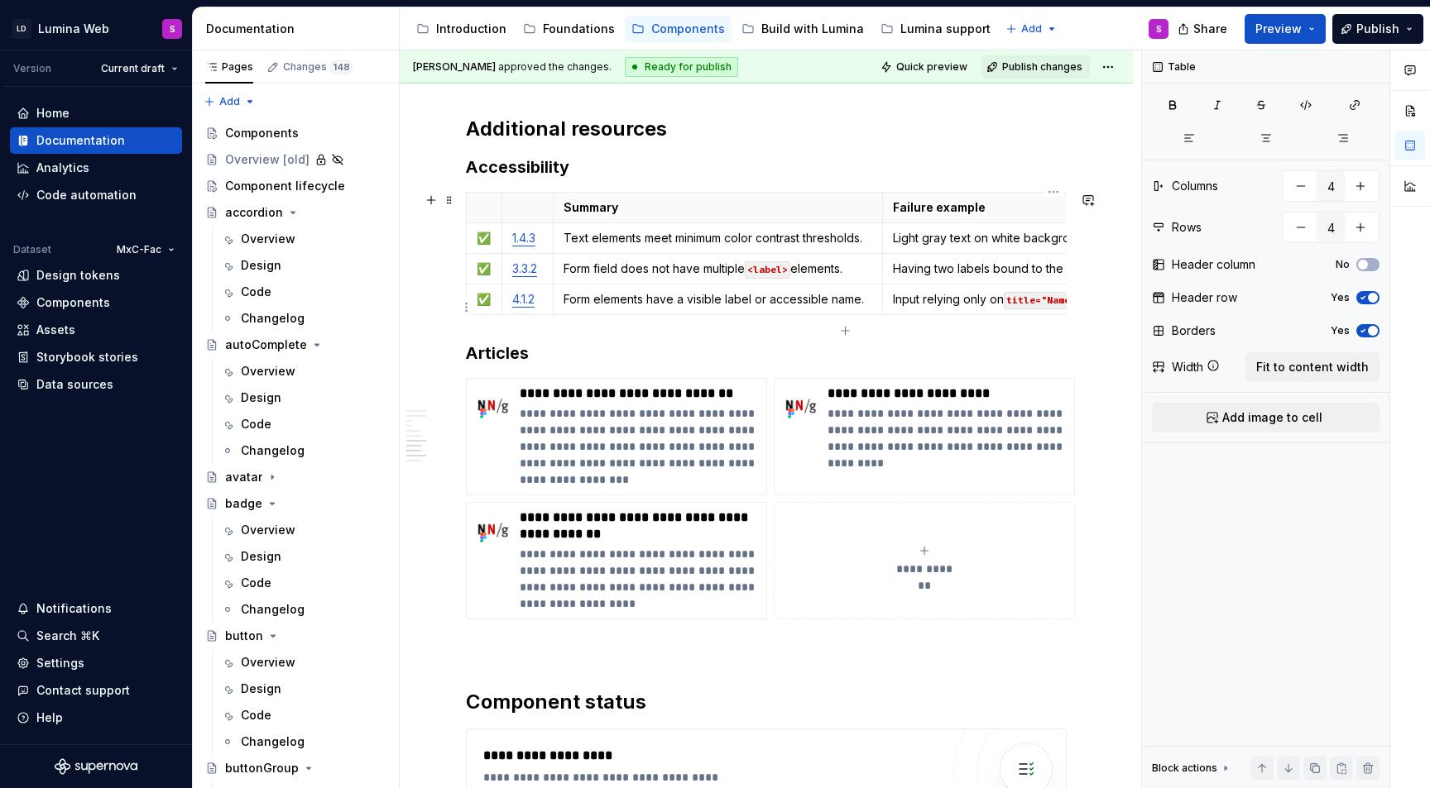
click at [959, 308] on p "Input relying only on title="Name" with no visible <label> ." at bounding box center [1053, 299] width 321 height 17
type textarea "*"
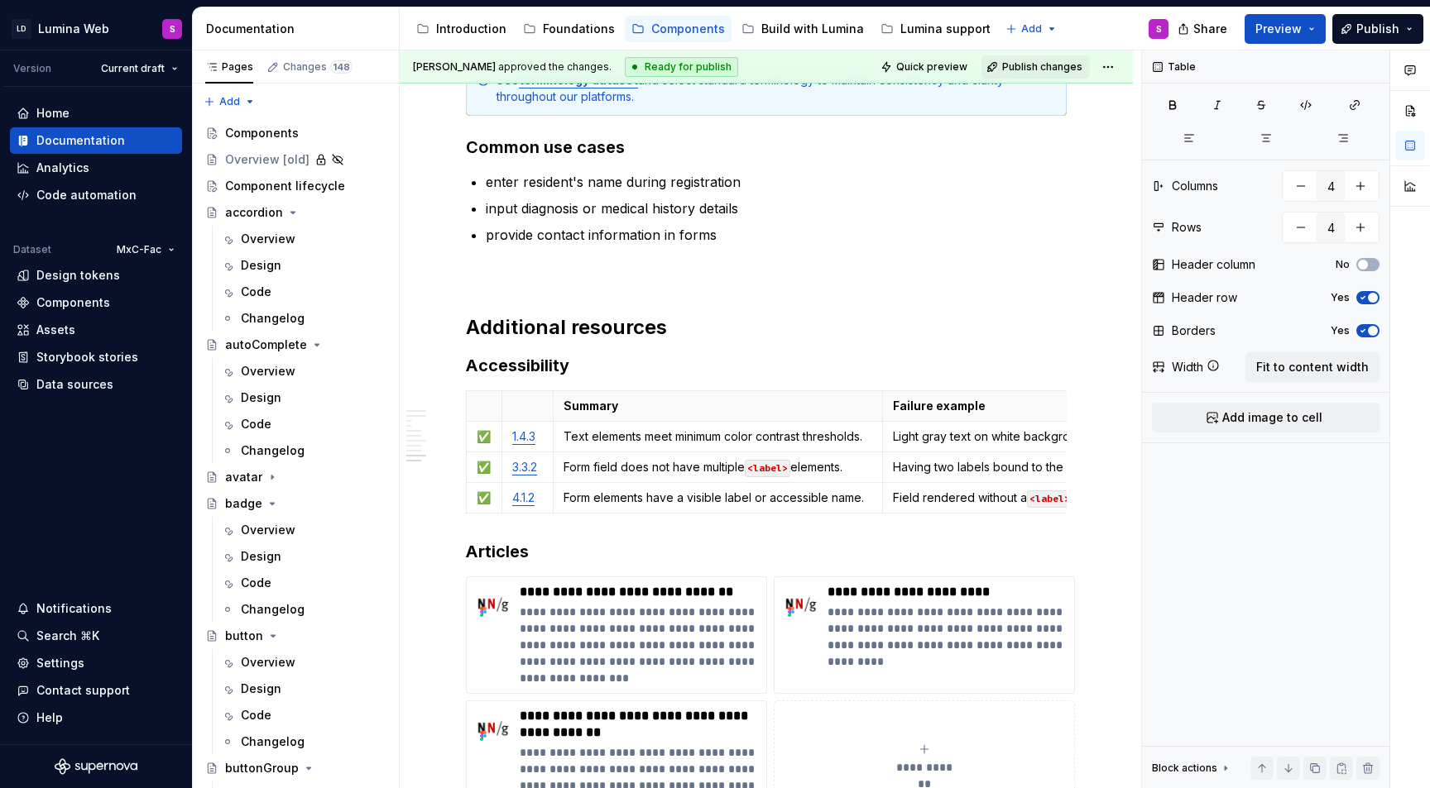
scroll to position [3526, 0]
